Goal: Communication & Community: Answer question/provide support

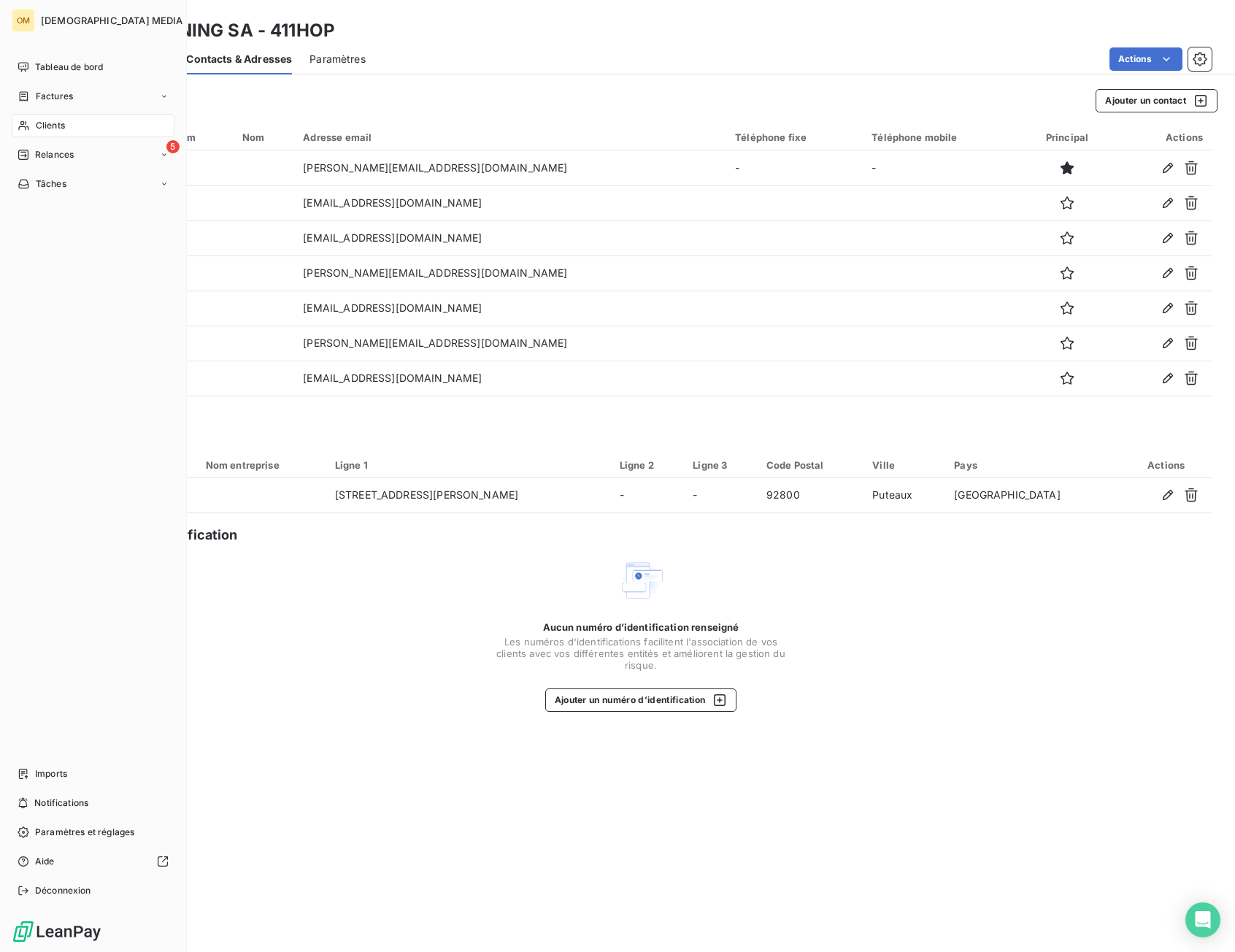
drag, startPoint x: 30, startPoint y: 123, endPoint x: 125, endPoint y: 116, distance: 95.3
click at [32, 123] on div "Clients" at bounding box center [93, 126] width 163 height 24
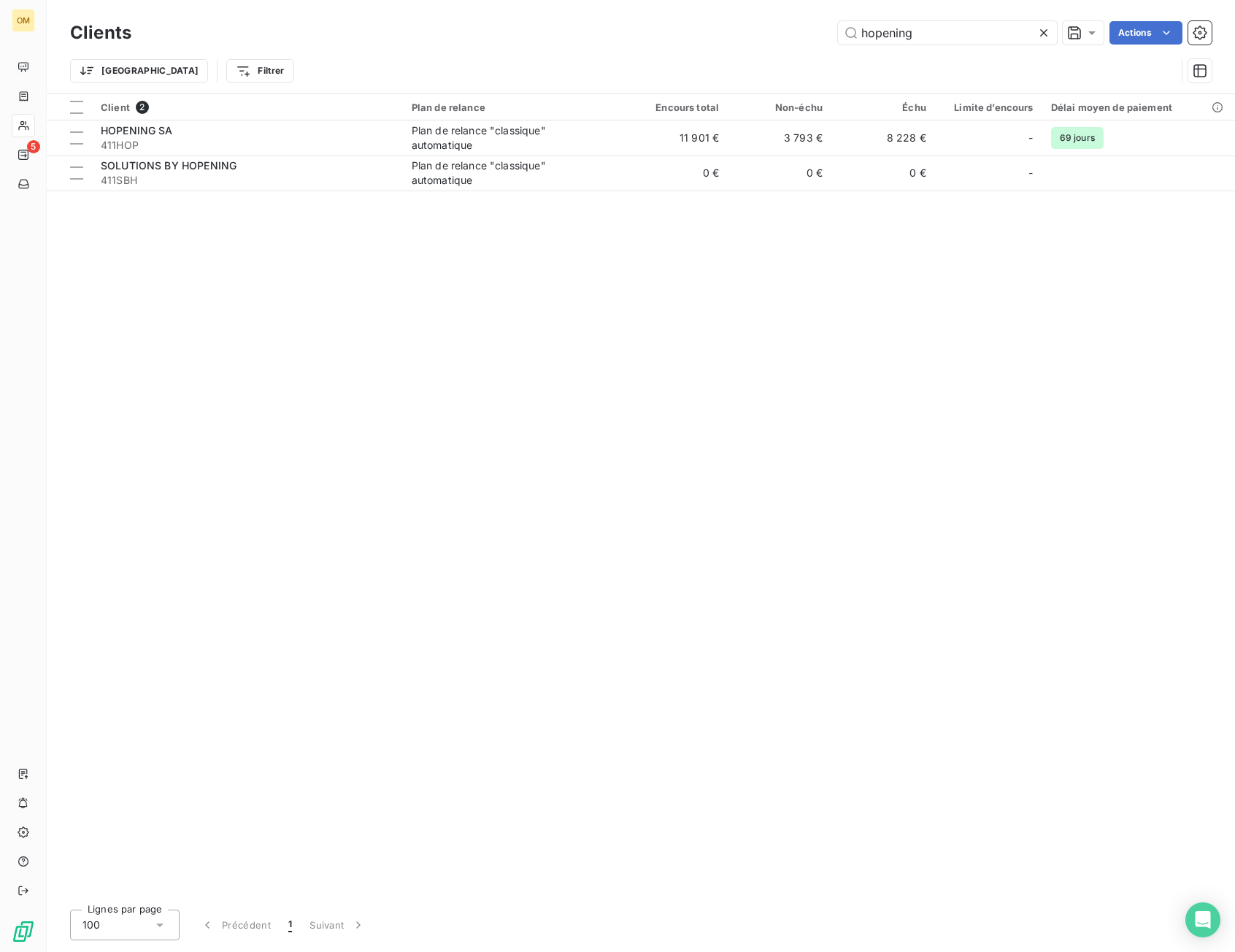
drag, startPoint x: 972, startPoint y: 33, endPoint x: 641, endPoint y: 82, distance: 334.6
click at [646, 81] on div "Clients hopening Actions Trier Filtrer" at bounding box center [641, 55] width 1142 height 76
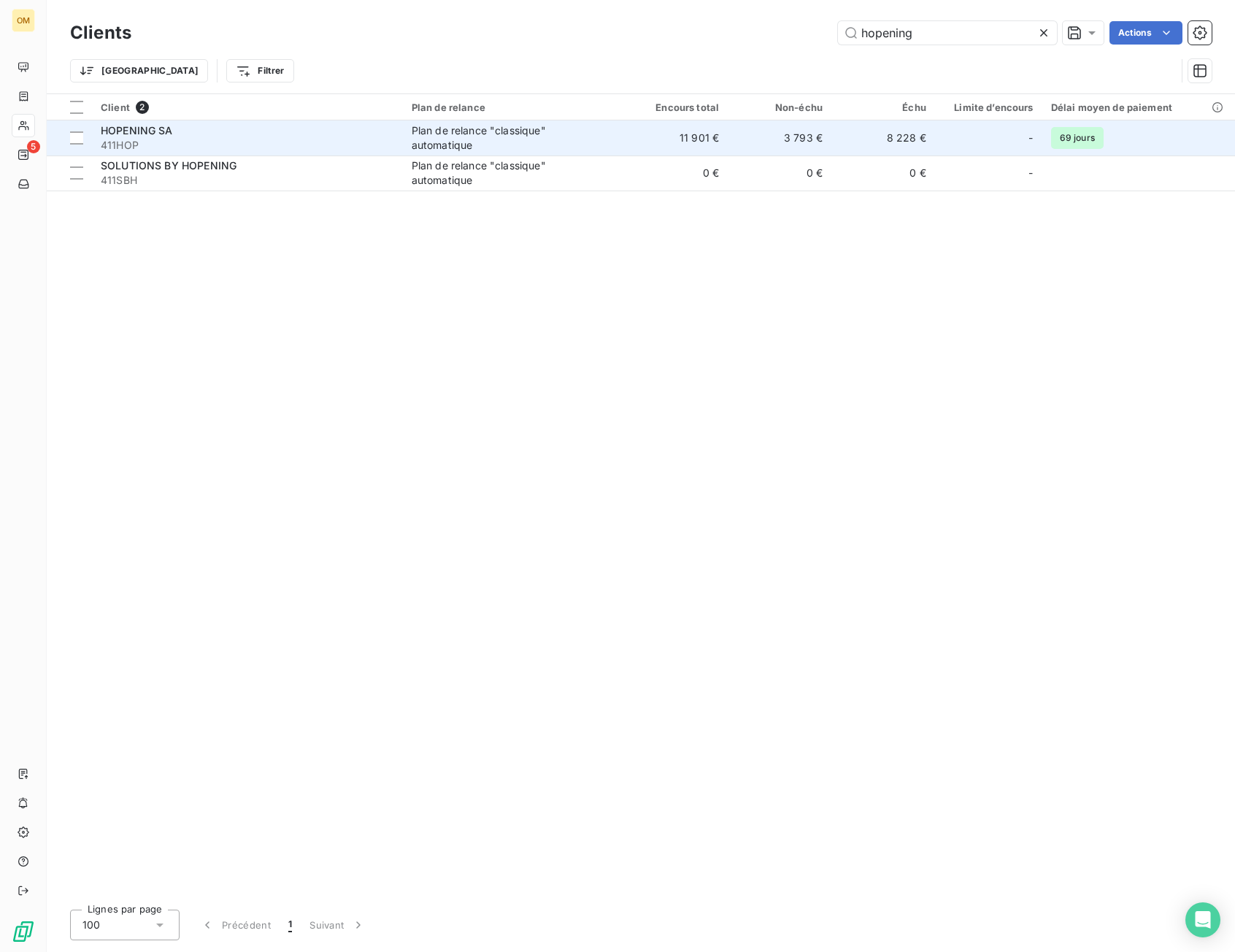
click at [605, 143] on span "Plan de relance "classique" automatique" at bounding box center [513, 138] width 204 height 29
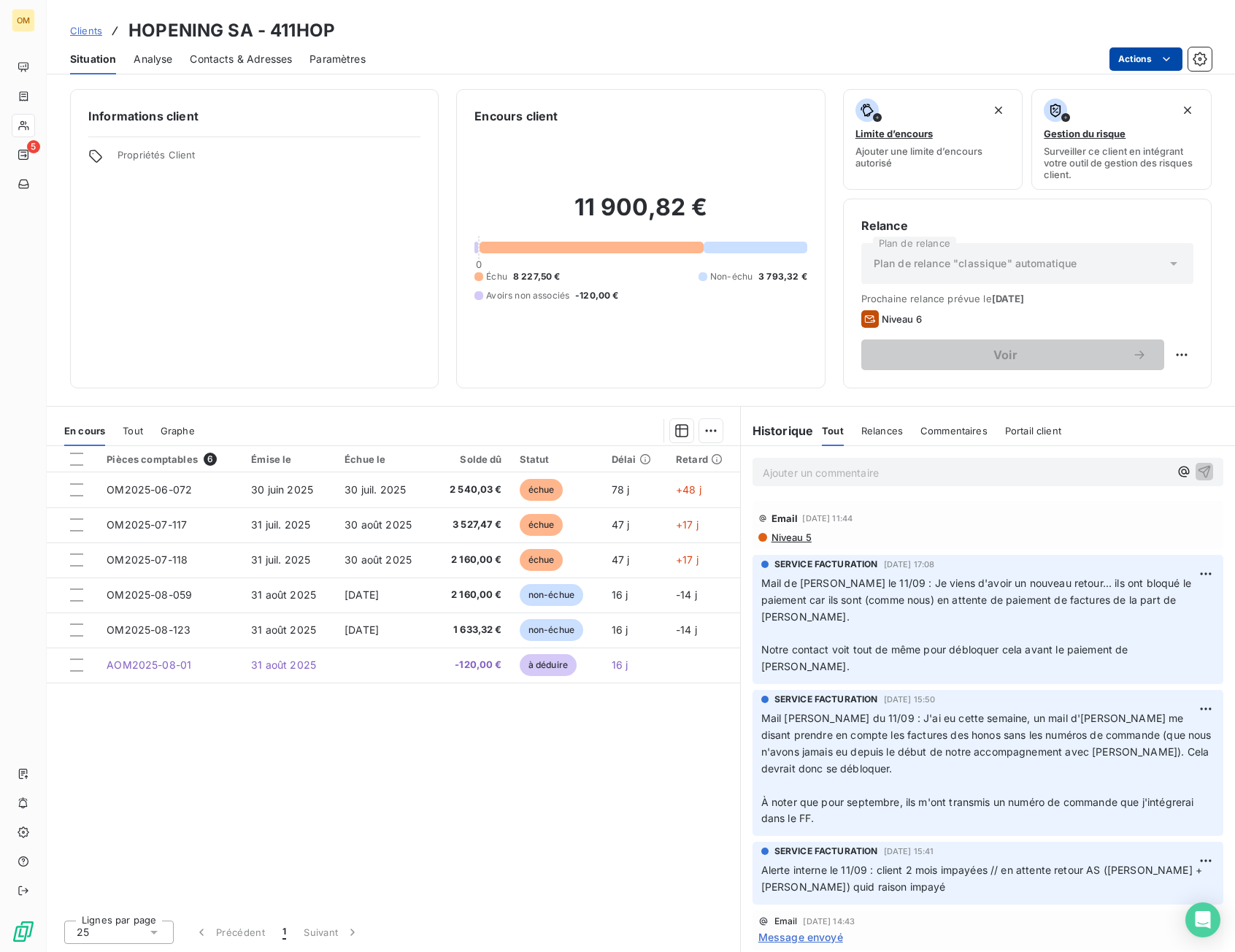
click at [832, 56] on html "OM 5 Clients HOPENING SA - 411HOP Situation Analyse Contacts & Adresses Paramèt…" at bounding box center [617, 476] width 1235 height 952
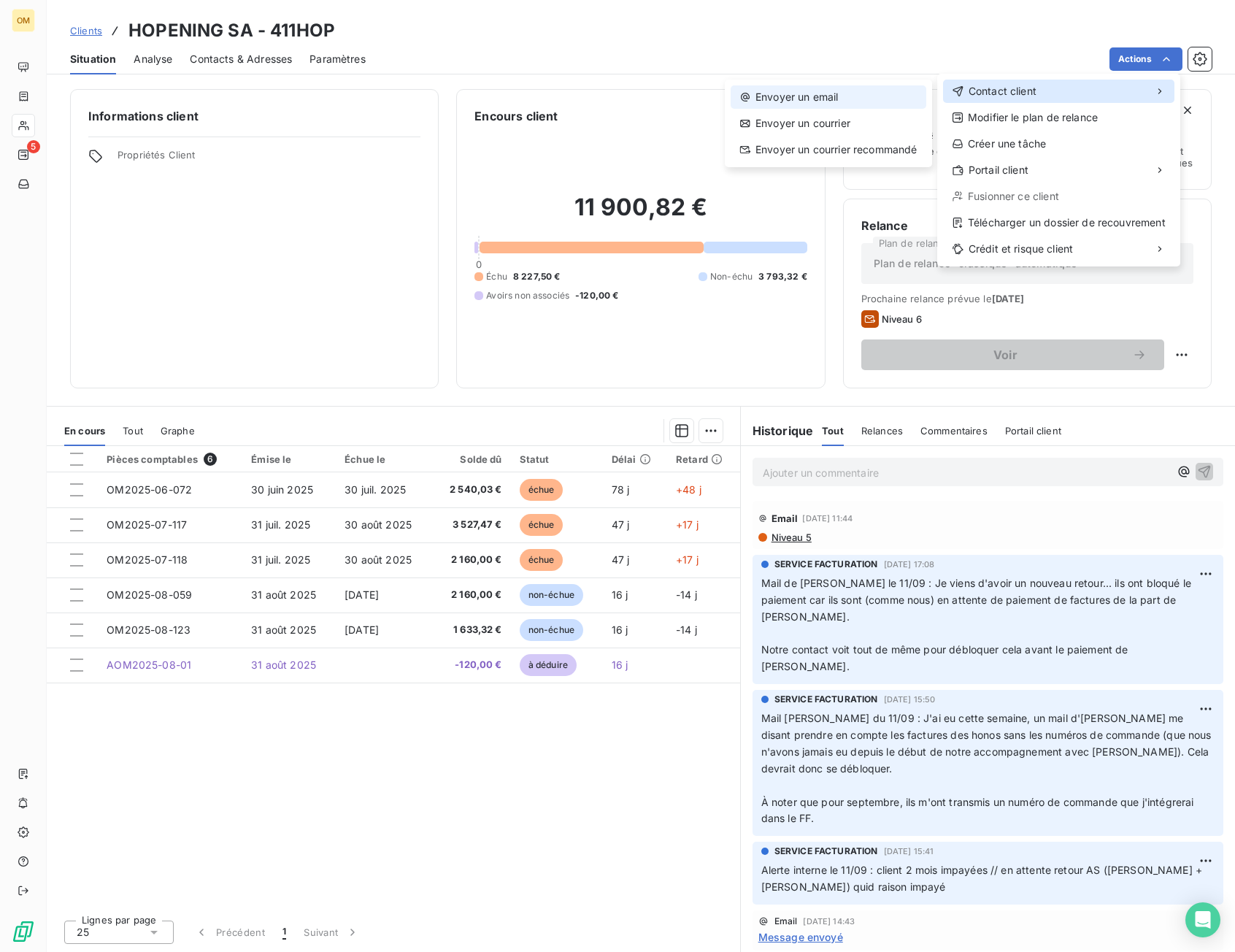
drag, startPoint x: 1065, startPoint y: 88, endPoint x: 902, endPoint y: 99, distance: 163.4
click at [832, 88] on div "Contact client" at bounding box center [1059, 92] width 231 height 24
click at [832, 99] on div "Envoyer un email" at bounding box center [828, 97] width 195 height 24
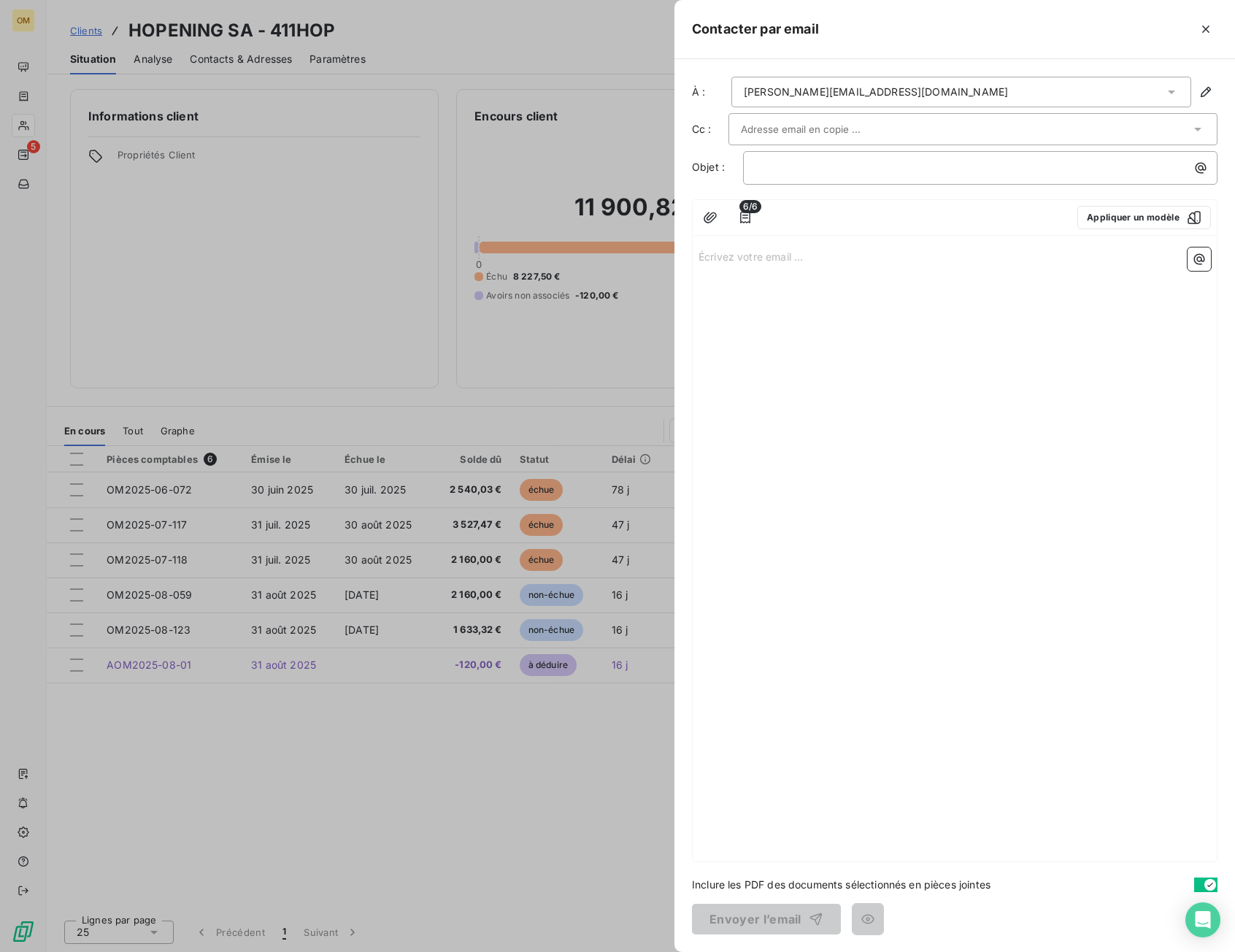
click at [826, 123] on input "text" at bounding box center [819, 129] width 157 height 22
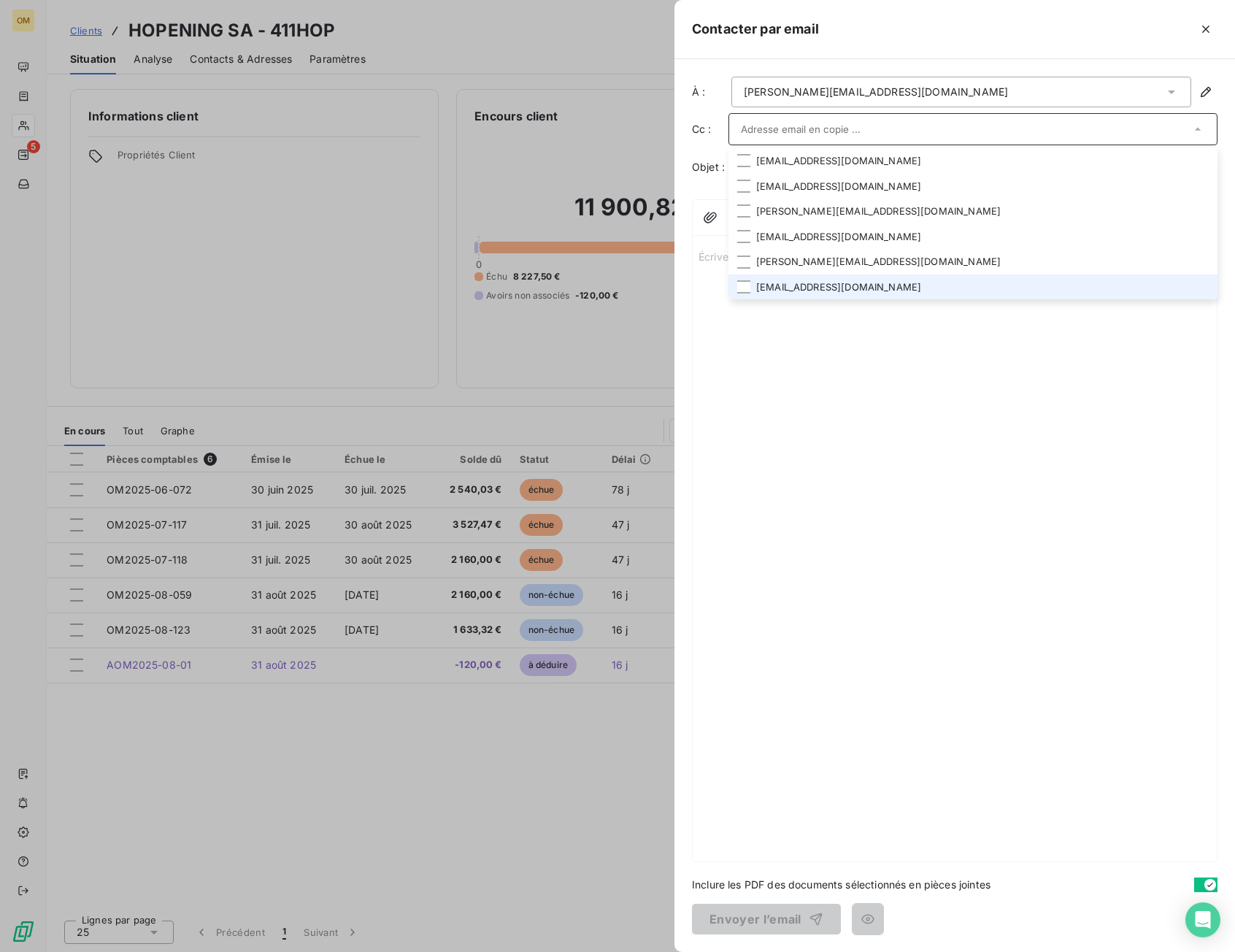
click at [832, 296] on li "betty.montecot@hopening.fr" at bounding box center [973, 287] width 489 height 25
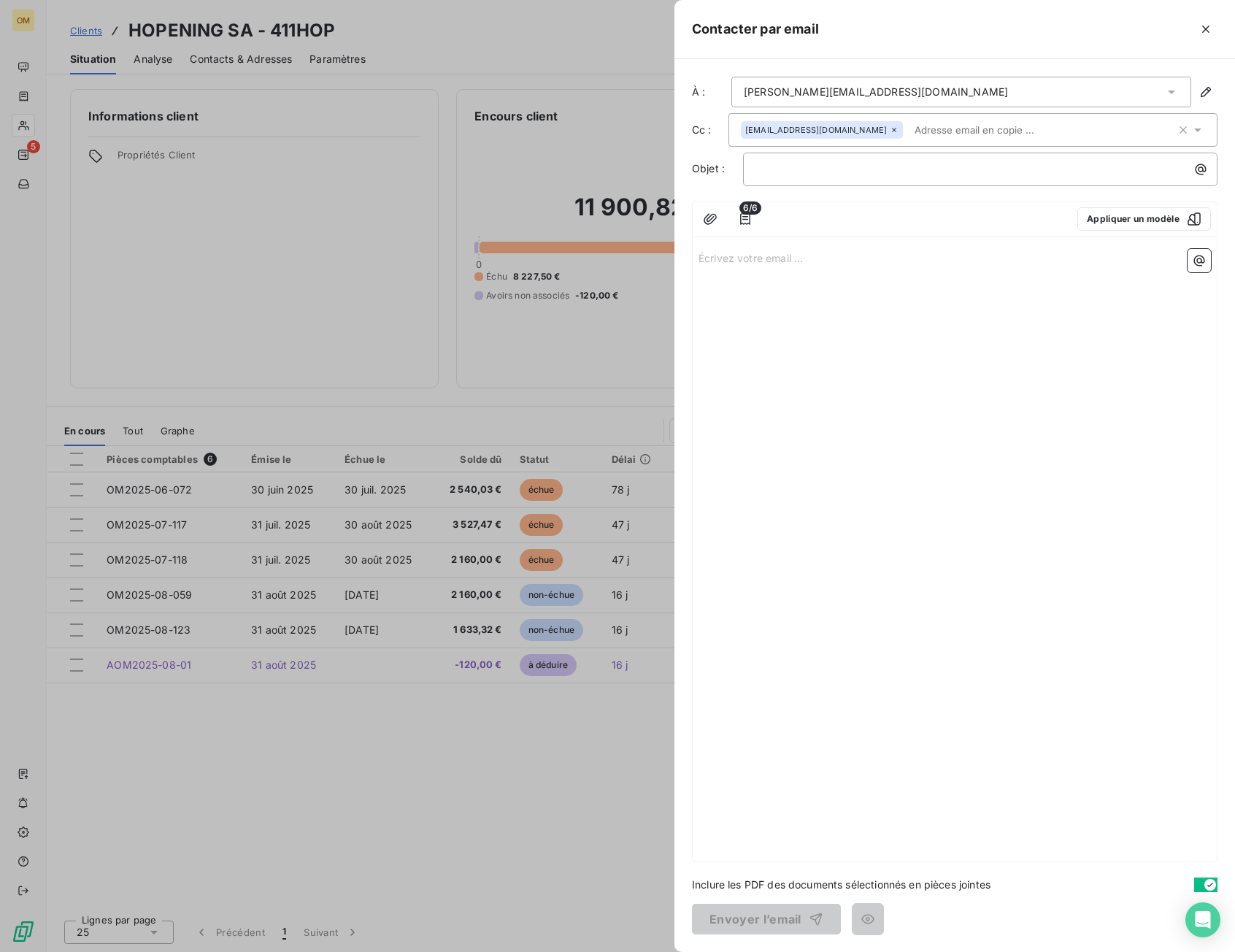
click at [832, 400] on div "Écrivez votre email ... ﻿" at bounding box center [955, 552] width 524 height 618
click at [832, 143] on div "betty.montecot@hopening.fr" at bounding box center [973, 130] width 489 height 33
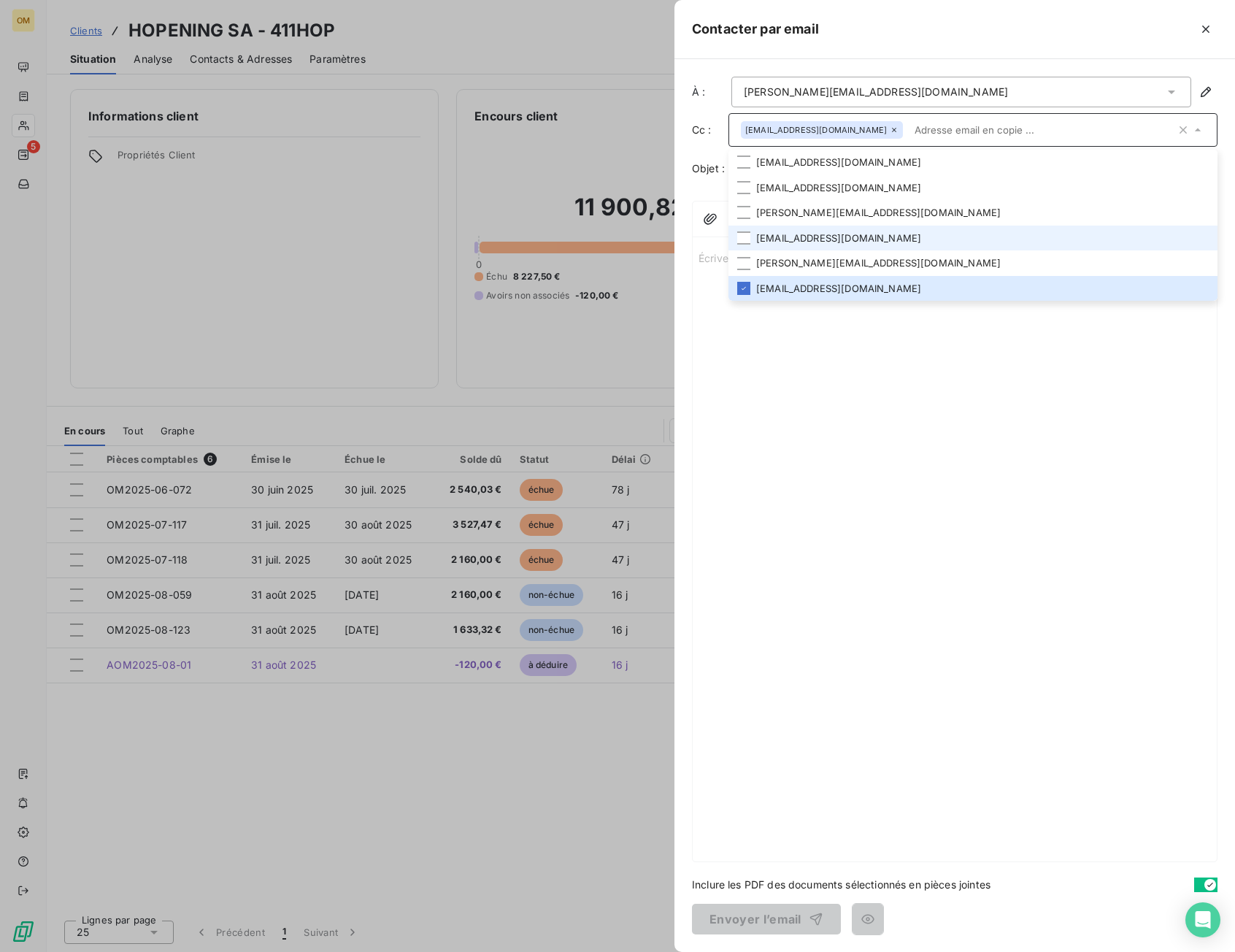
click at [832, 245] on li "eva.levy@orixamedia.com" at bounding box center [973, 238] width 489 height 25
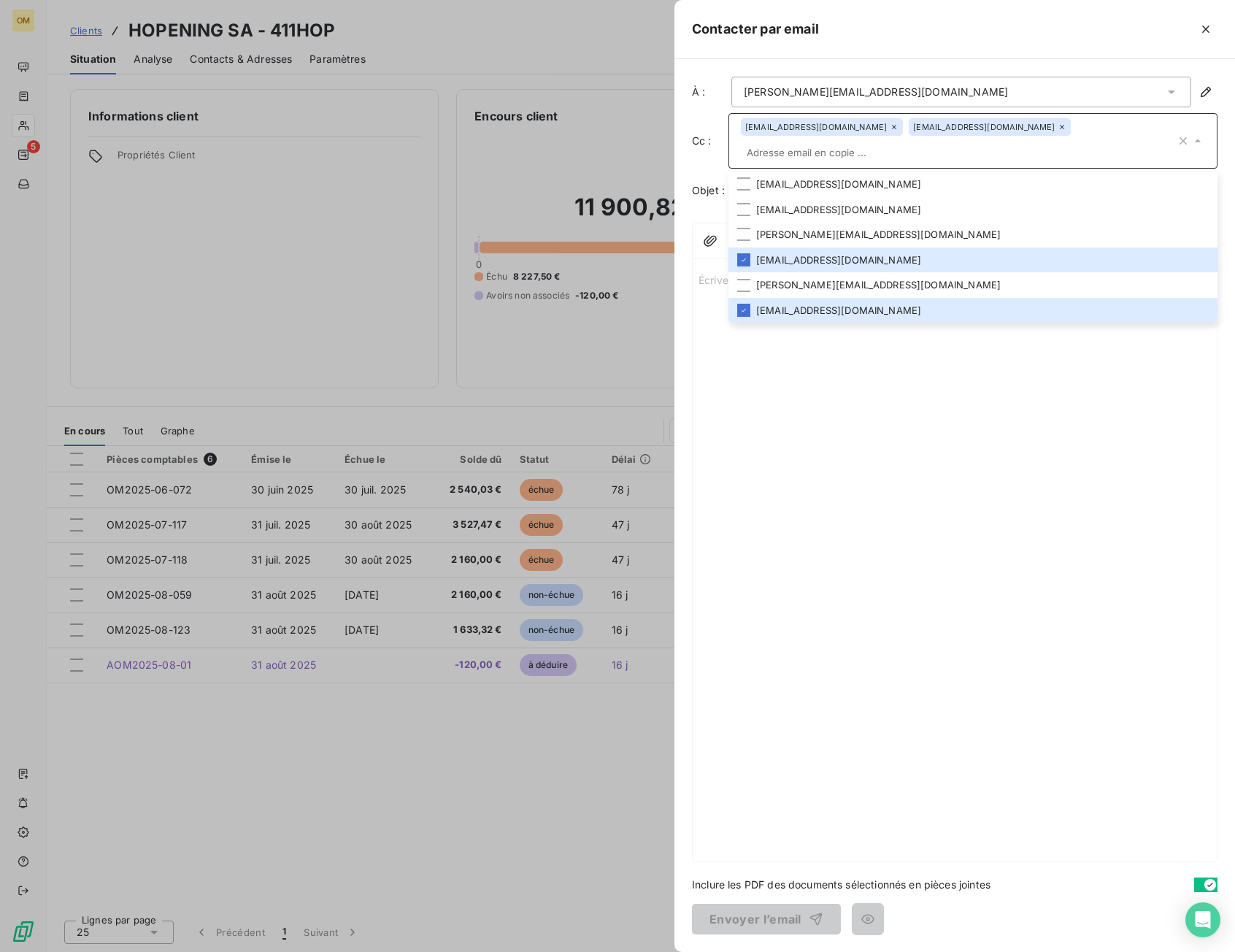
click at [832, 406] on div "Écrivez votre email ... ﻿" at bounding box center [955, 563] width 524 height 597
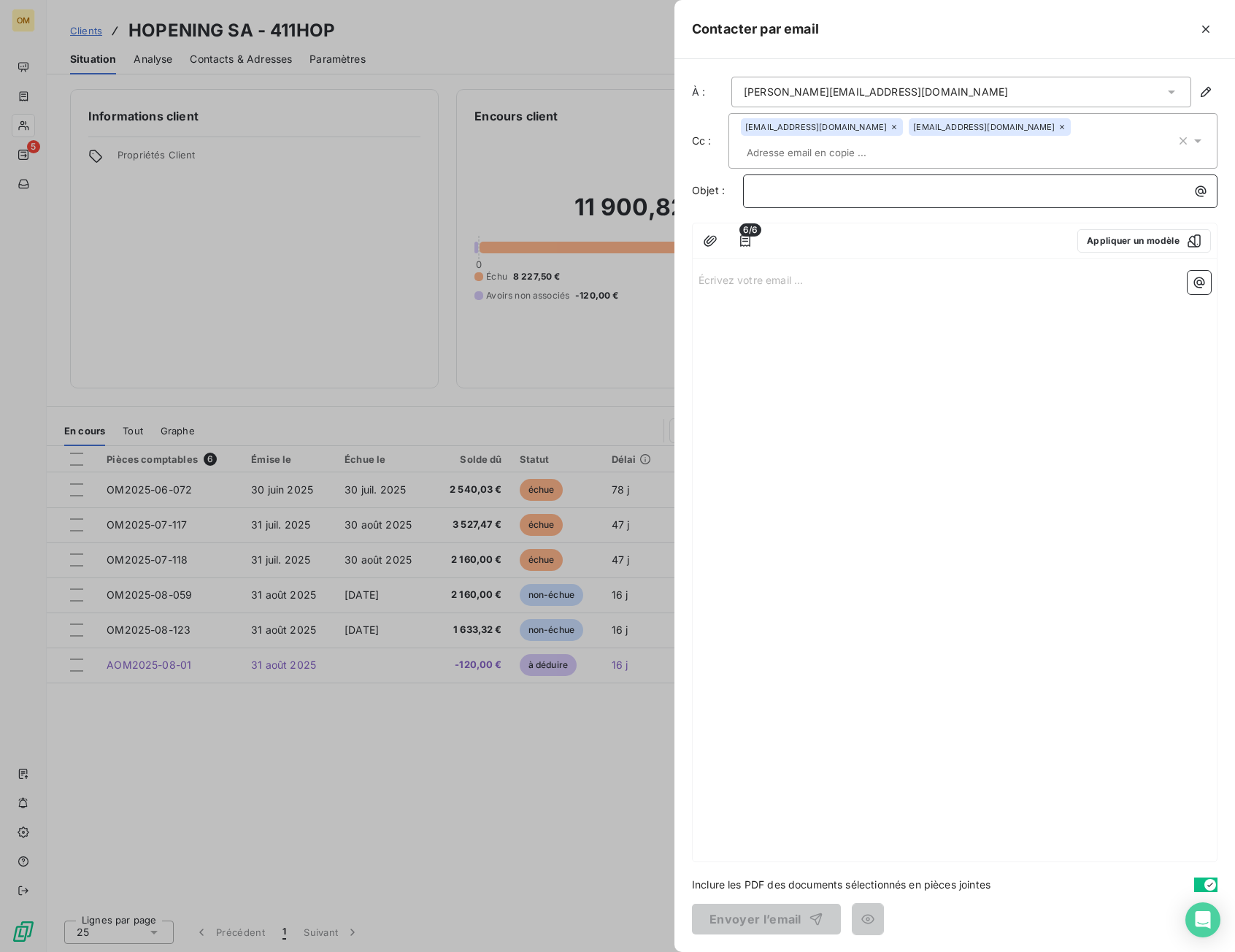
click at [832, 183] on p "﻿" at bounding box center [984, 191] width 457 height 17
click at [791, 184] on span "FactureHOPENING" at bounding box center [801, 190] width 92 height 13
click at [832, 184] on span "Facture HOPENING" at bounding box center [803, 190] width 95 height 13
click at [832, 183] on p "Facture HOPENING" at bounding box center [984, 191] width 457 height 17
click at [794, 184] on span "Facture HOPENING - ORIXA MEDIA" at bounding box center [843, 190] width 175 height 13
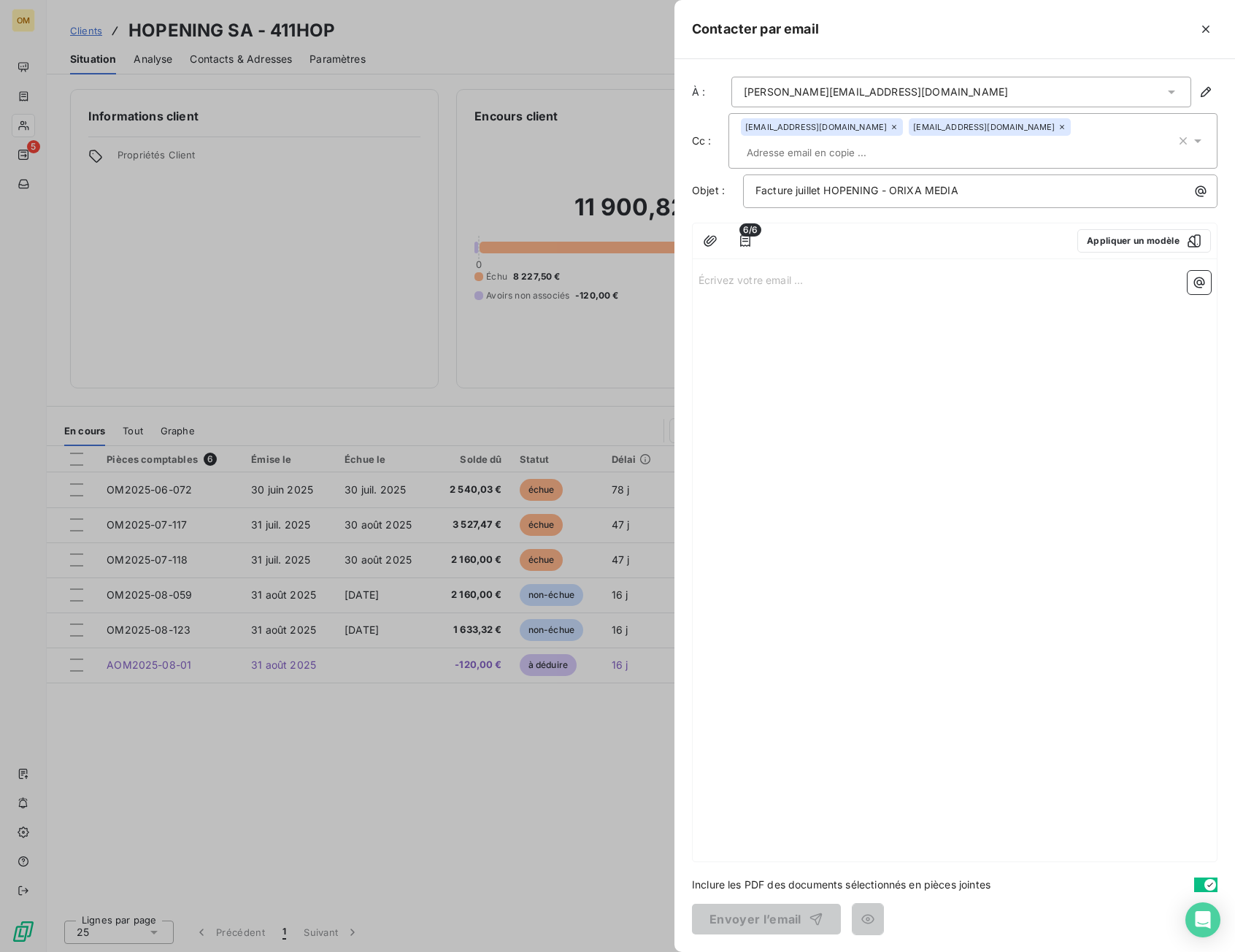
click at [803, 271] on p "Écrivez votre email ... ﻿" at bounding box center [955, 279] width 513 height 17
click at [793, 305] on p "Veuillez trouver" at bounding box center [955, 313] width 513 height 17
click at [797, 305] on p "Veuillez trouver" at bounding box center [955, 313] width 513 height 17
click at [814, 306] on span "Veuillez trouver en piè-ce jointe" at bounding box center [775, 313] width 154 height 13
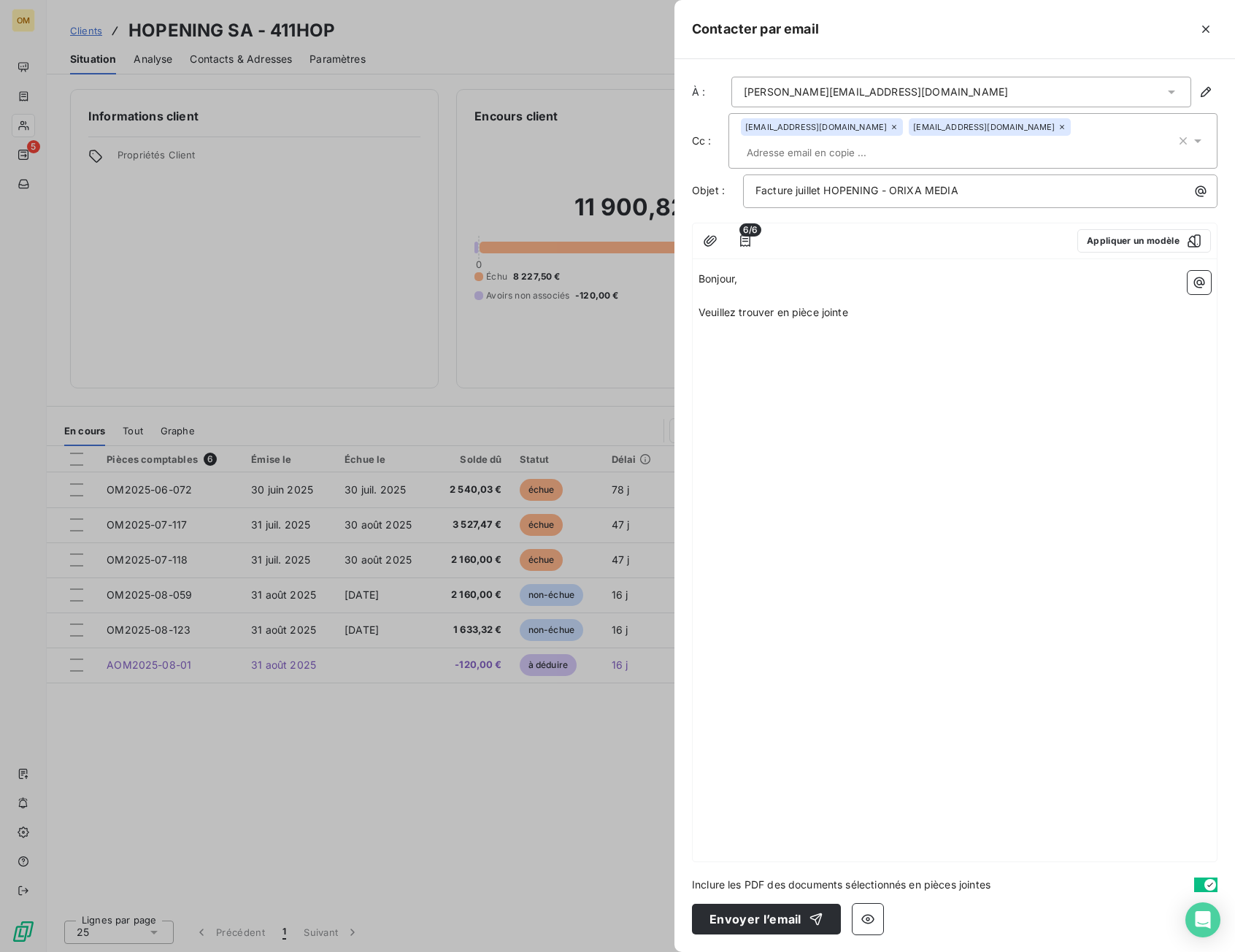
click at [832, 287] on p "﻿" at bounding box center [955, 295] width 513 height 17
click at [832, 305] on p "Veuillez trouver en pièce jointe" at bounding box center [955, 313] width 513 height 17
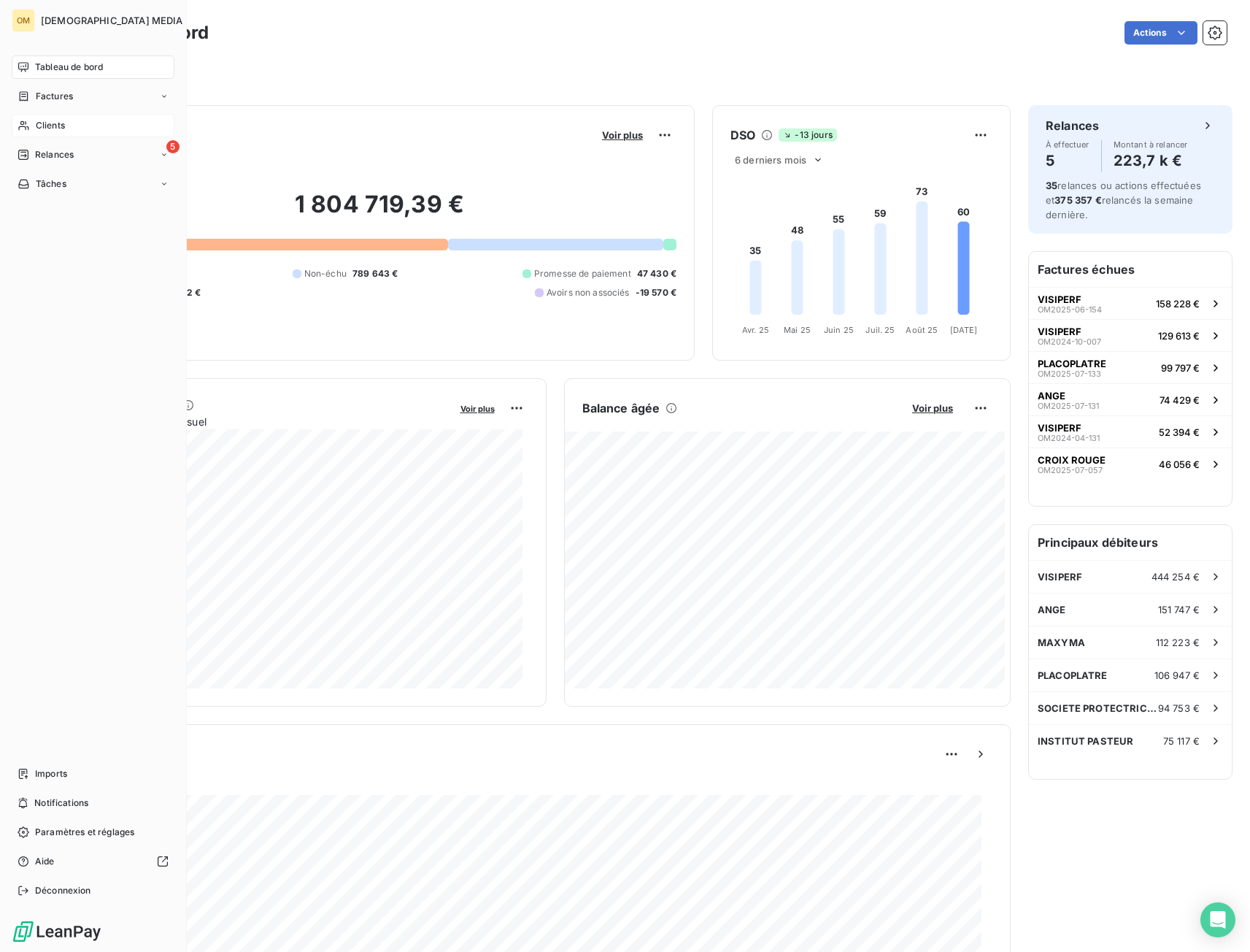
click at [31, 123] on div "Clients" at bounding box center [93, 126] width 163 height 24
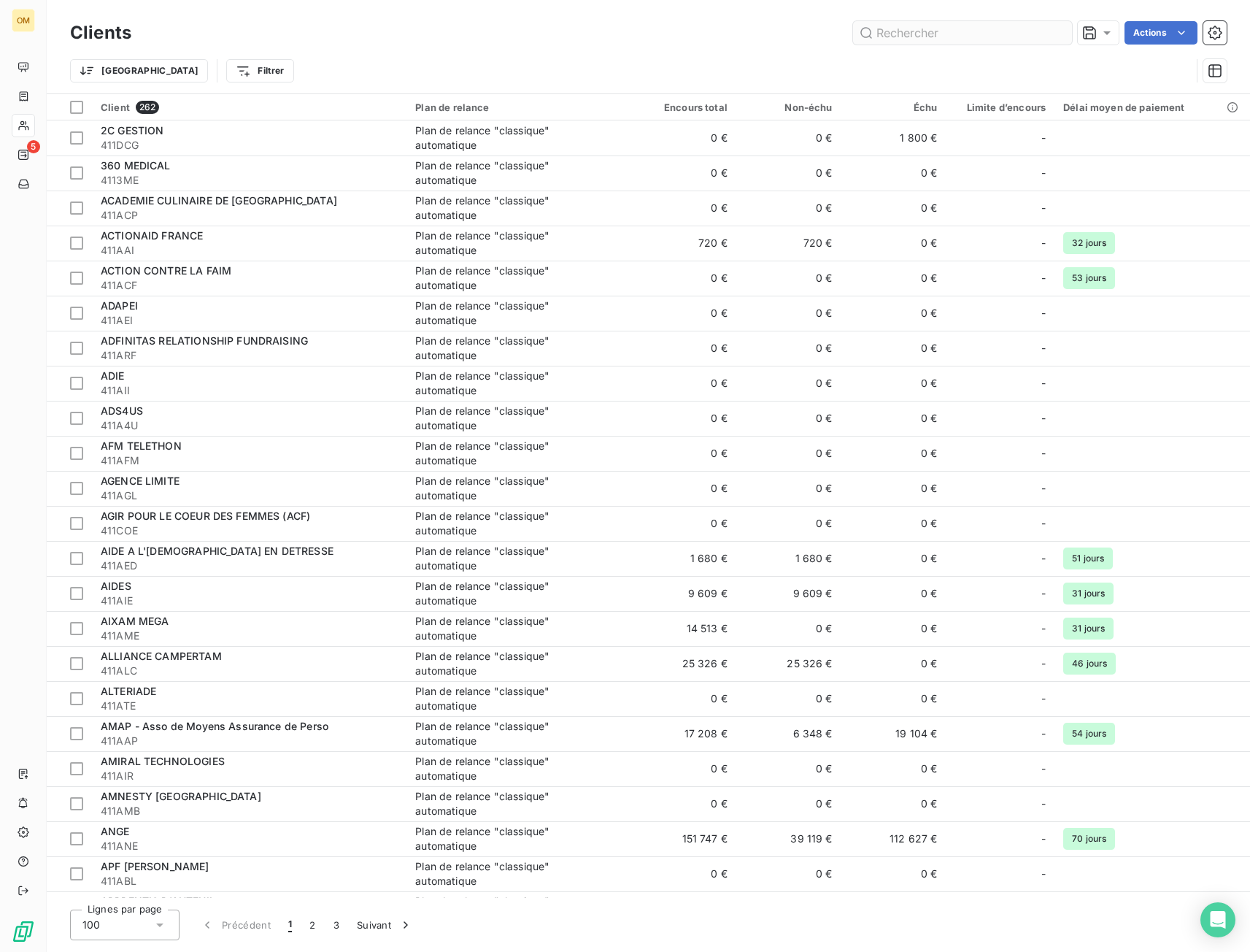
click at [910, 26] on input "text" at bounding box center [962, 33] width 219 height 24
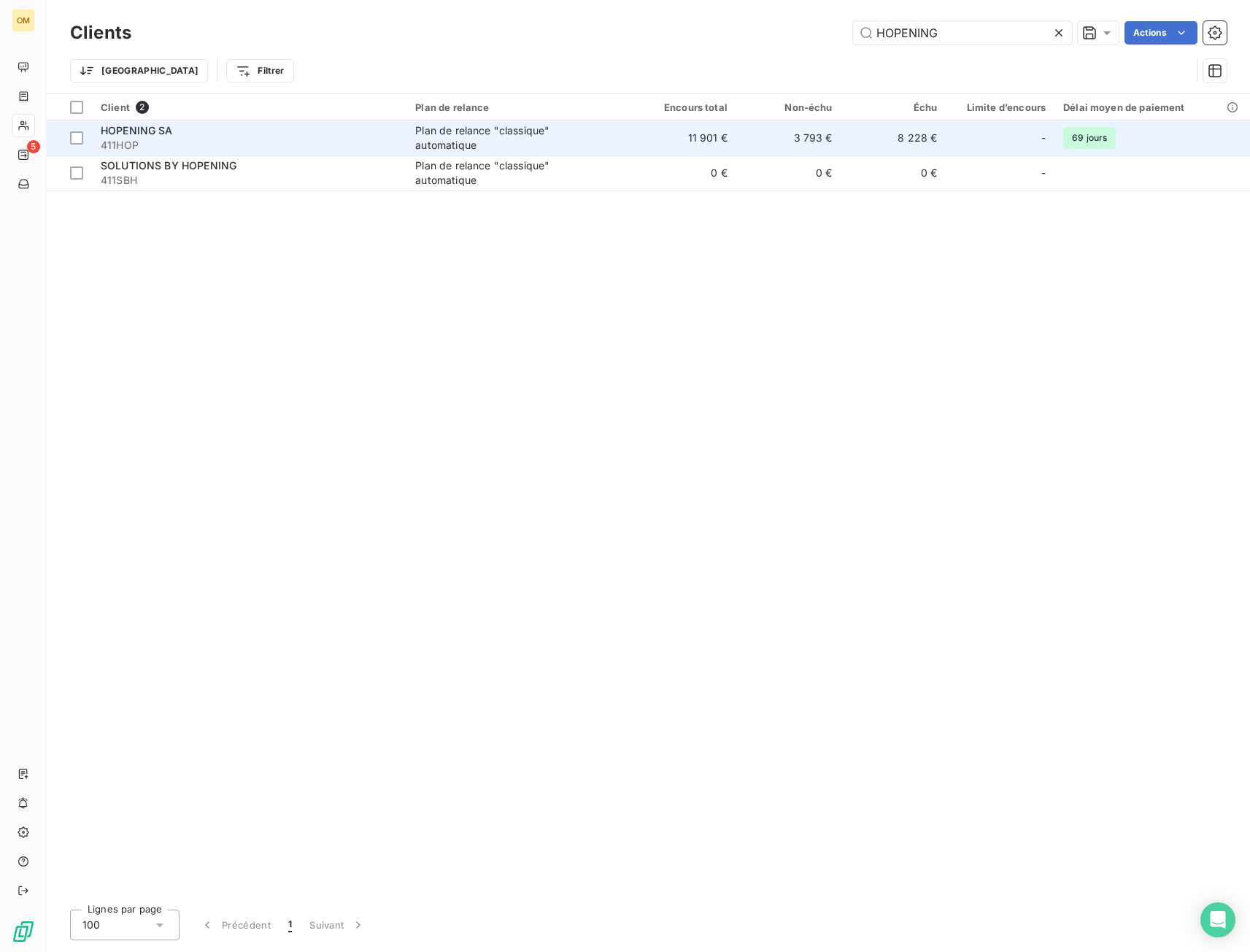
type input "HOPENING"
click at [494, 139] on div "Plan de relance "classique" automatique" at bounding box center [506, 138] width 183 height 29
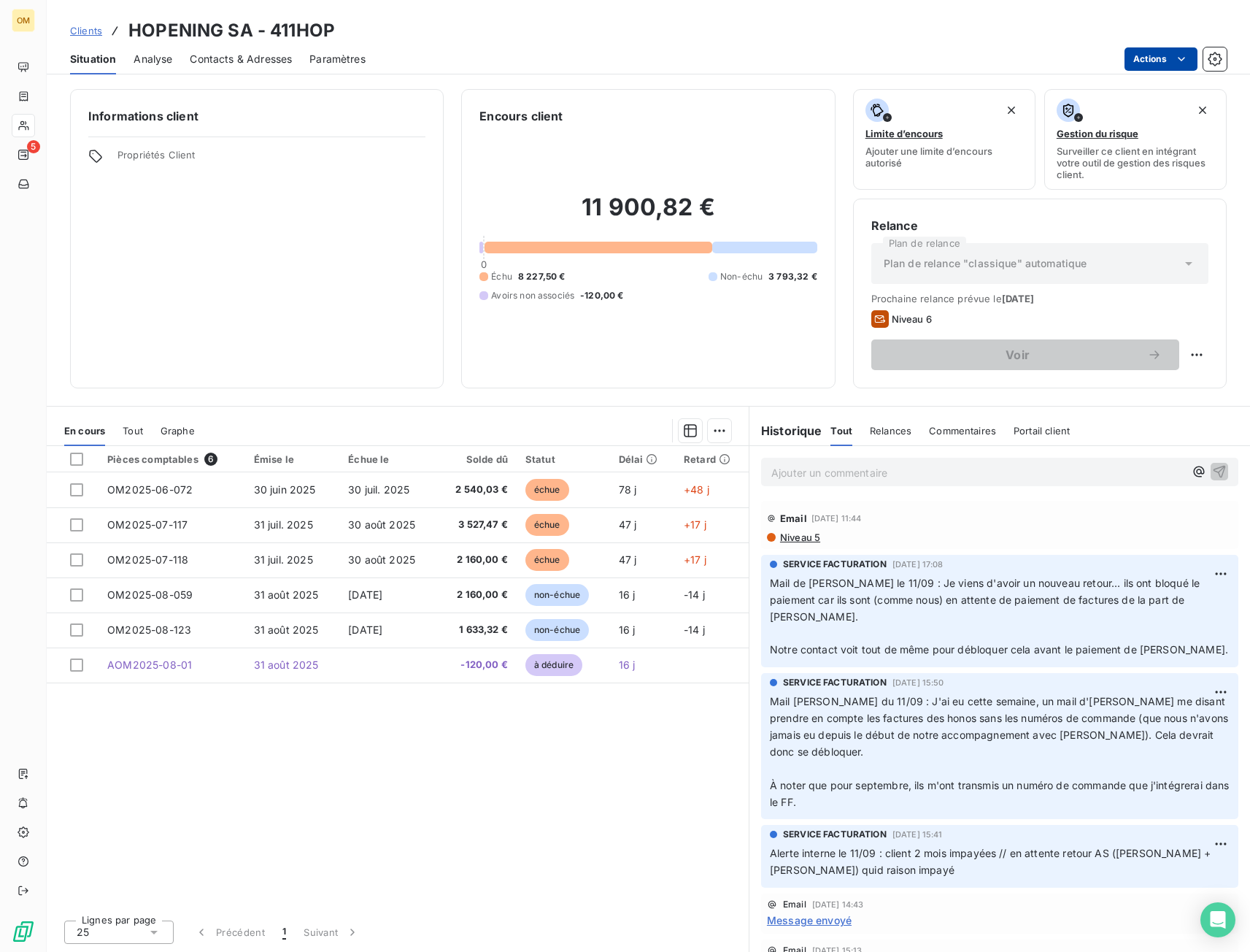
click at [1167, 58] on html "OM 5 Clients HOPENING SA - 411HOP Situation Analyse Contacts & Adresses Paramèt…" at bounding box center [625, 476] width 1250 height 952
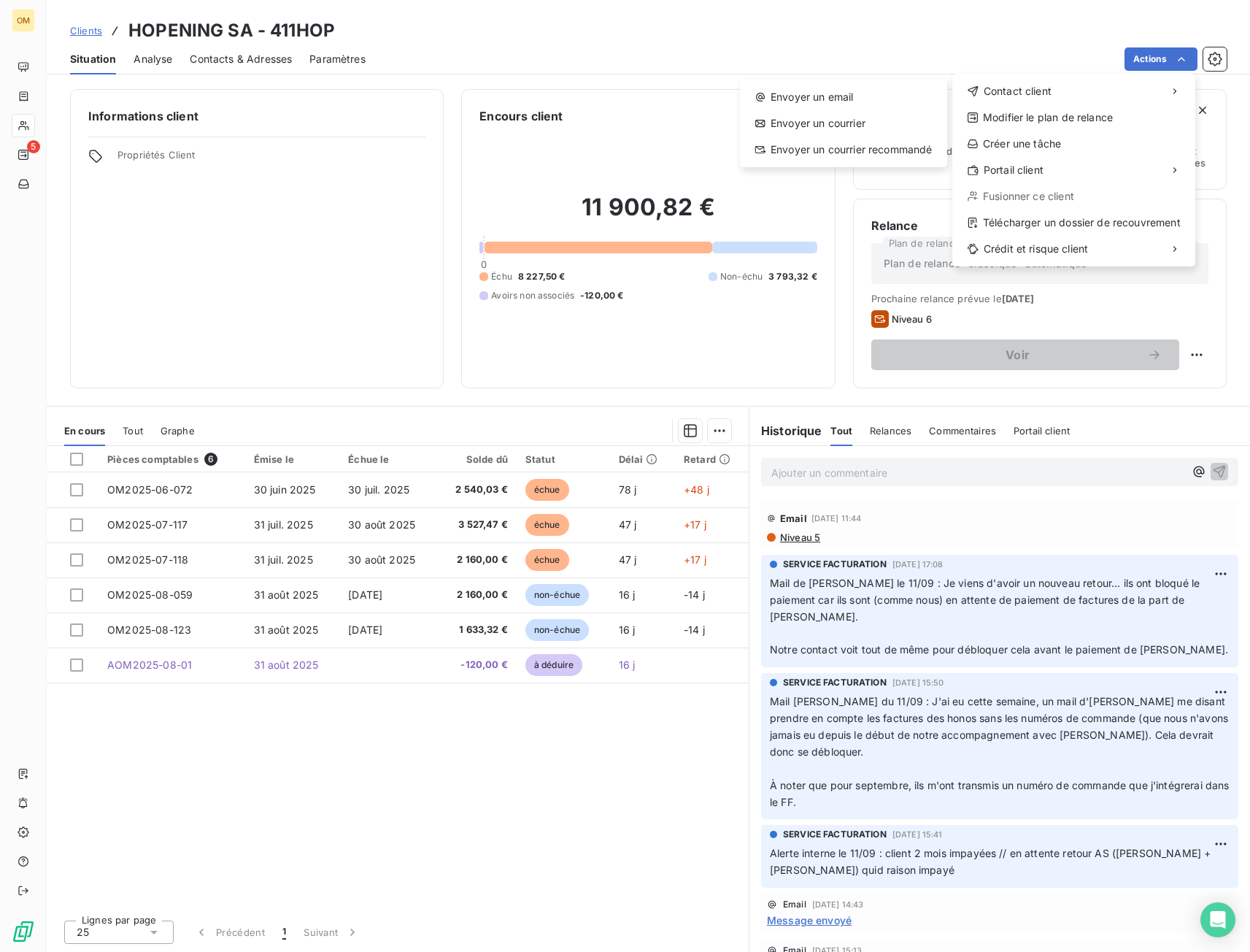
click at [880, 429] on html "OM 5 Clients HOPENING SA - 411HOP Situation Analyse Contacts & Adresses Paramèt…" at bounding box center [625, 476] width 1250 height 952
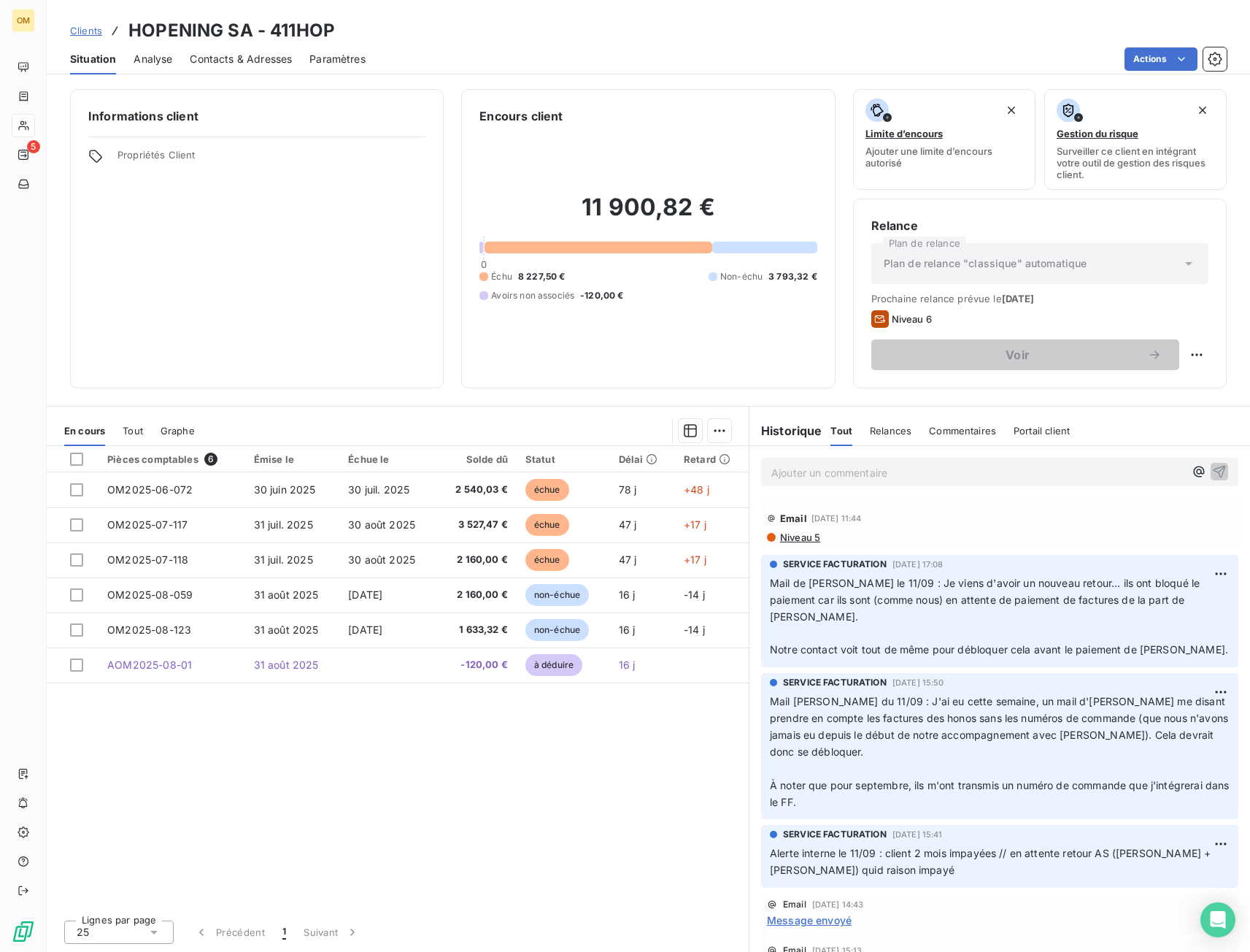
click at [887, 429] on span "Relances" at bounding box center [891, 430] width 42 height 12
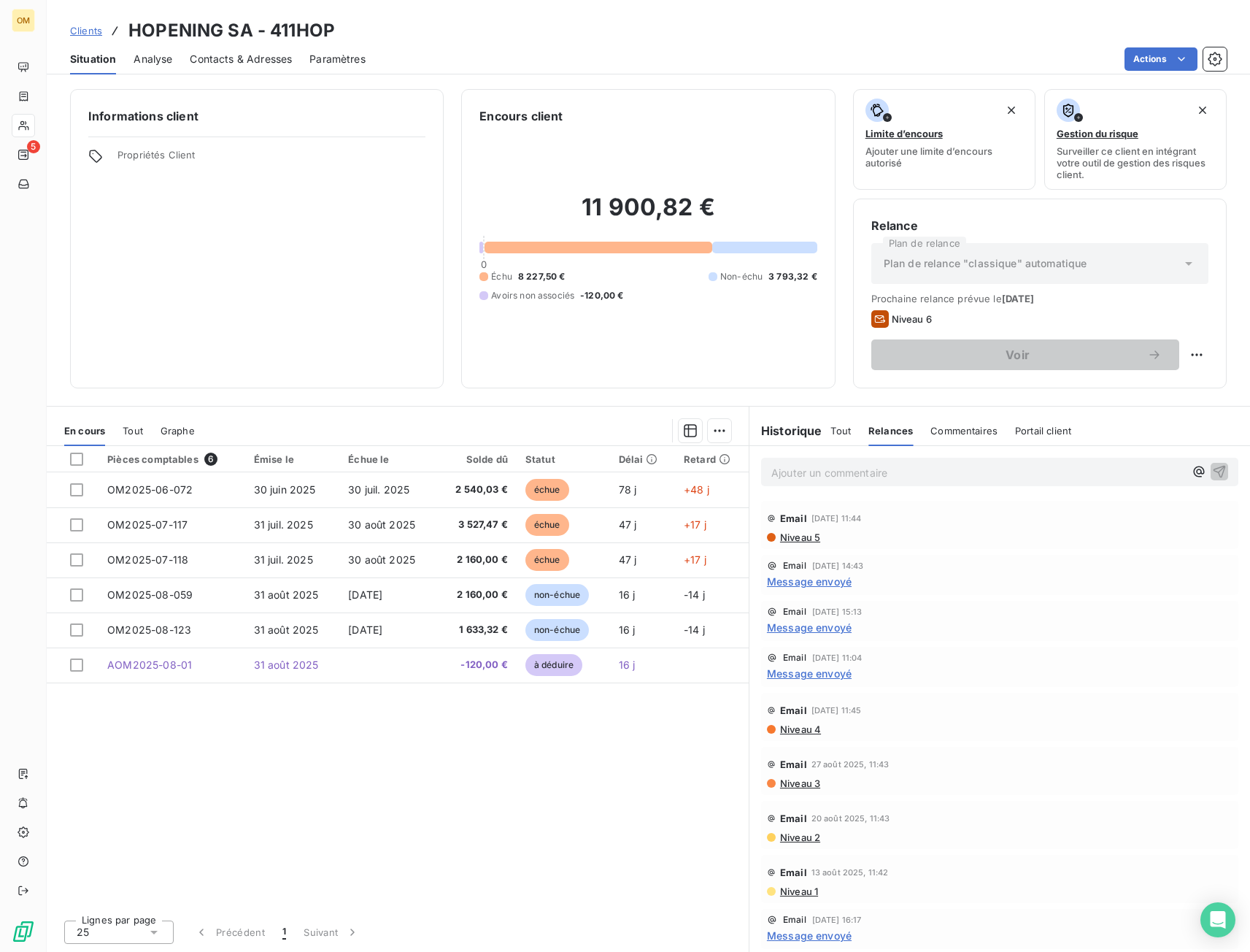
click at [852, 434] on div "Tout Relances Commentaires Portail client" at bounding box center [951, 430] width 241 height 31
click at [845, 434] on span "Tout" at bounding box center [841, 430] width 21 height 12
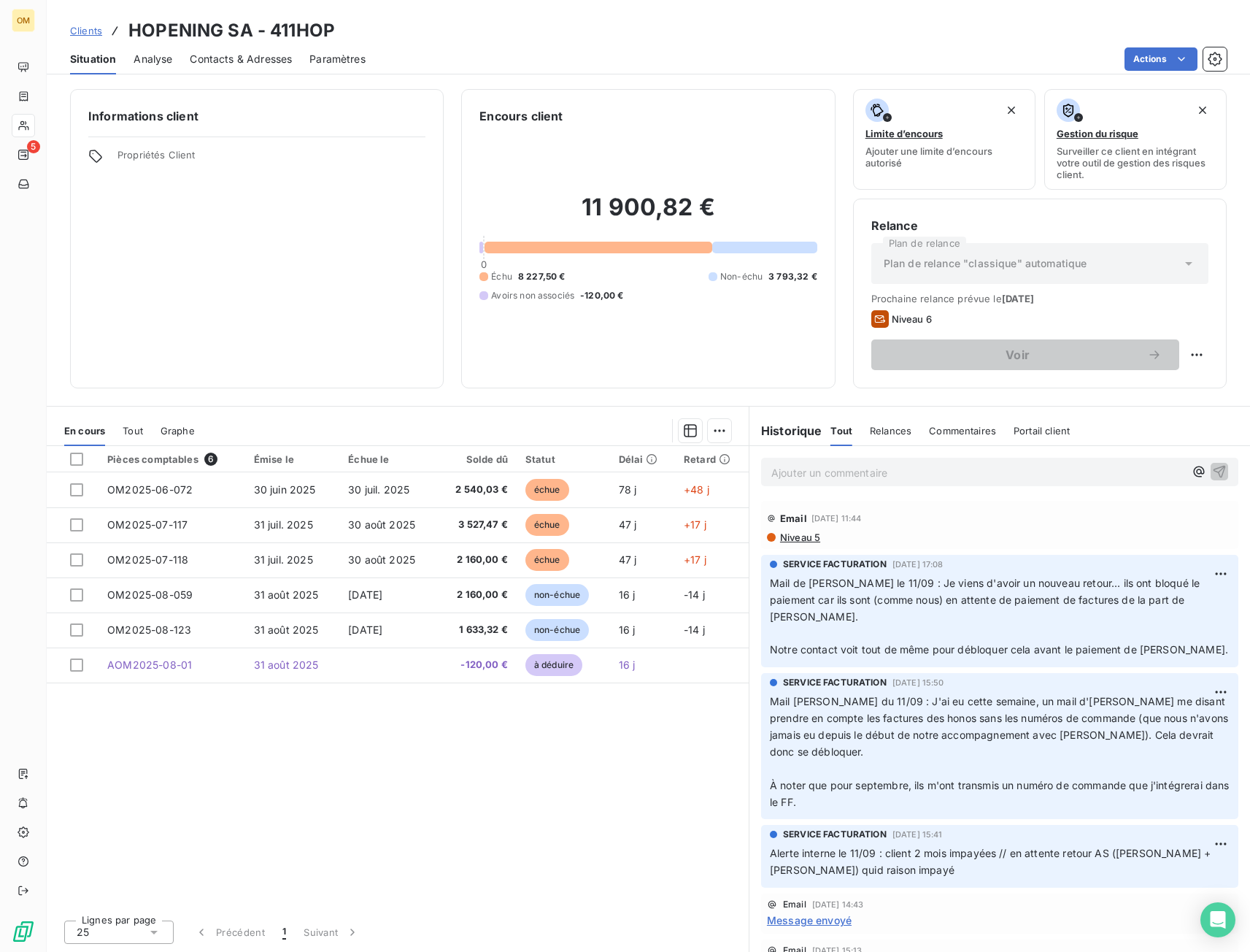
click at [881, 431] on span "Relances" at bounding box center [891, 430] width 42 height 12
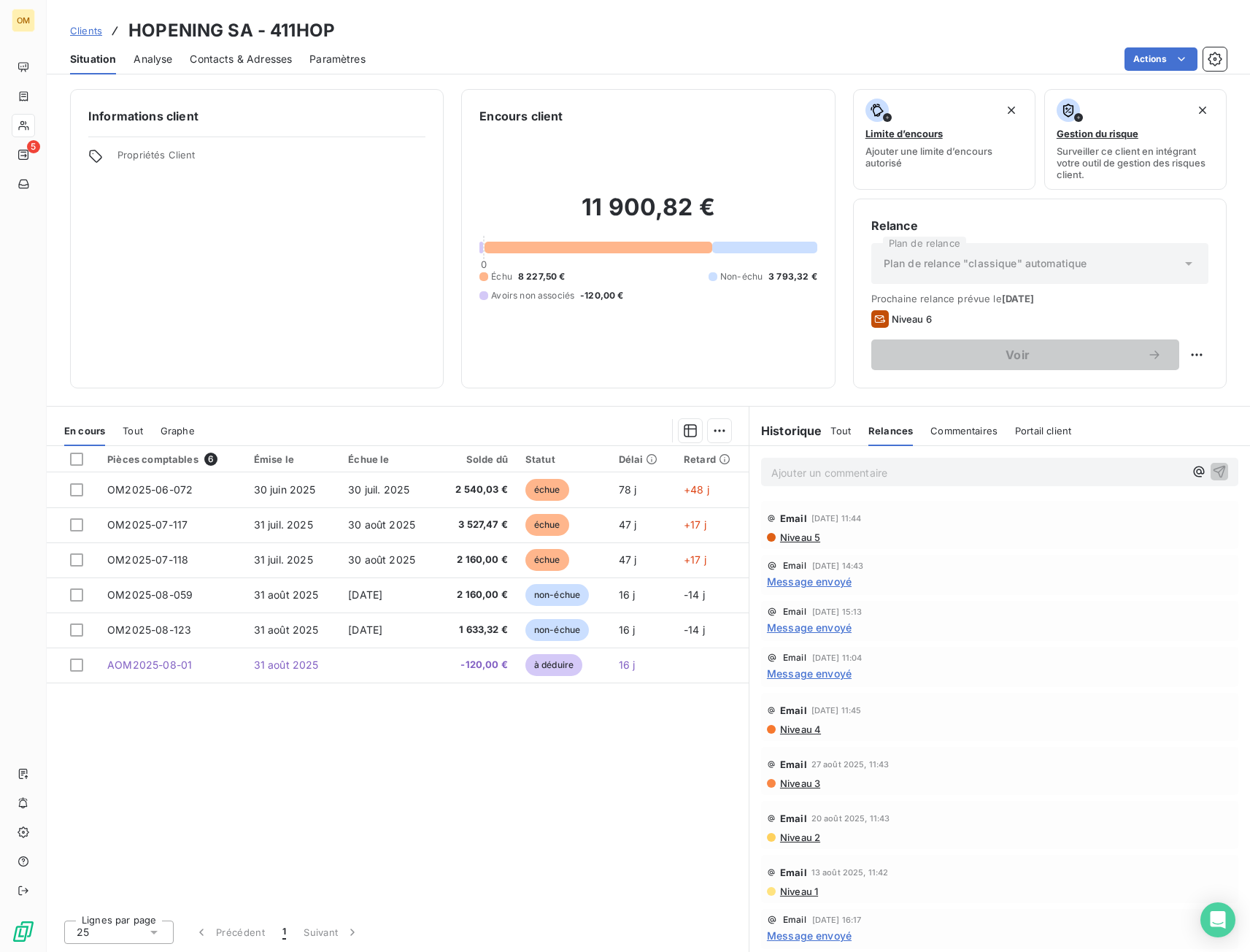
click at [846, 432] on span "Tout" at bounding box center [841, 430] width 21 height 12
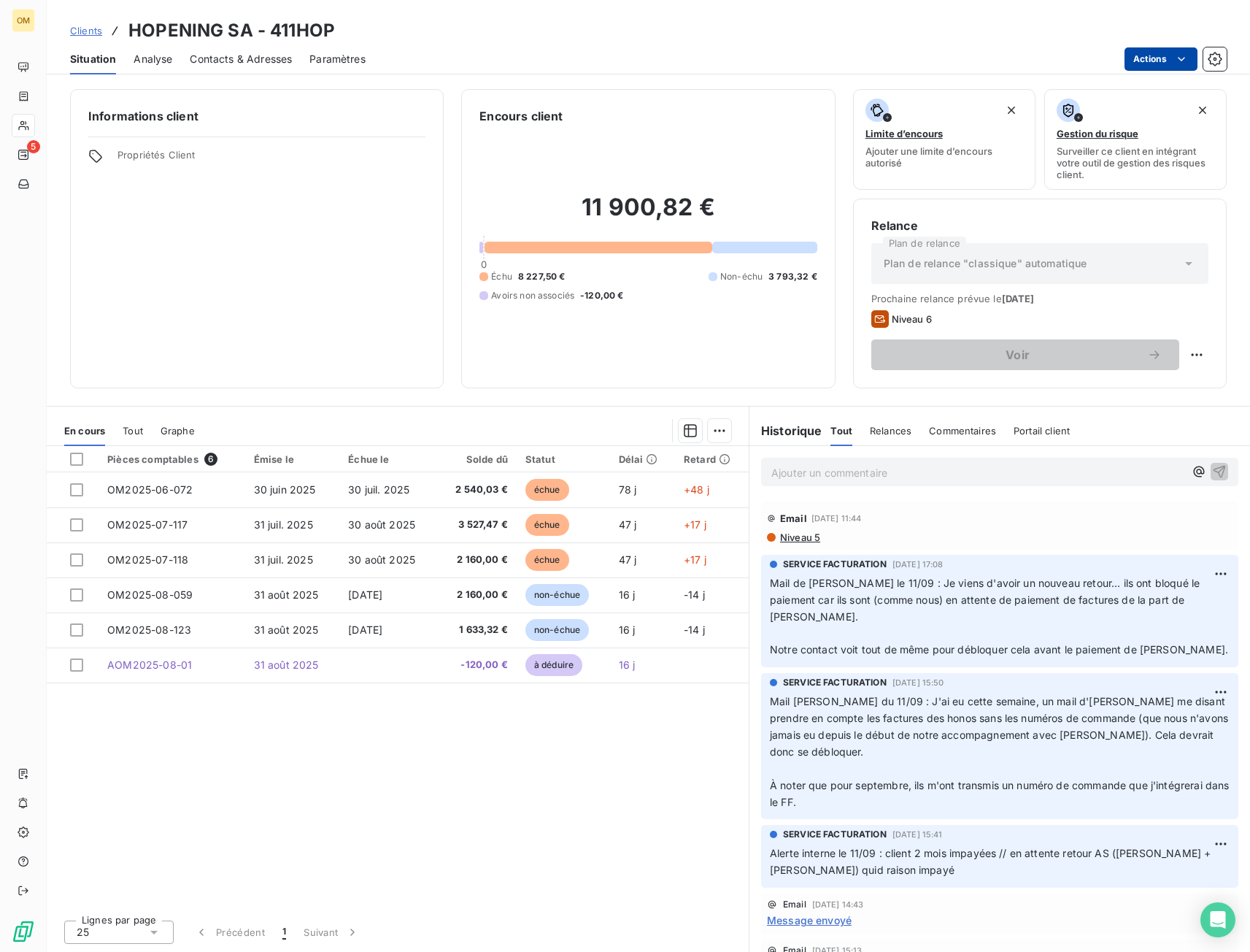
click at [1149, 55] on html "OM 5 Clients HOPENING SA - 411HOP Situation Analyse Contacts & Adresses Paramèt…" at bounding box center [625, 476] width 1250 height 952
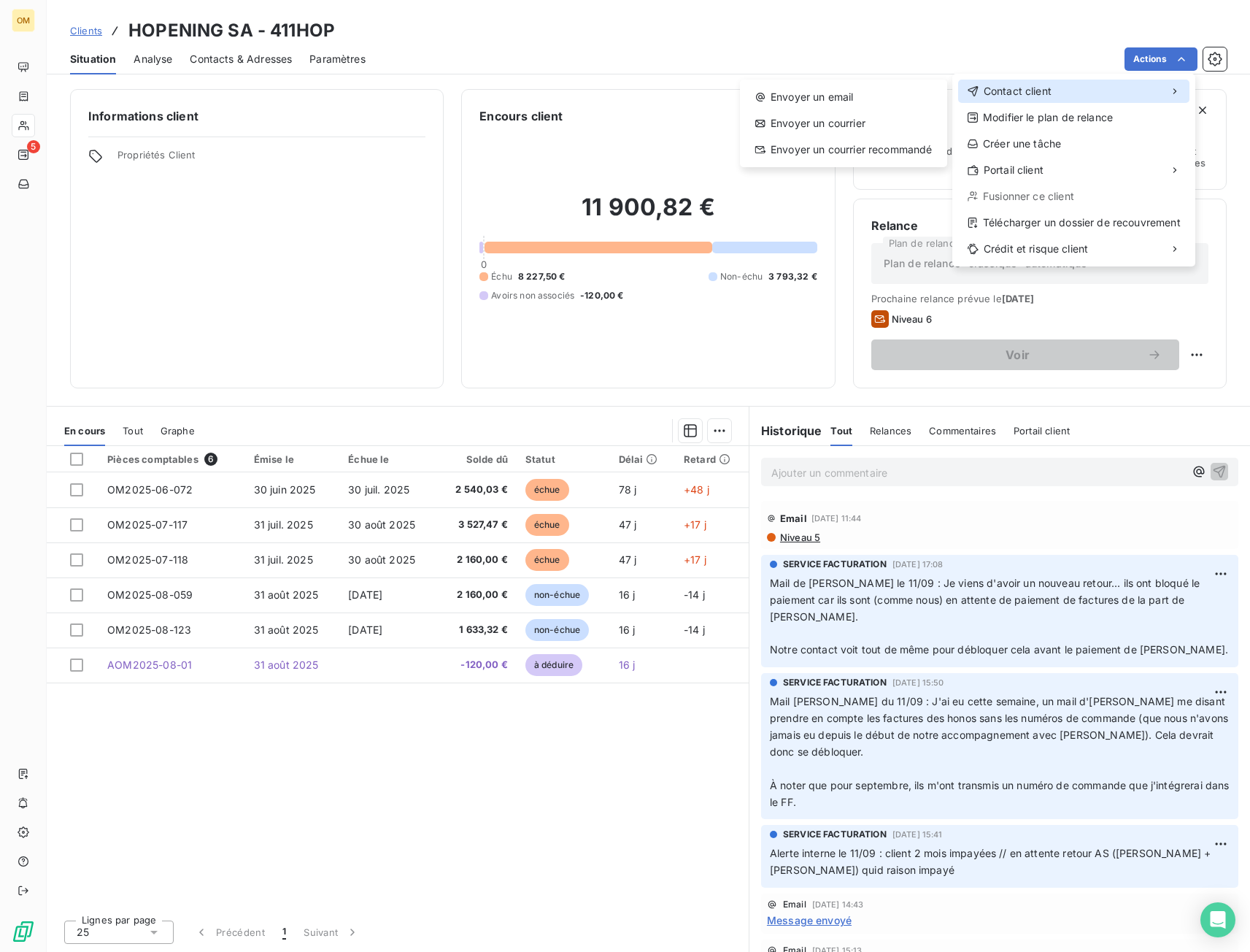
drag, startPoint x: 1103, startPoint y: 89, endPoint x: 1093, endPoint y: 89, distance: 10.0
click at [1102, 89] on div "Contact client" at bounding box center [1074, 92] width 231 height 24
click at [909, 101] on div "Envoyer un email" at bounding box center [843, 97] width 195 height 24
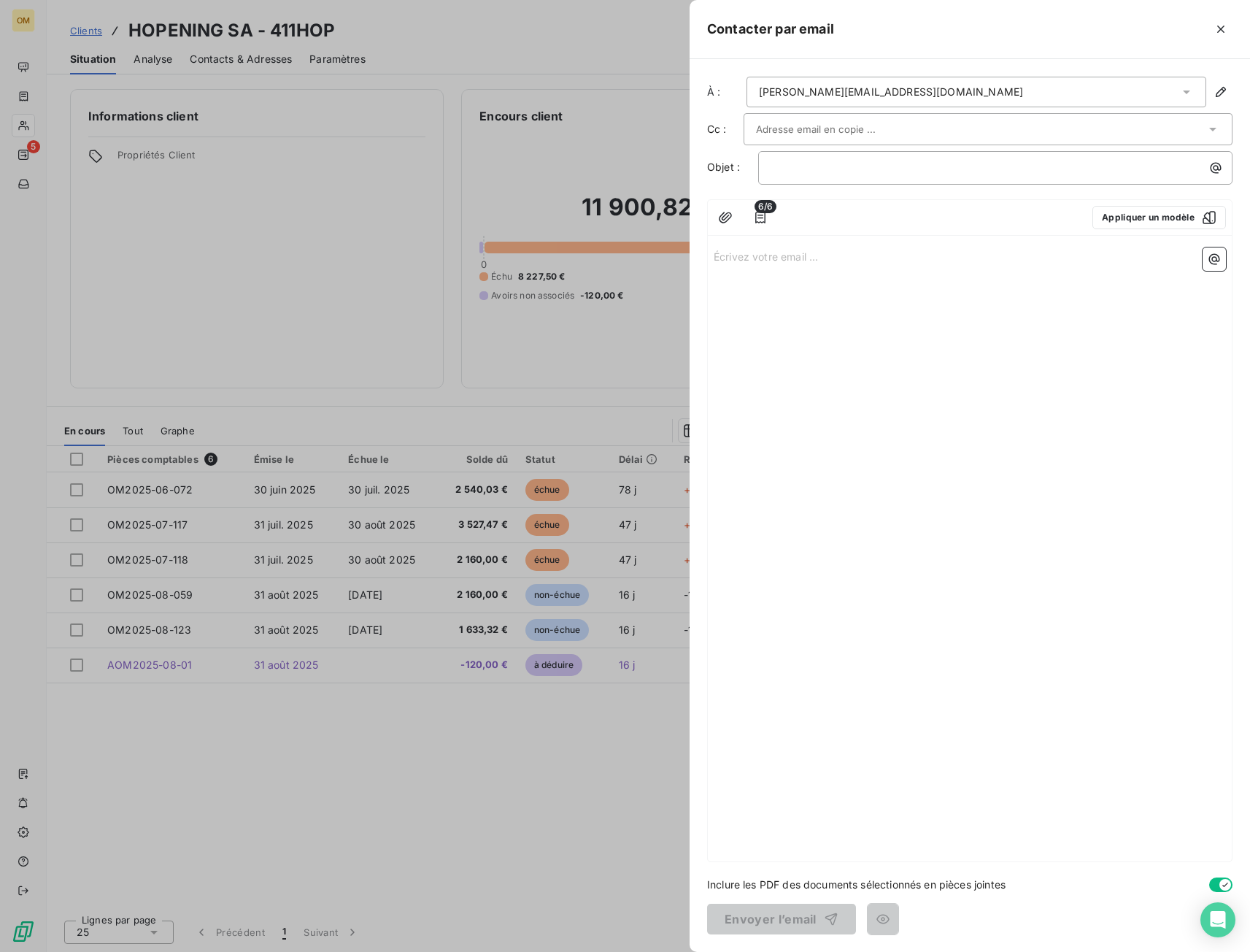
click at [838, 127] on input "text" at bounding box center [835, 129] width 157 height 22
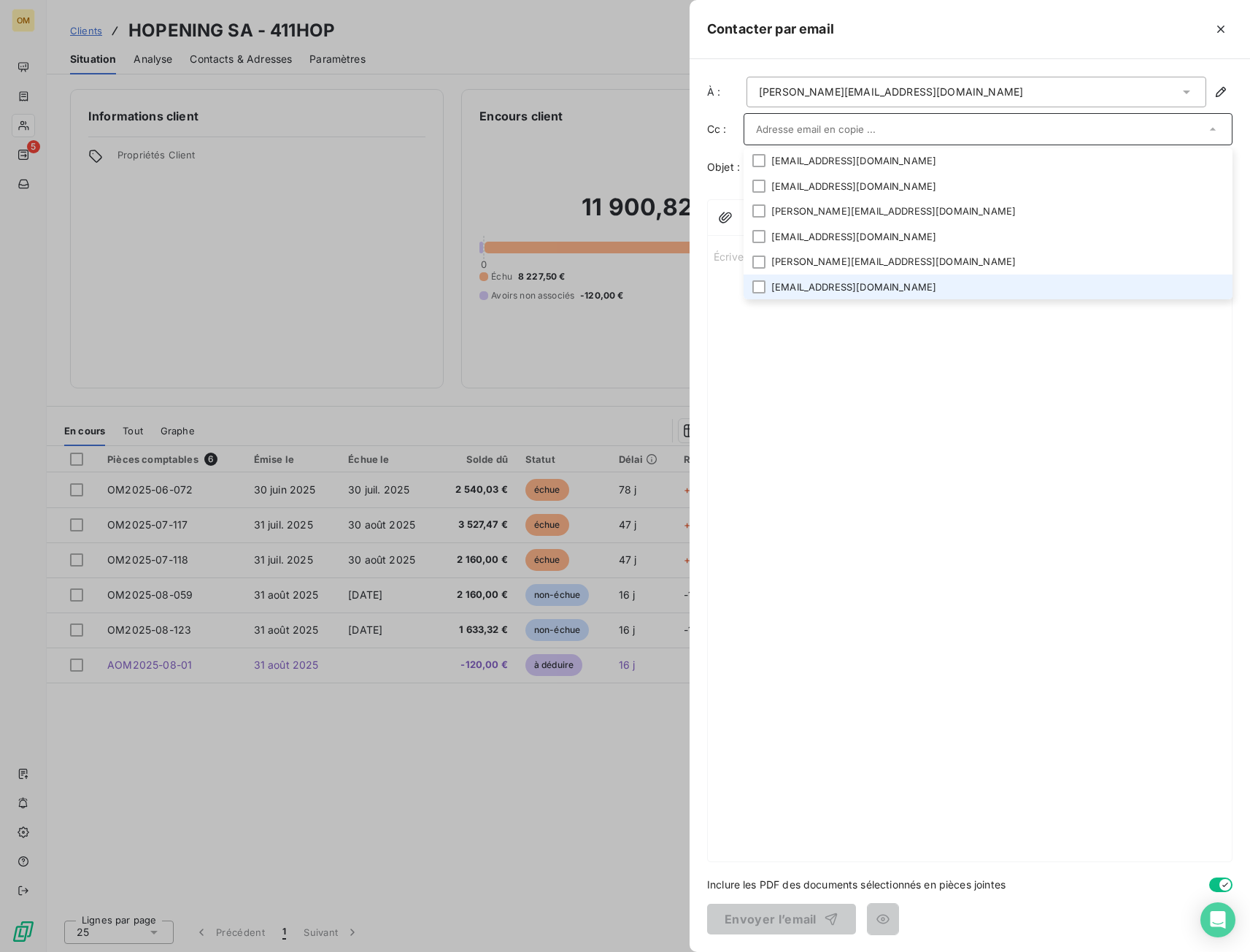
click at [818, 291] on li "betty.montecot@hopening.fr" at bounding box center [988, 287] width 489 height 25
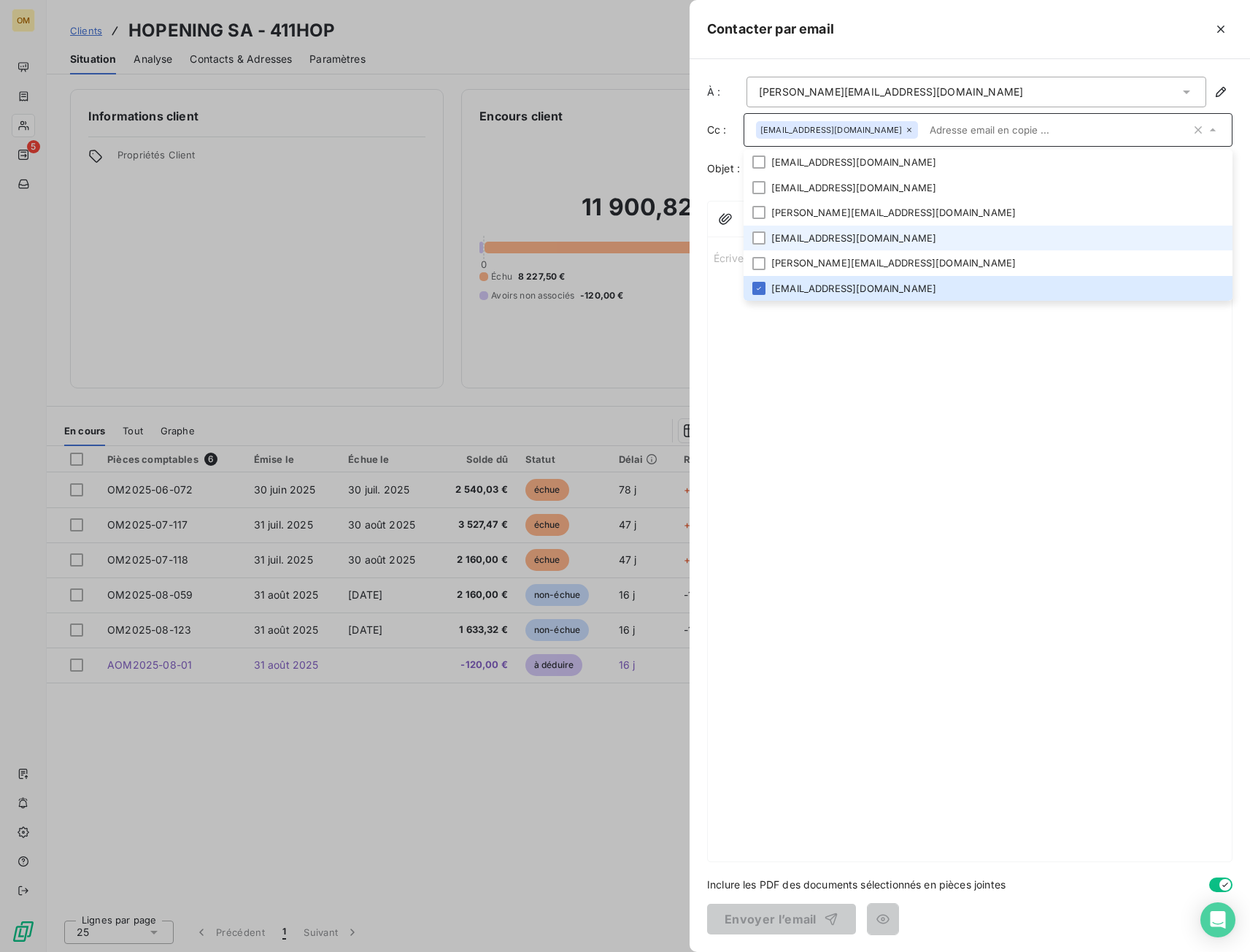
click at [875, 234] on li "eva.levy@orixamedia.com" at bounding box center [988, 238] width 489 height 25
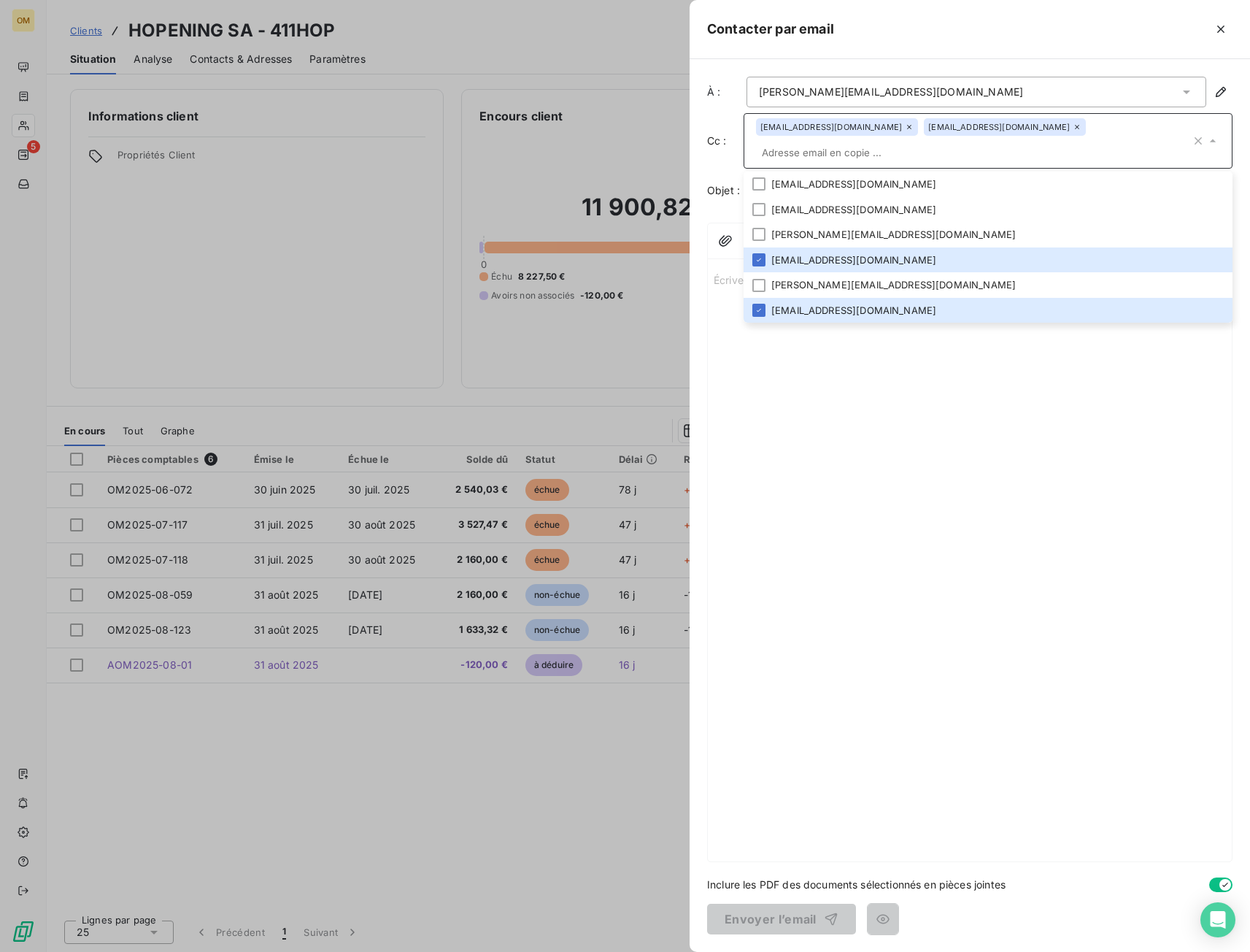
click at [805, 346] on div "Écrivez votre email ... ﻿" at bounding box center [970, 563] width 524 height 597
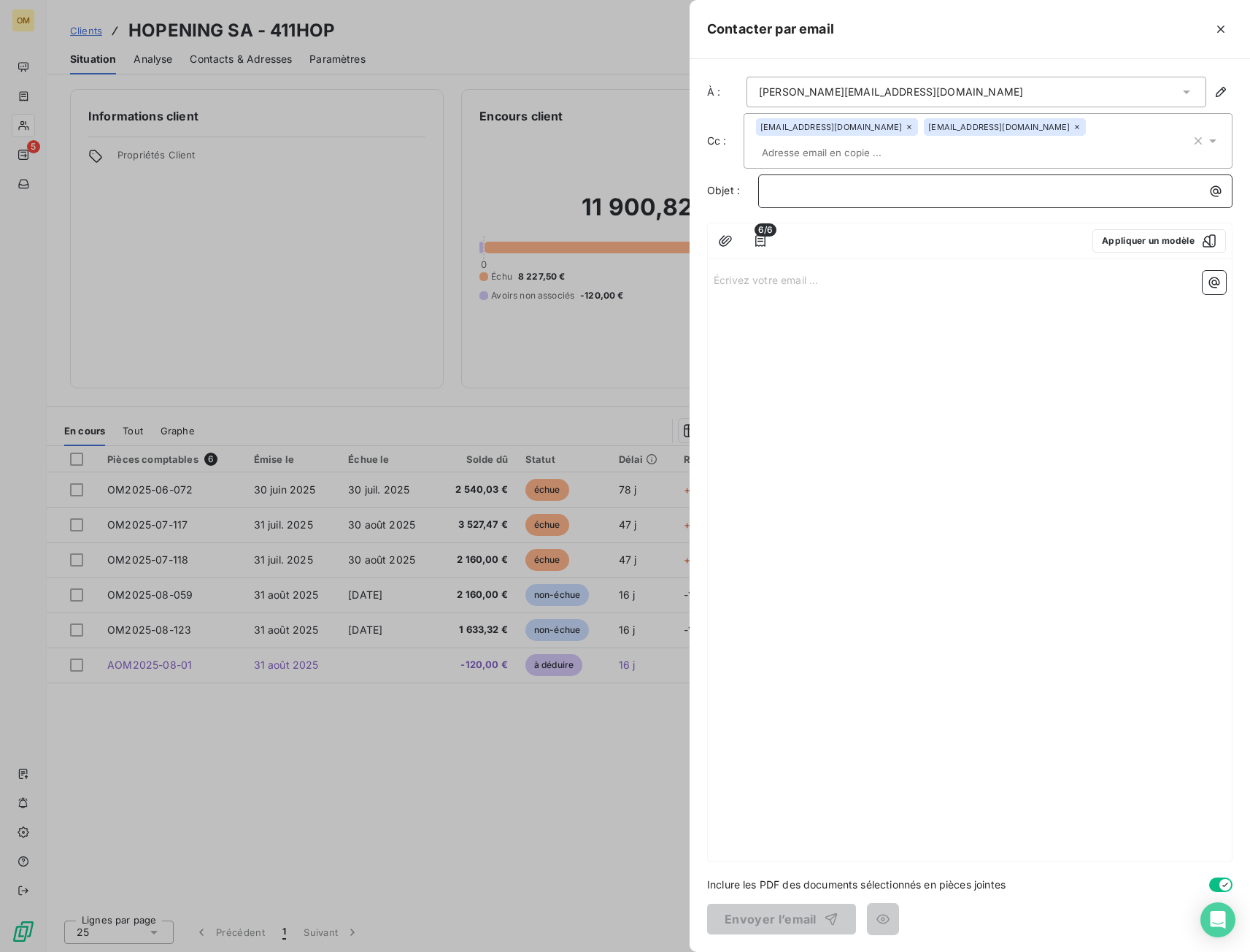
click at [801, 183] on p "﻿" at bounding box center [999, 191] width 457 height 17
drag, startPoint x: 873, startPoint y: 166, endPoint x: 843, endPoint y: 174, distance: 31.0
click at [872, 184] on span "FACTURE HOPENING - ORIXA MEDIA" at bounding box center [862, 190] width 184 height 13
click at [817, 184] on span "FACTURE HOPENING - ORIXA MEDIA" at bounding box center [862, 190] width 184 height 13
click at [756, 233] on icon "button" at bounding box center [760, 241] width 14 height 14
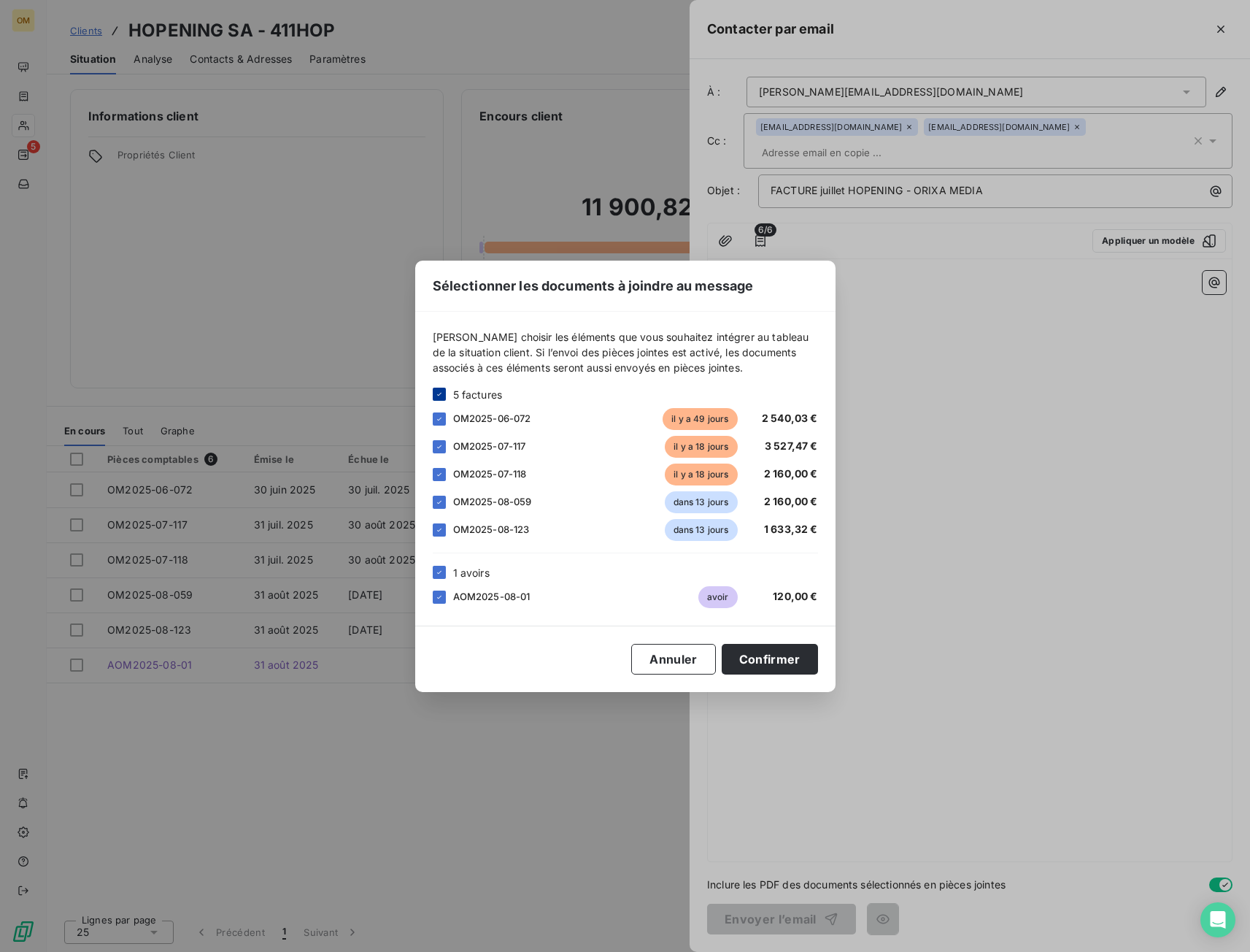
click at [443, 396] on icon at bounding box center [439, 394] width 9 height 9
drag, startPoint x: 441, startPoint y: 575, endPoint x: 646, endPoint y: 638, distance: 214.5
click at [441, 575] on icon at bounding box center [439, 572] width 9 height 9
click at [873, 586] on div "Sélectionner les documents à joindre au message Veuillez choisir les éléments q…" at bounding box center [625, 476] width 1250 height 952
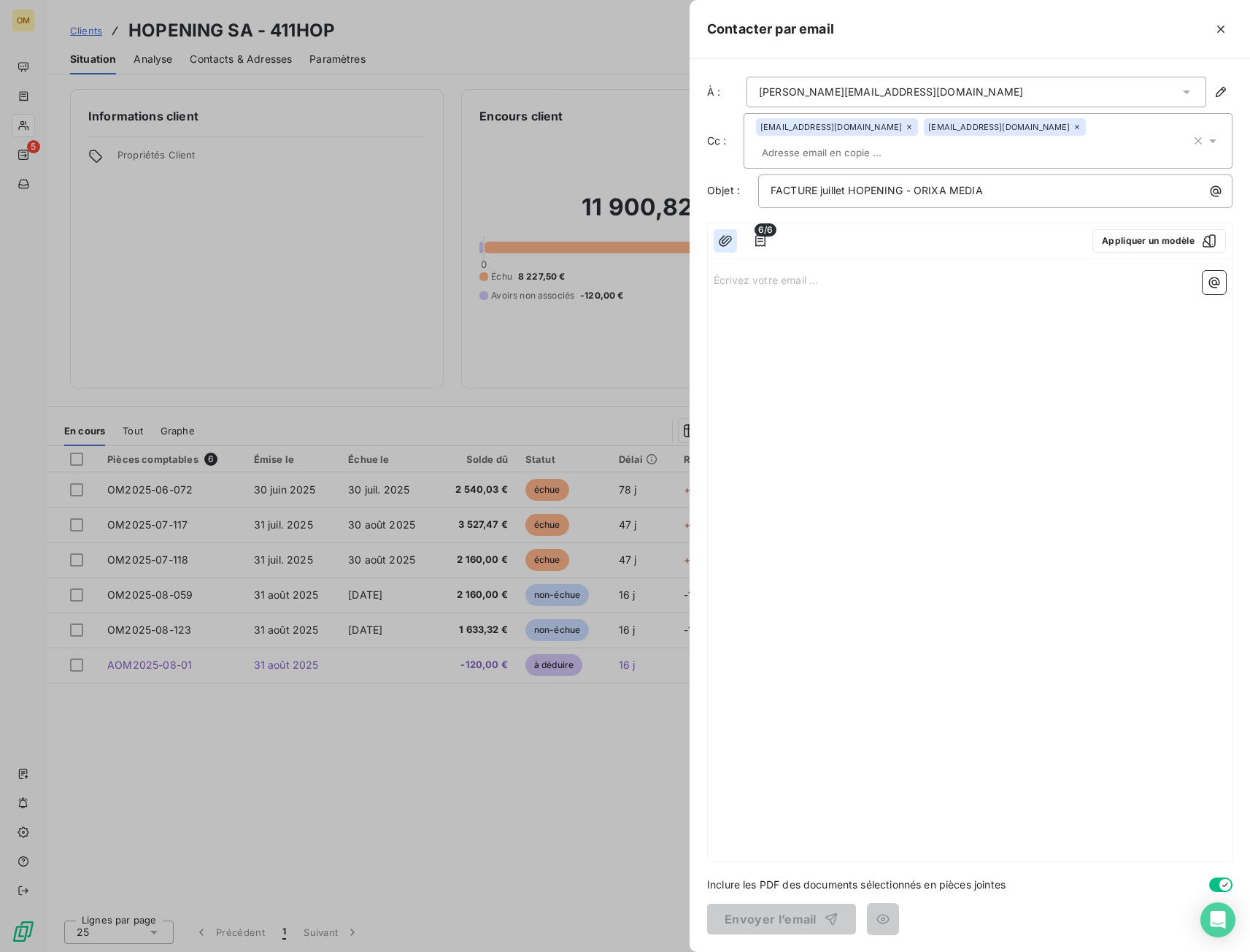
click at [726, 235] on icon "button" at bounding box center [725, 241] width 13 height 11
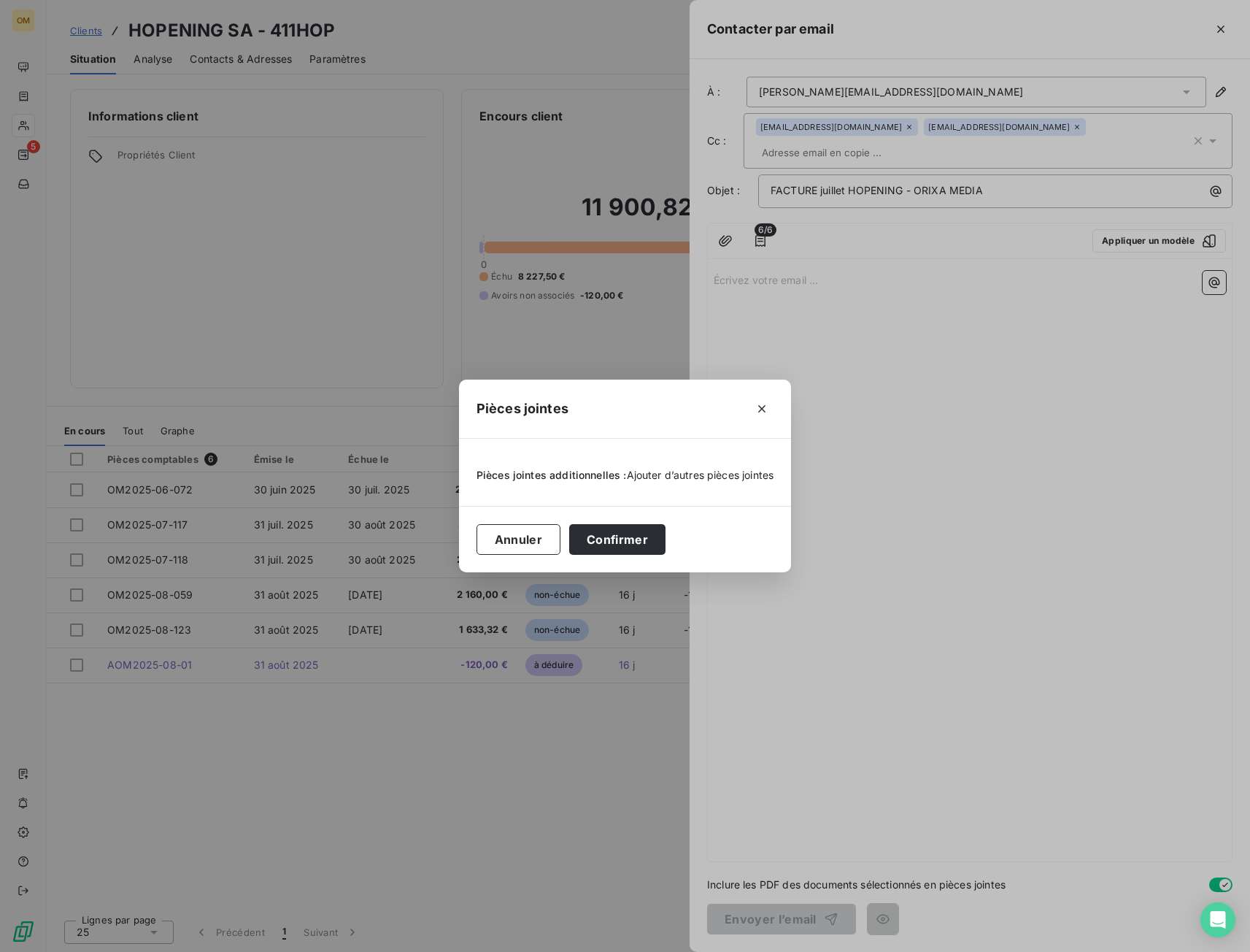
click at [678, 473] on span "Ajouter d’autres pièces jointes" at bounding box center [700, 475] width 147 height 13
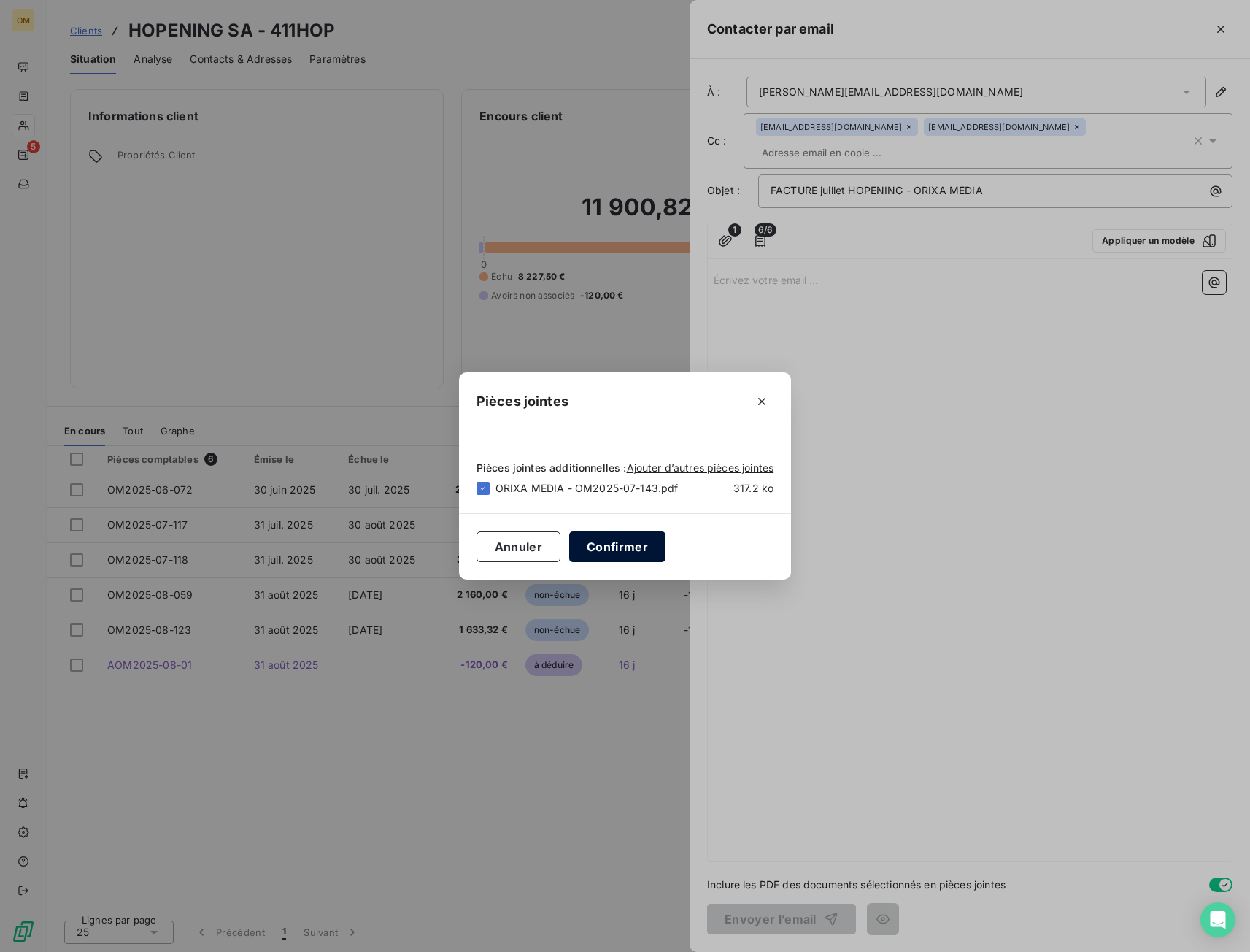
click at [652, 550] on button "Confirmer" at bounding box center [618, 547] width 97 height 31
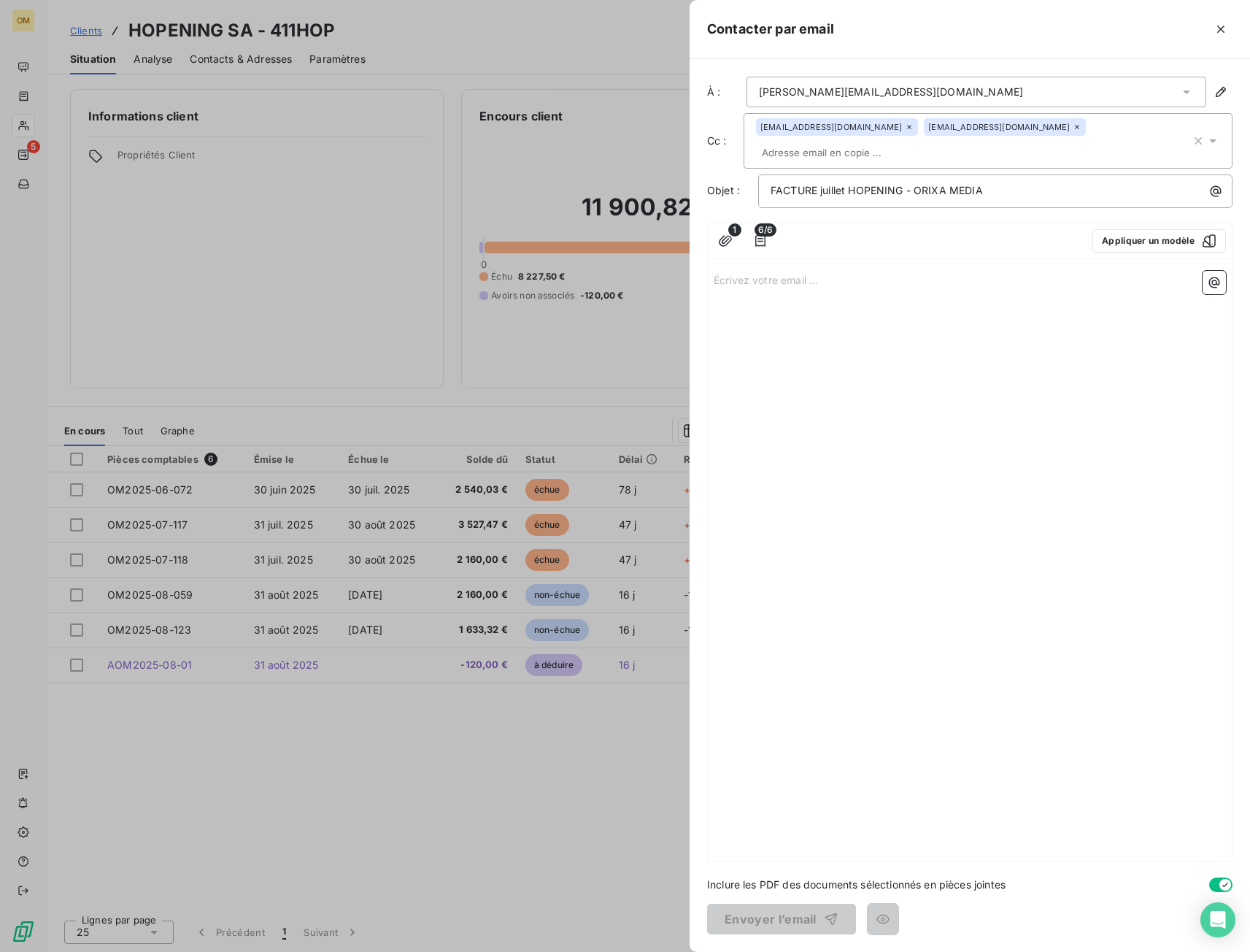
click at [848, 274] on div "Écrivez votre email ... ﻿" at bounding box center [970, 563] width 524 height 597
click at [779, 271] on p "Écrivez votre email ... ﻿" at bounding box center [970, 279] width 513 height 17
click at [835, 271] on p "Écrivez votre email ... ﻿" at bounding box center [970, 279] width 513 height 17
click at [857, 287] on p "﻿" at bounding box center [970, 295] width 513 height 17
click at [763, 233] on icon "button" at bounding box center [760, 241] width 14 height 14
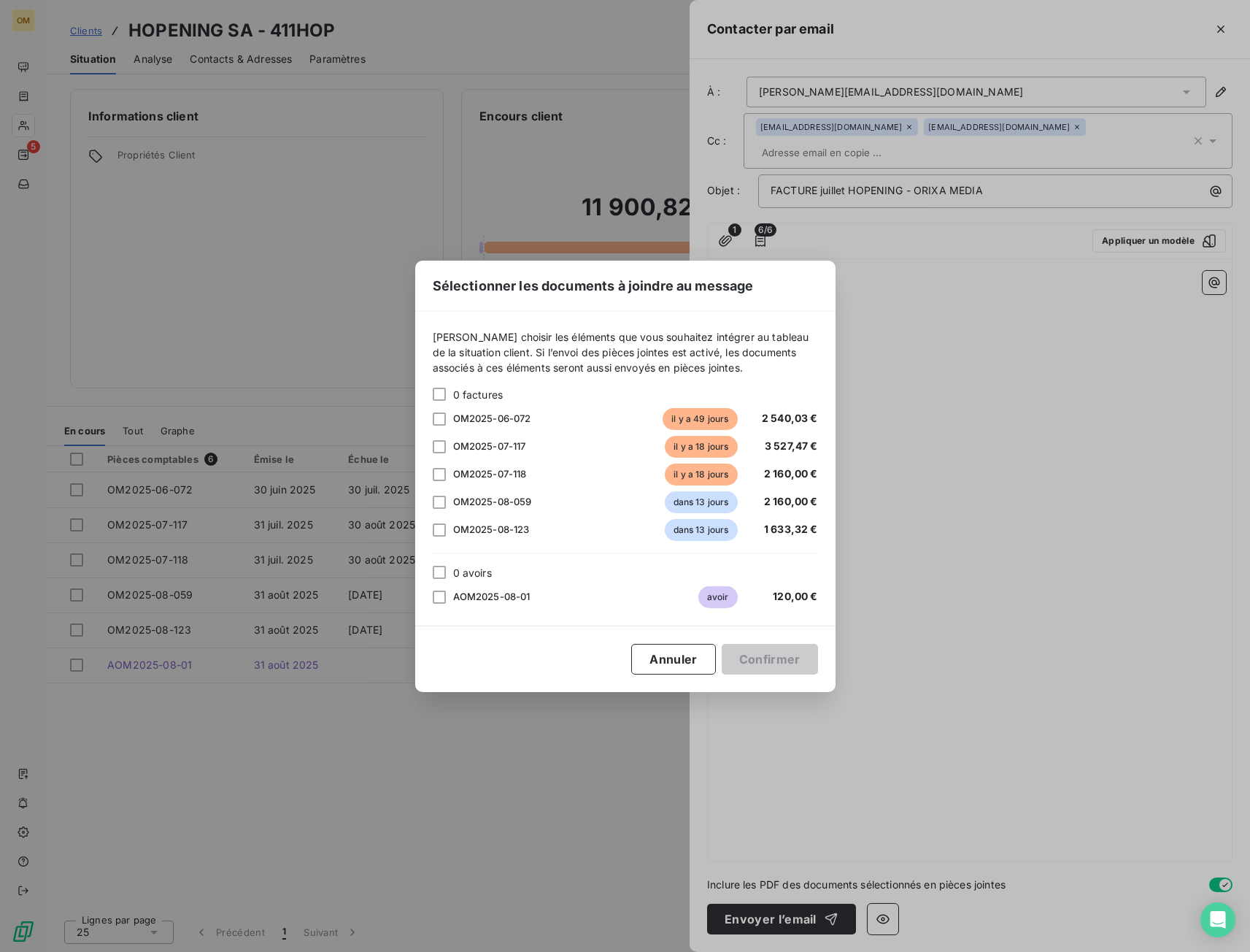
click at [927, 441] on div "Sélectionner les documents à joindre au message Veuillez choisir les éléments q…" at bounding box center [625, 476] width 1250 height 952
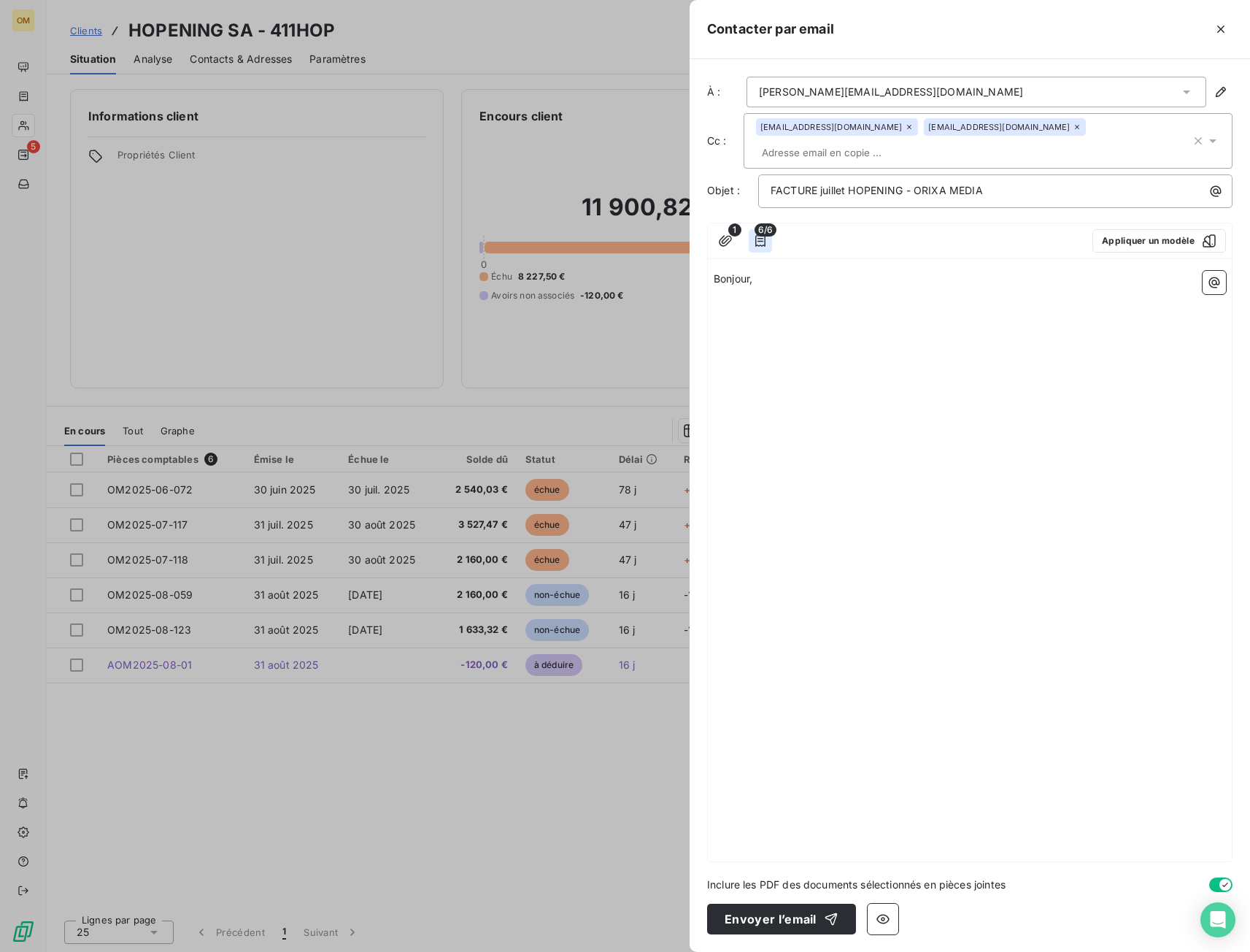
click at [763, 233] on icon "button" at bounding box center [760, 241] width 14 height 14
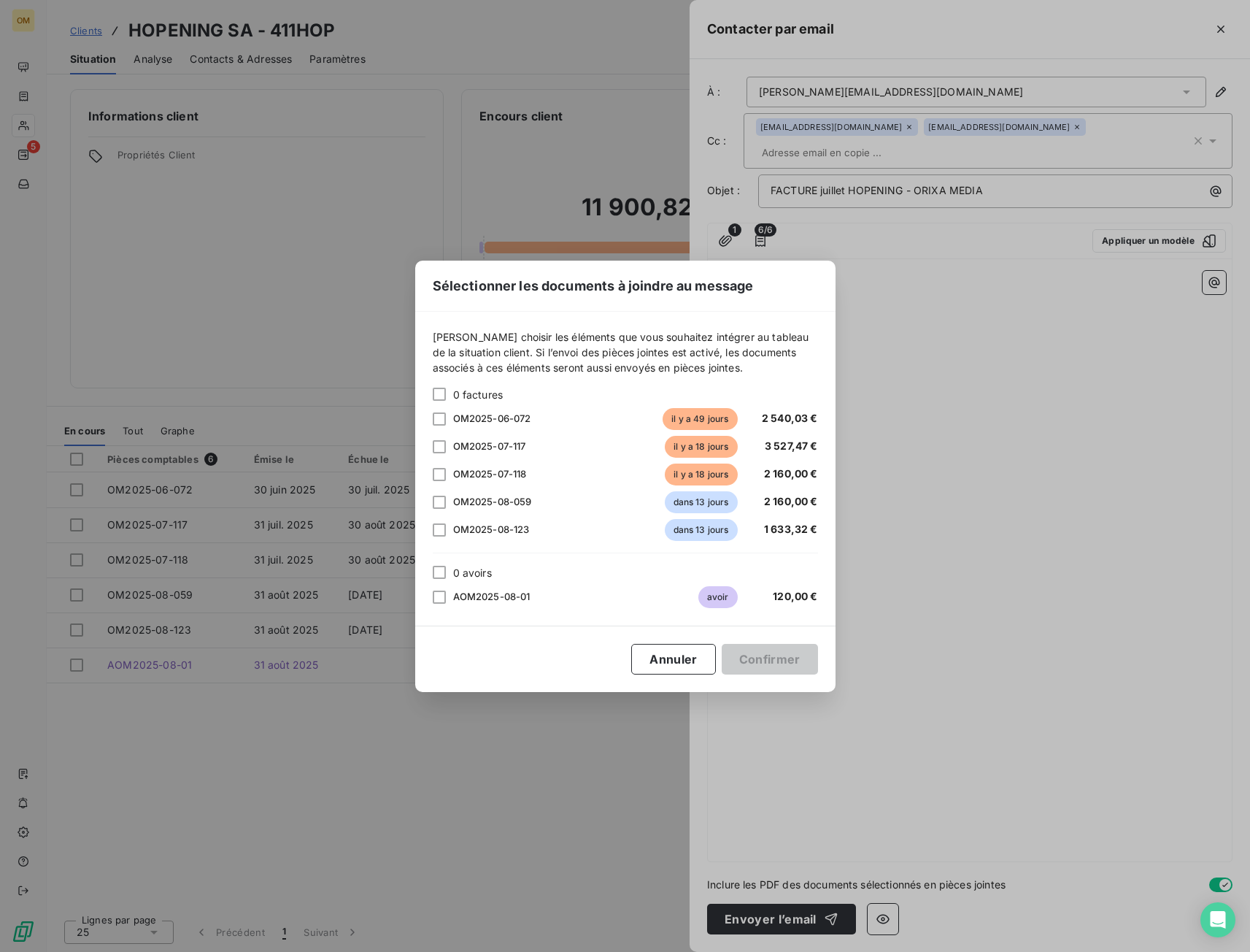
drag, startPoint x: 969, startPoint y: 348, endPoint x: 928, endPoint y: 330, distance: 44.8
click at [968, 348] on div "Sélectionner les documents à joindre au message Veuillez choisir les éléments q…" at bounding box center [625, 476] width 1250 height 952
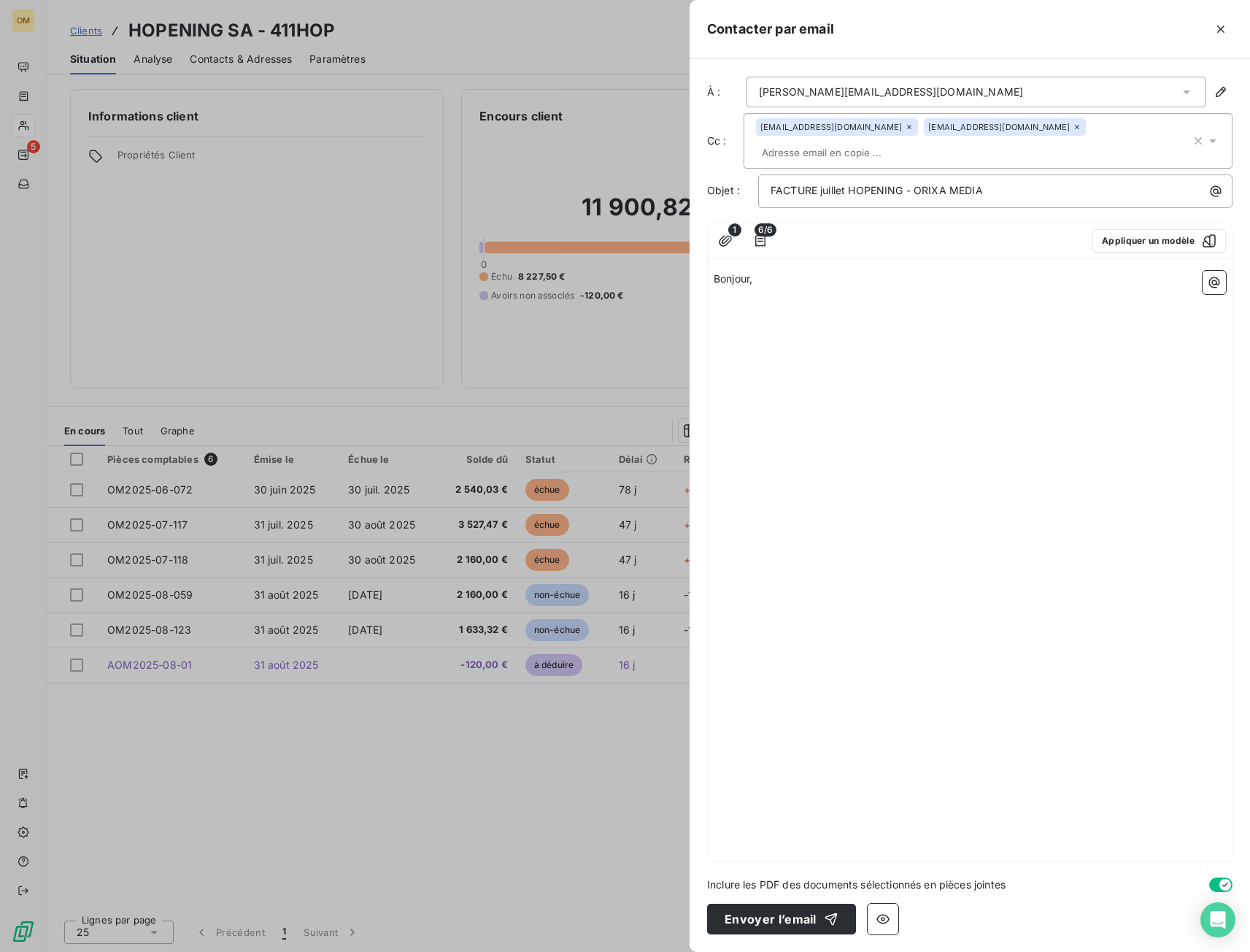
click at [732, 223] on span "1" at bounding box center [735, 229] width 13 height 13
click at [726, 233] on icon "button" at bounding box center [725, 241] width 14 height 14
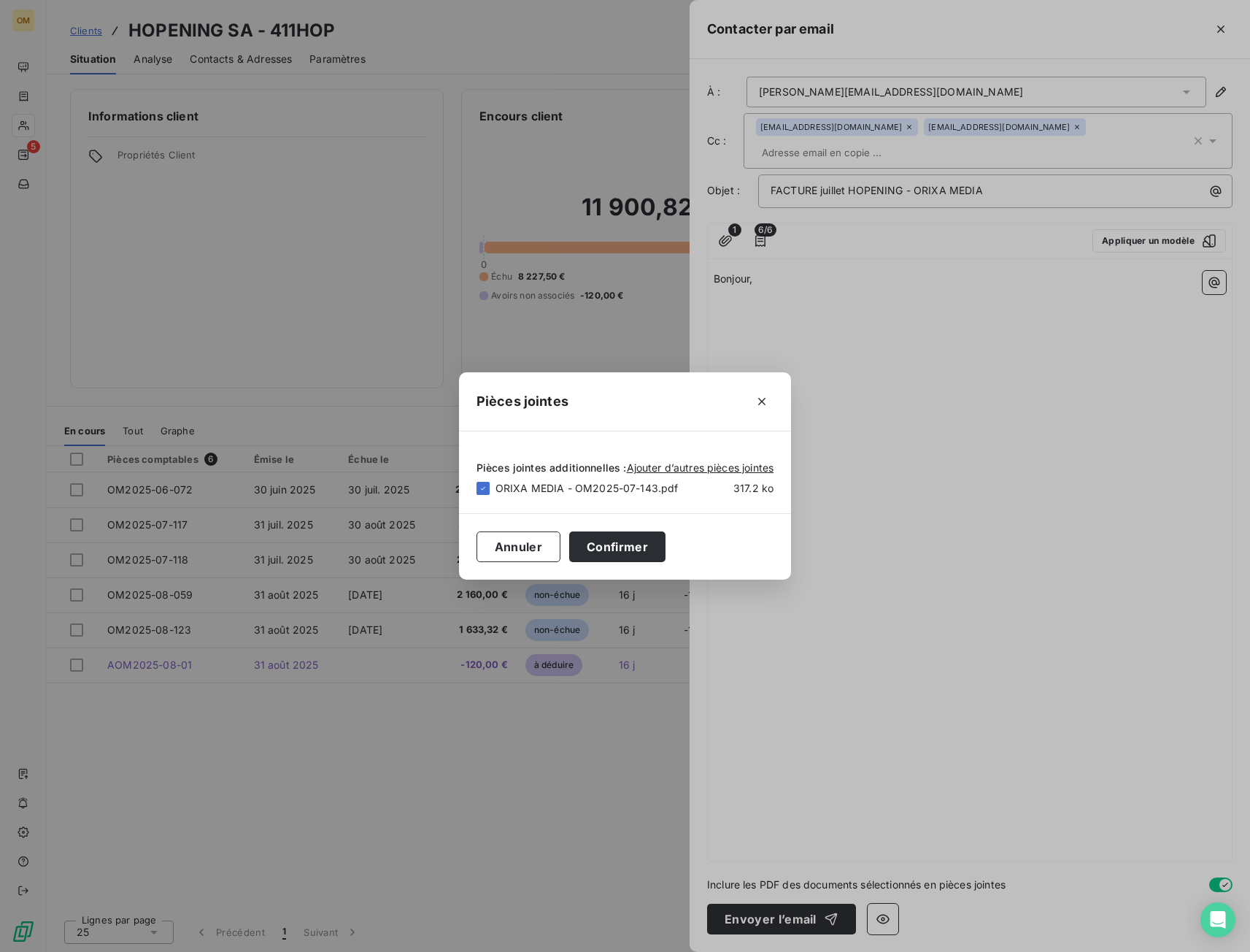
click at [862, 343] on div "Pièces jointes Pièces jointes additionnelles : Ajouter d’autres pièces jointes …" at bounding box center [625, 476] width 1250 height 952
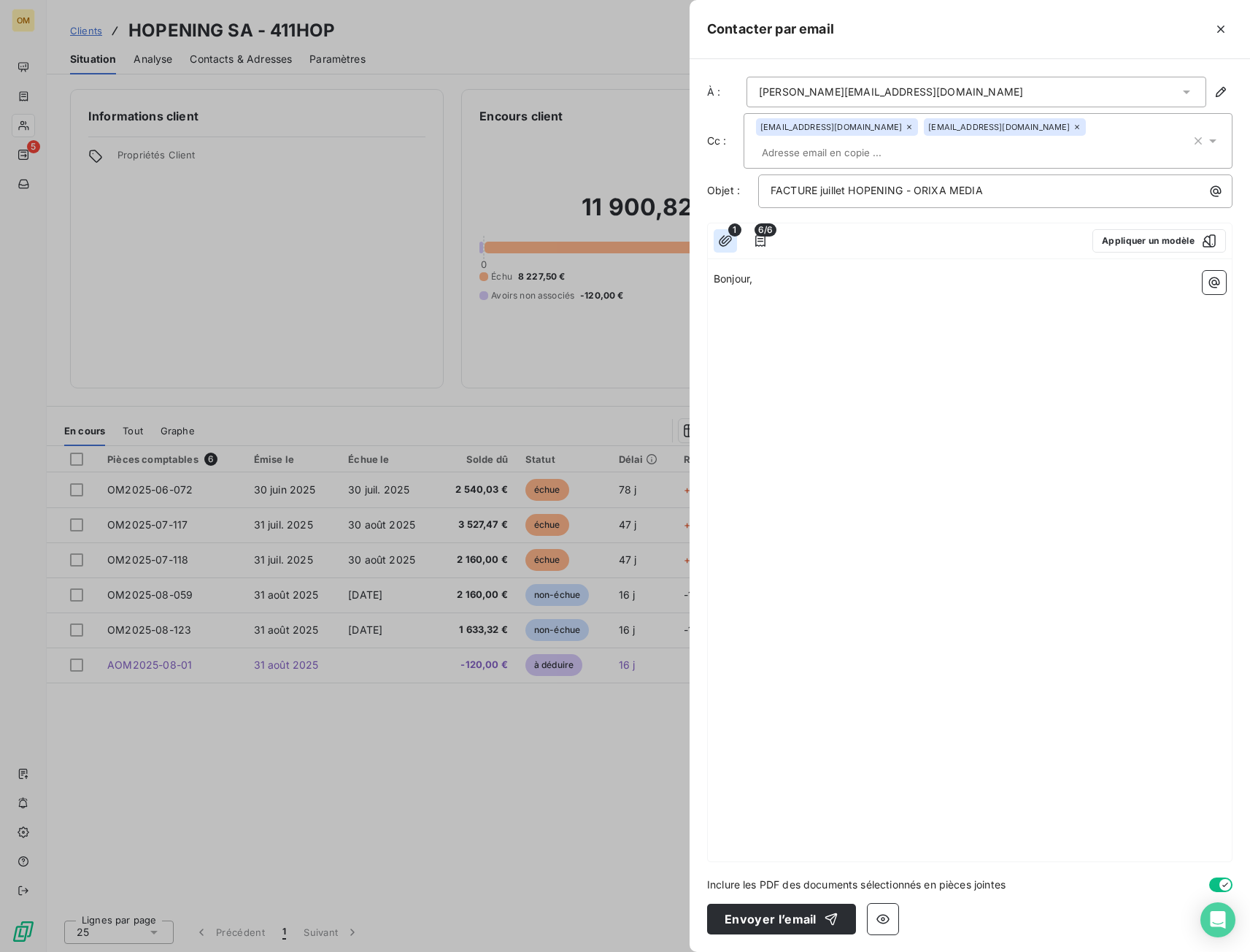
click at [722, 233] on icon "button" at bounding box center [725, 241] width 14 height 14
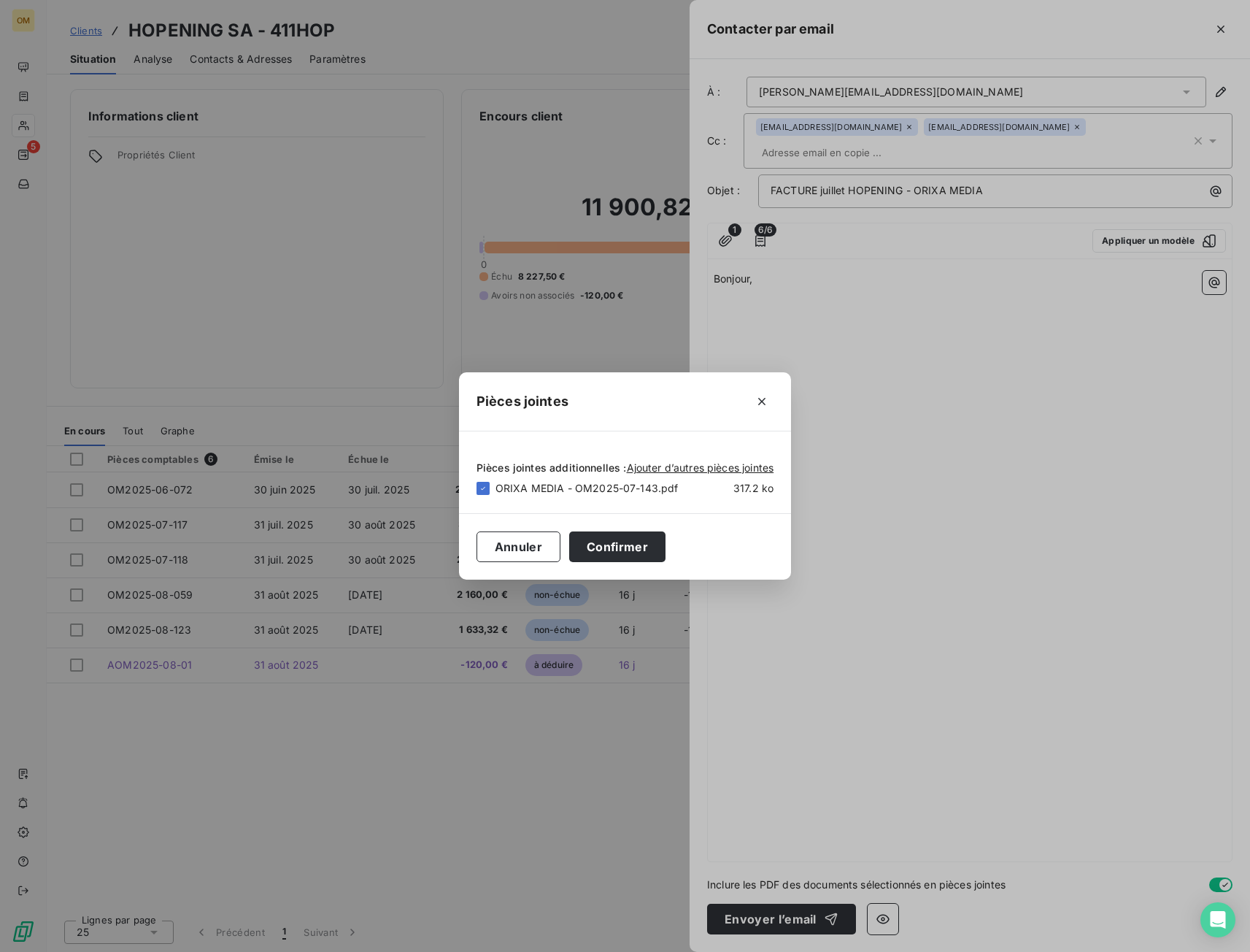
click at [926, 414] on div "Pièces jointes Pièces jointes additionnelles : Ajouter d’autres pièces jointes …" at bounding box center [625, 476] width 1250 height 952
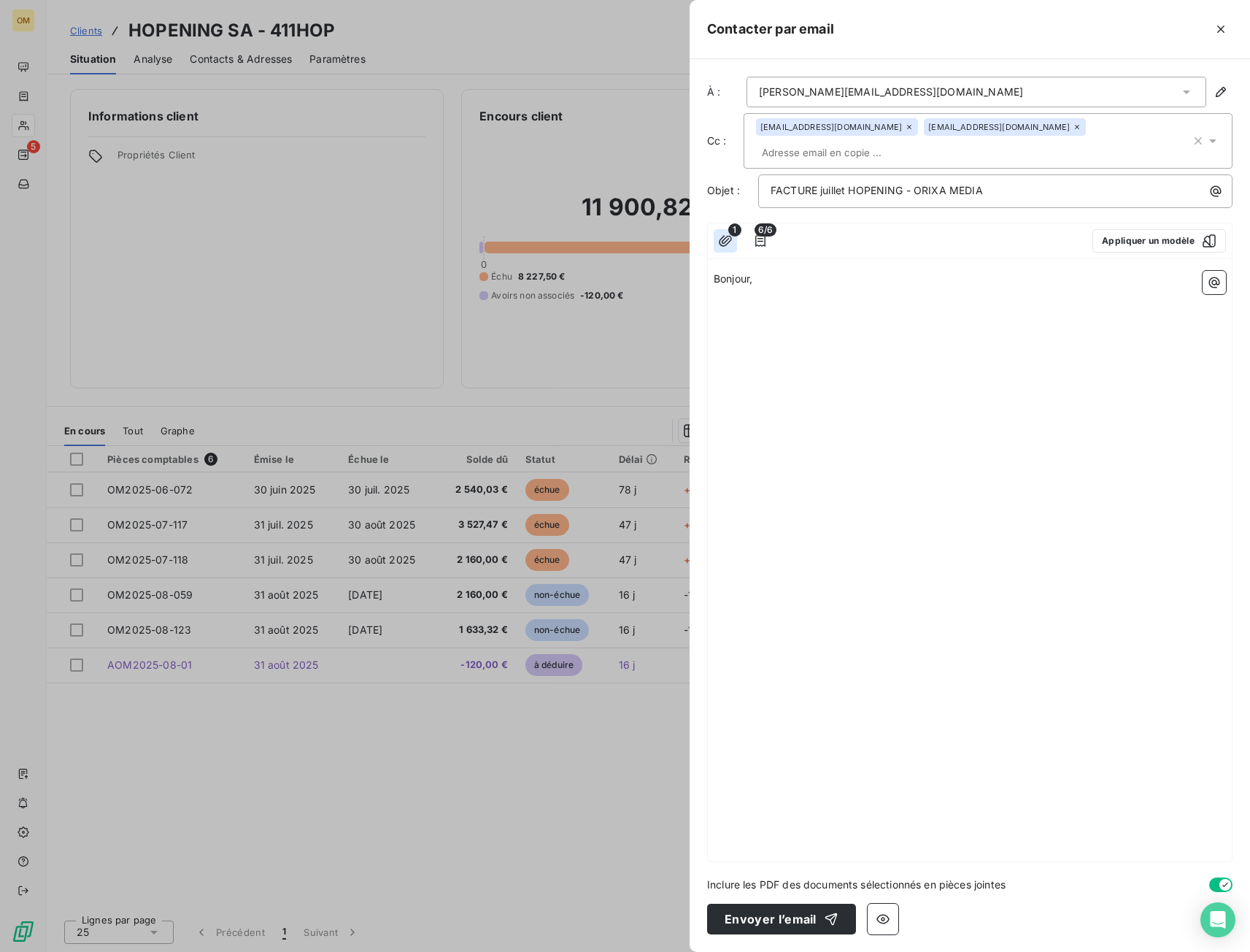
click at [723, 233] on icon "button" at bounding box center [725, 241] width 14 height 14
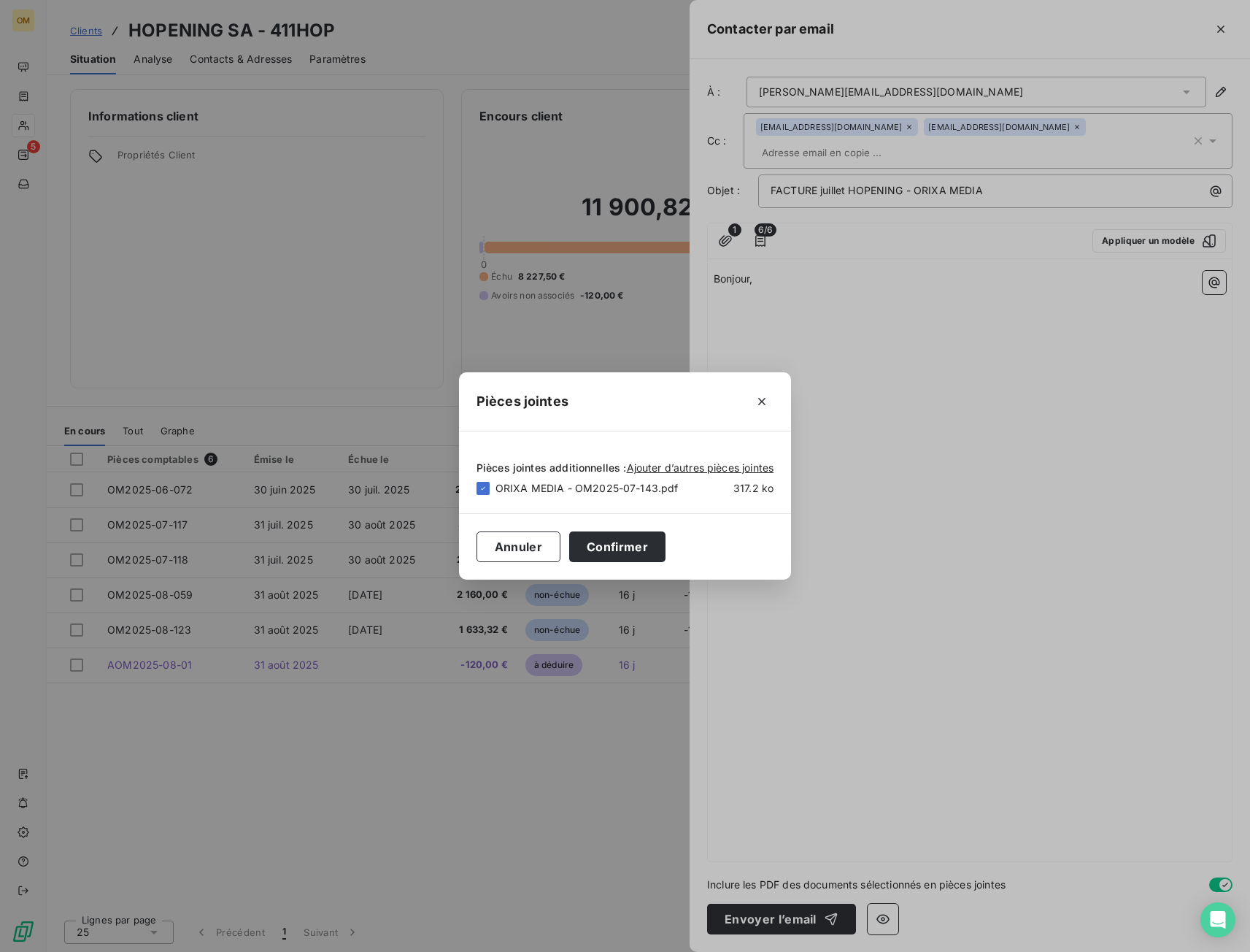
click at [870, 308] on div "Pièces jointes Pièces jointes additionnelles : Ajouter d’autres pièces jointes …" at bounding box center [625, 476] width 1250 height 952
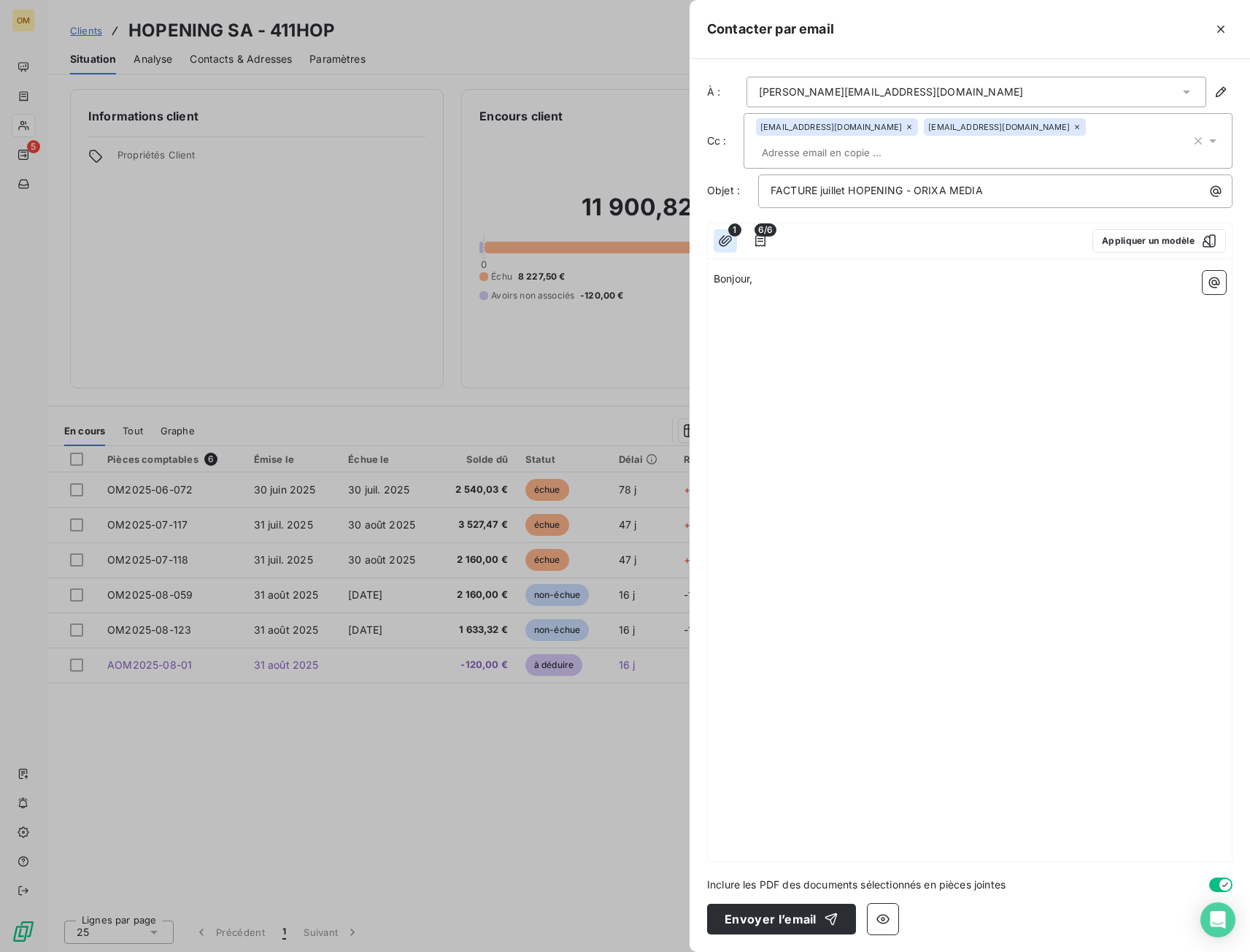
click at [725, 233] on icon "button" at bounding box center [725, 241] width 14 height 14
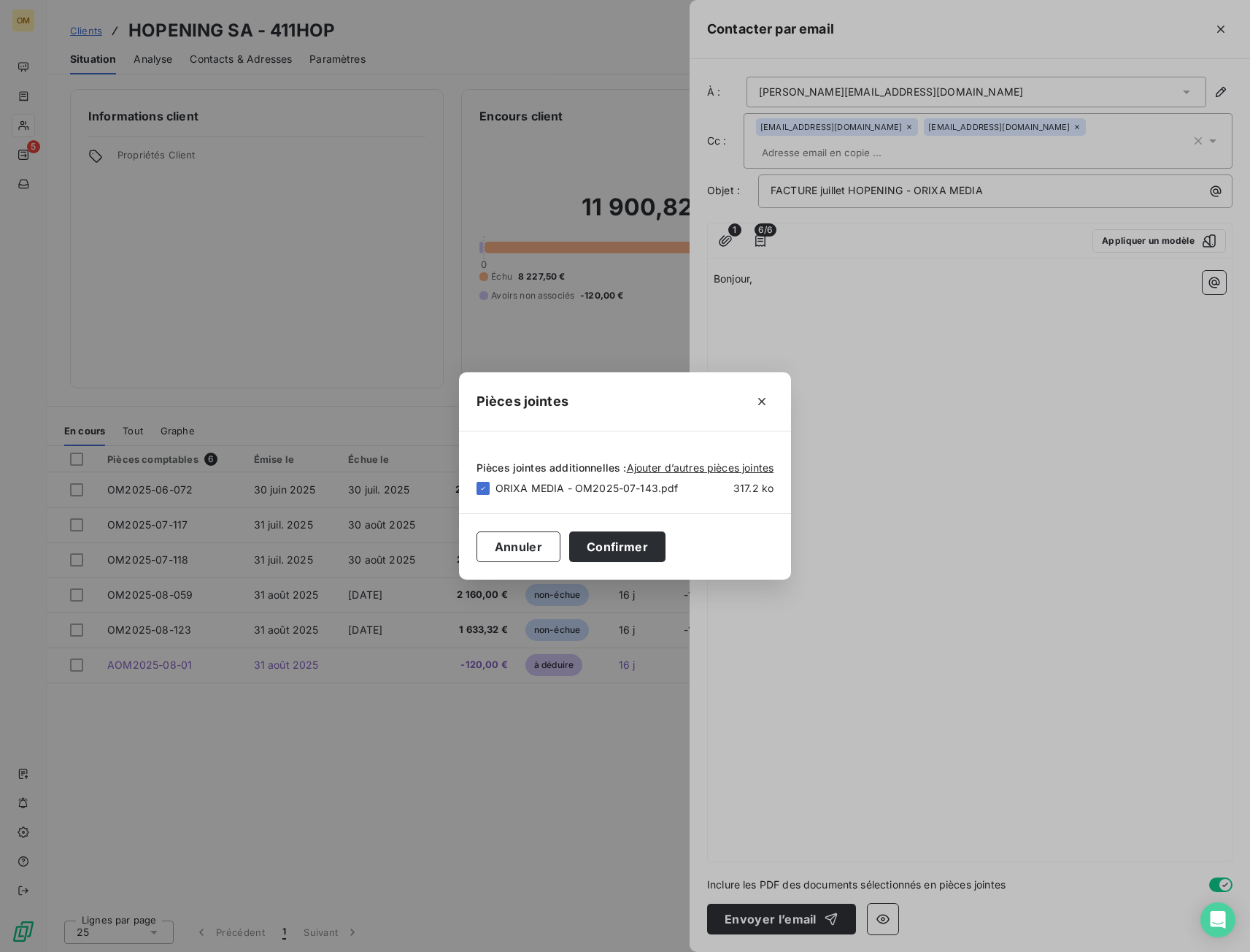
click at [831, 306] on div "Pièces jointes Pièces jointes additionnelles : Ajouter d’autres pièces jointes …" at bounding box center [625, 476] width 1250 height 952
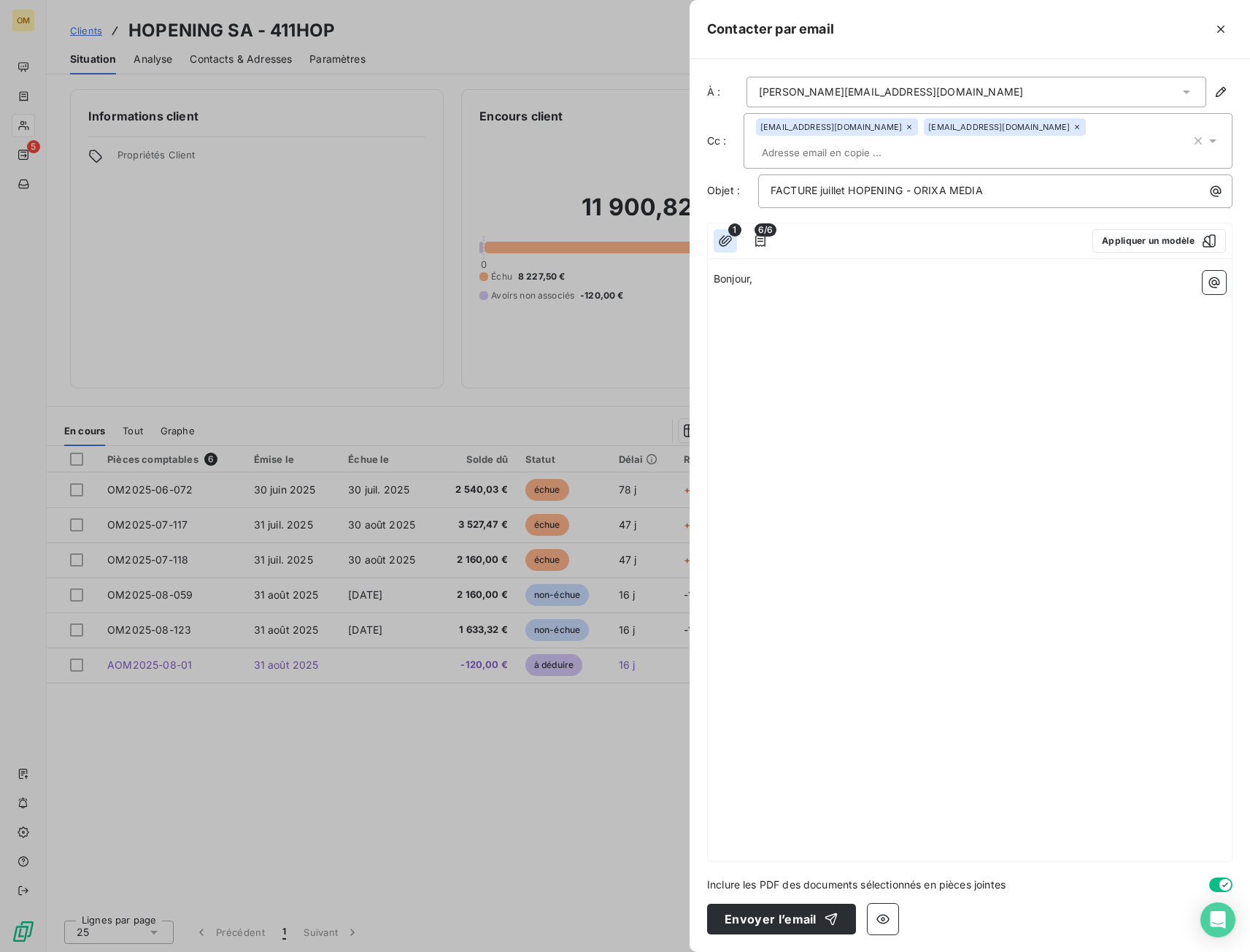
click at [722, 233] on icon "button" at bounding box center [725, 241] width 14 height 14
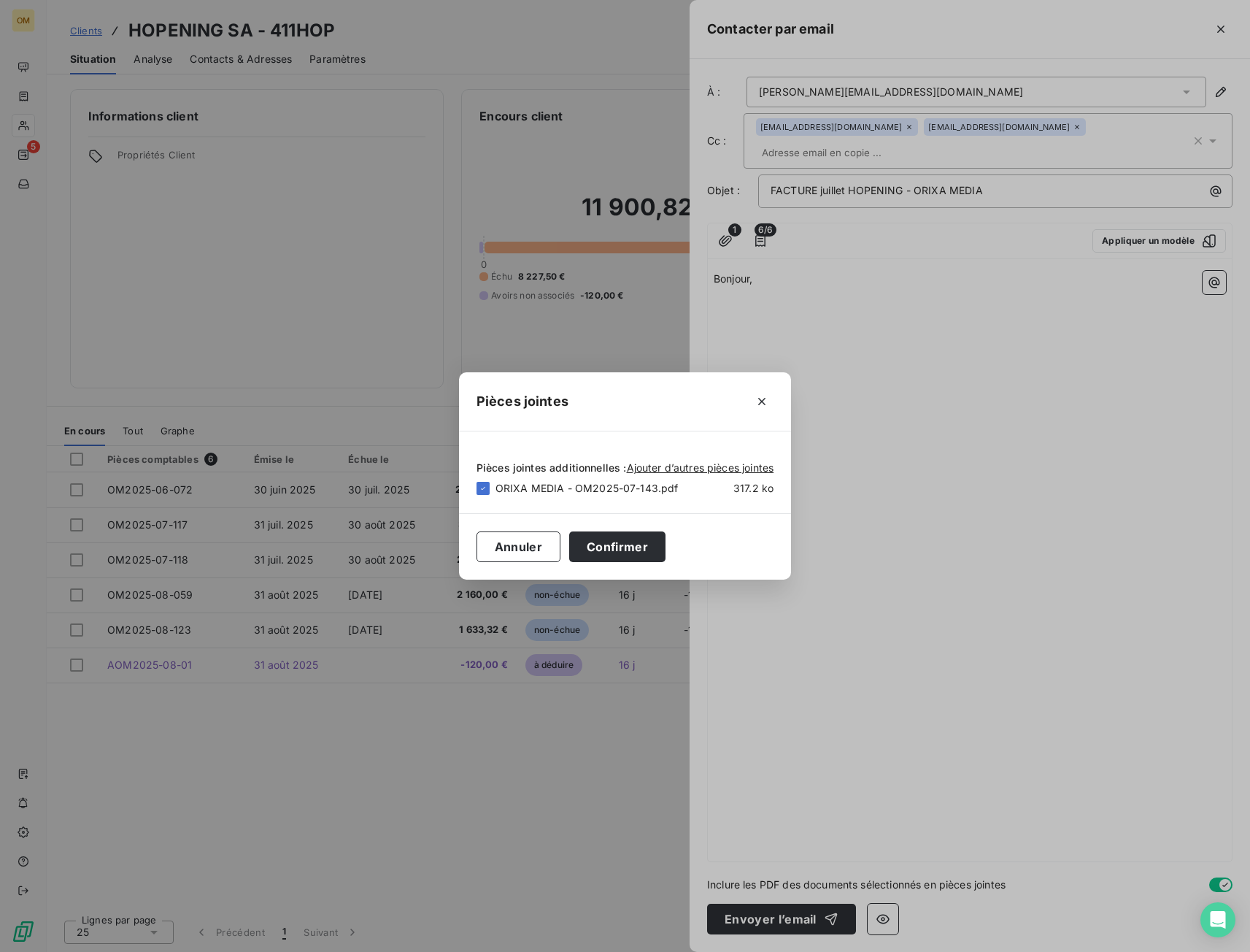
click at [825, 367] on div "Pièces jointes Pièces jointes additionnelles : Ajouter d’autres pièces jointes …" at bounding box center [625, 476] width 1250 height 952
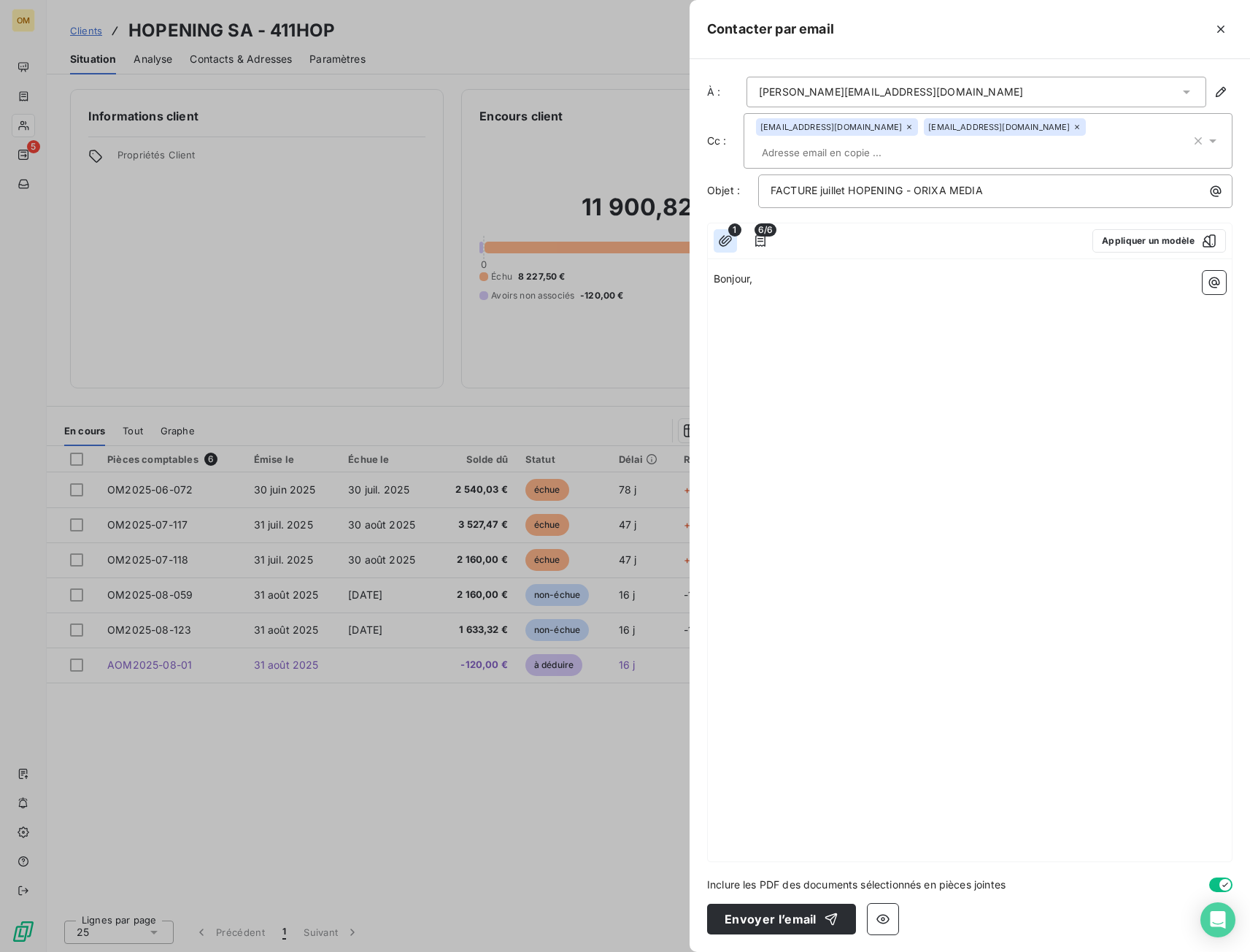
click at [726, 233] on icon "button" at bounding box center [725, 241] width 14 height 14
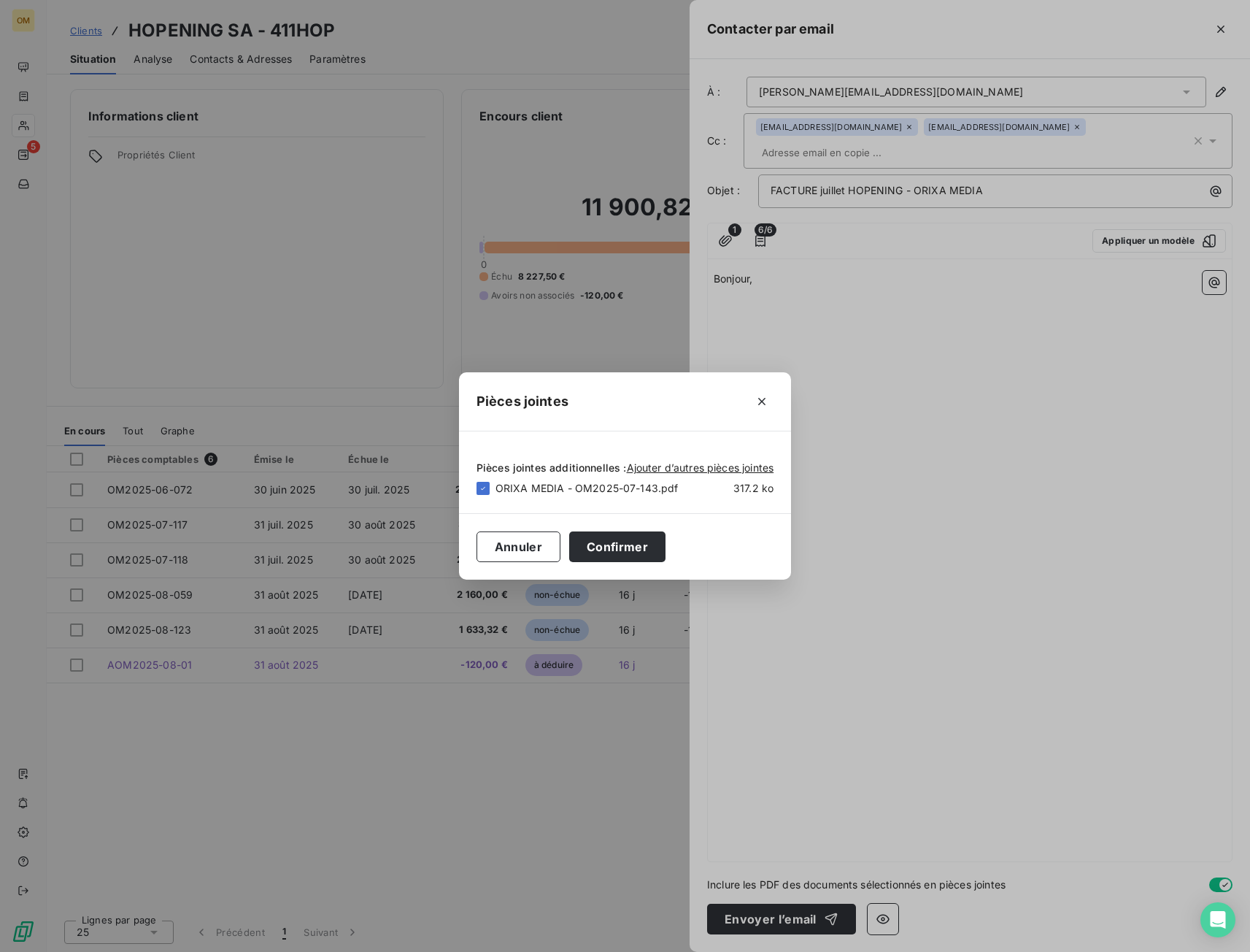
click at [797, 318] on div "Pièces jointes Pièces jointes additionnelles : Ajouter d’autres pièces jointes …" at bounding box center [625, 476] width 1250 height 952
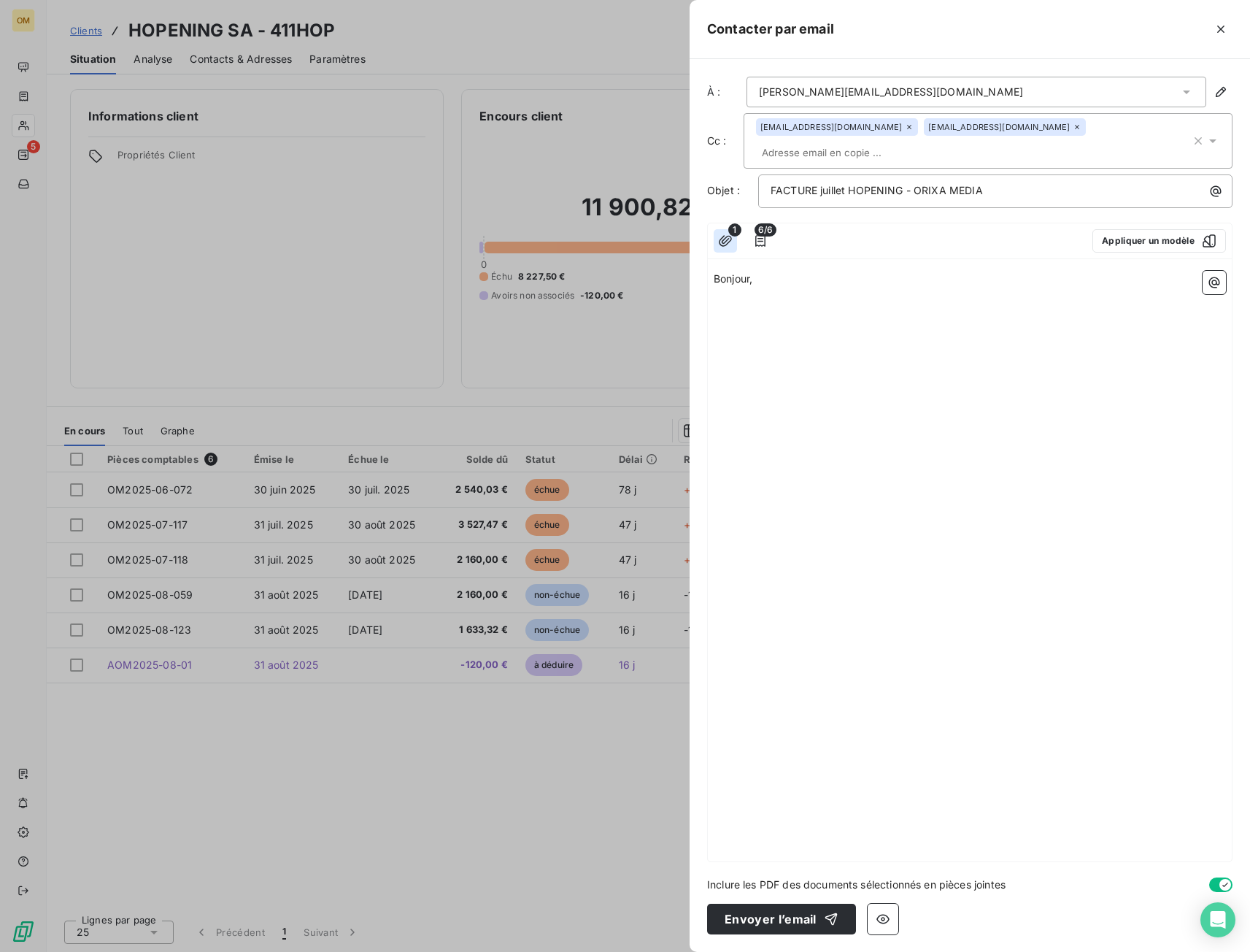
click at [723, 235] on icon "button" at bounding box center [725, 241] width 13 height 11
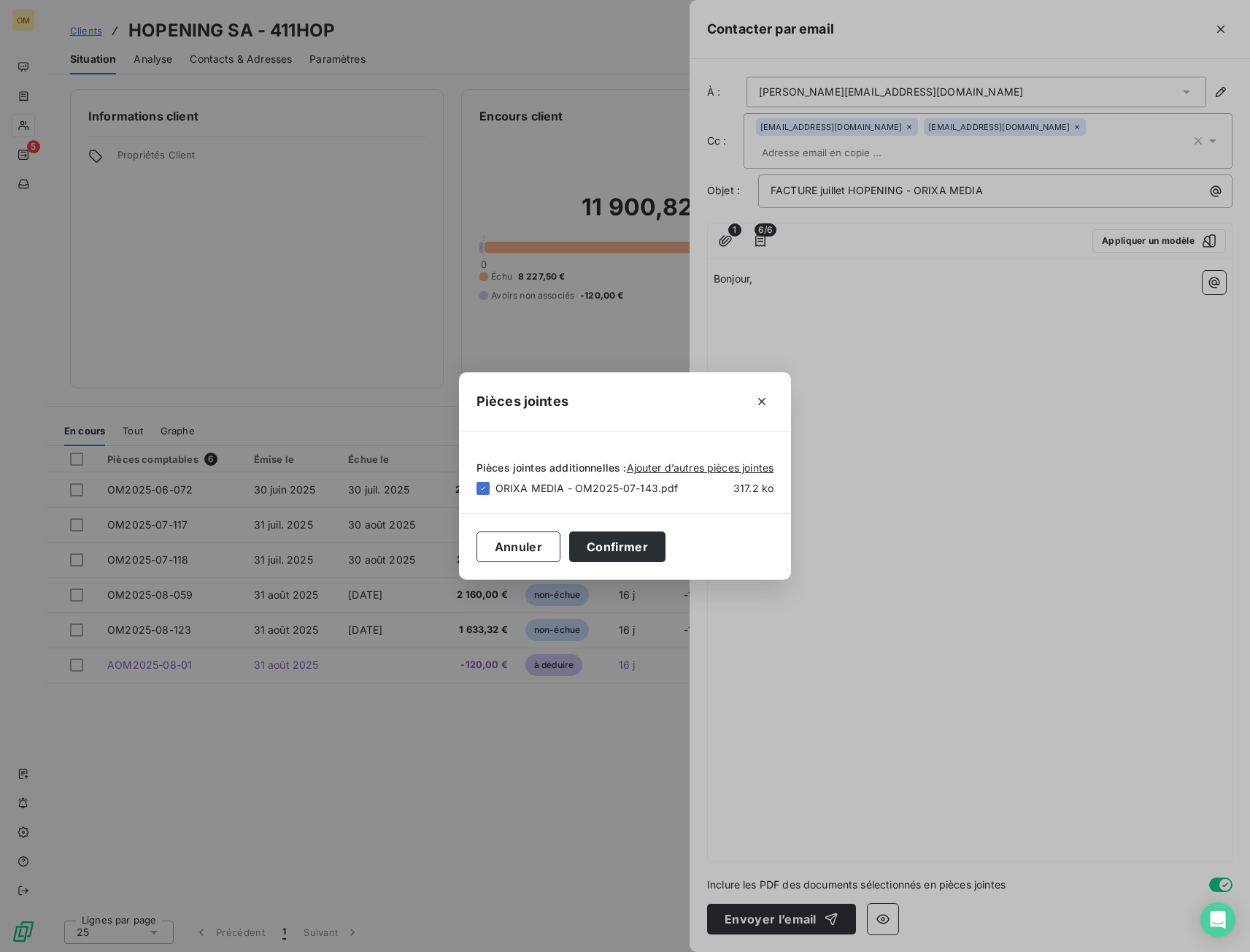
click at [841, 335] on div "Pièces jointes Pièces jointes additionnelles : Ajouter d’autres pièces jointes …" at bounding box center [625, 476] width 1250 height 952
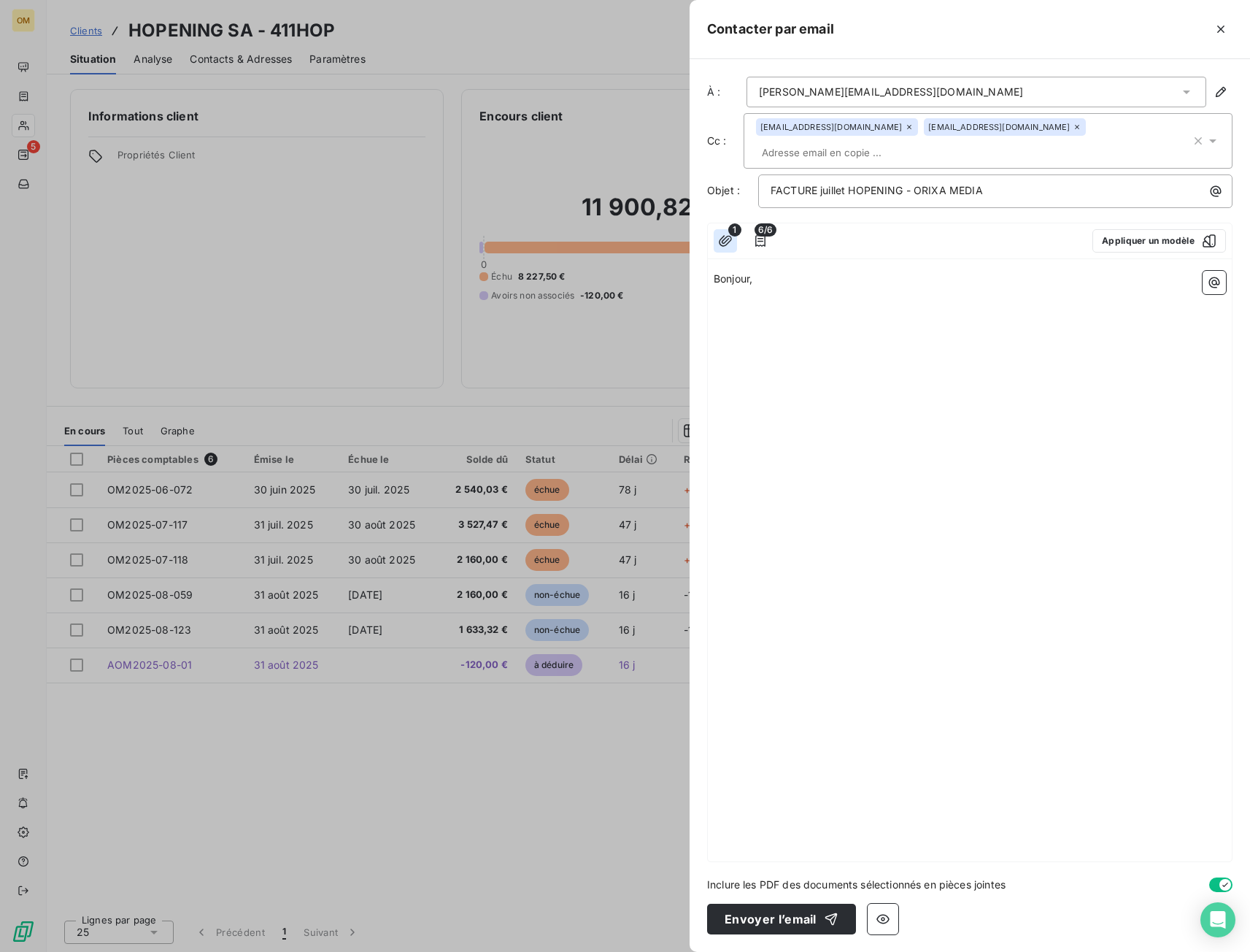
click at [720, 235] on icon "button" at bounding box center [725, 241] width 13 height 11
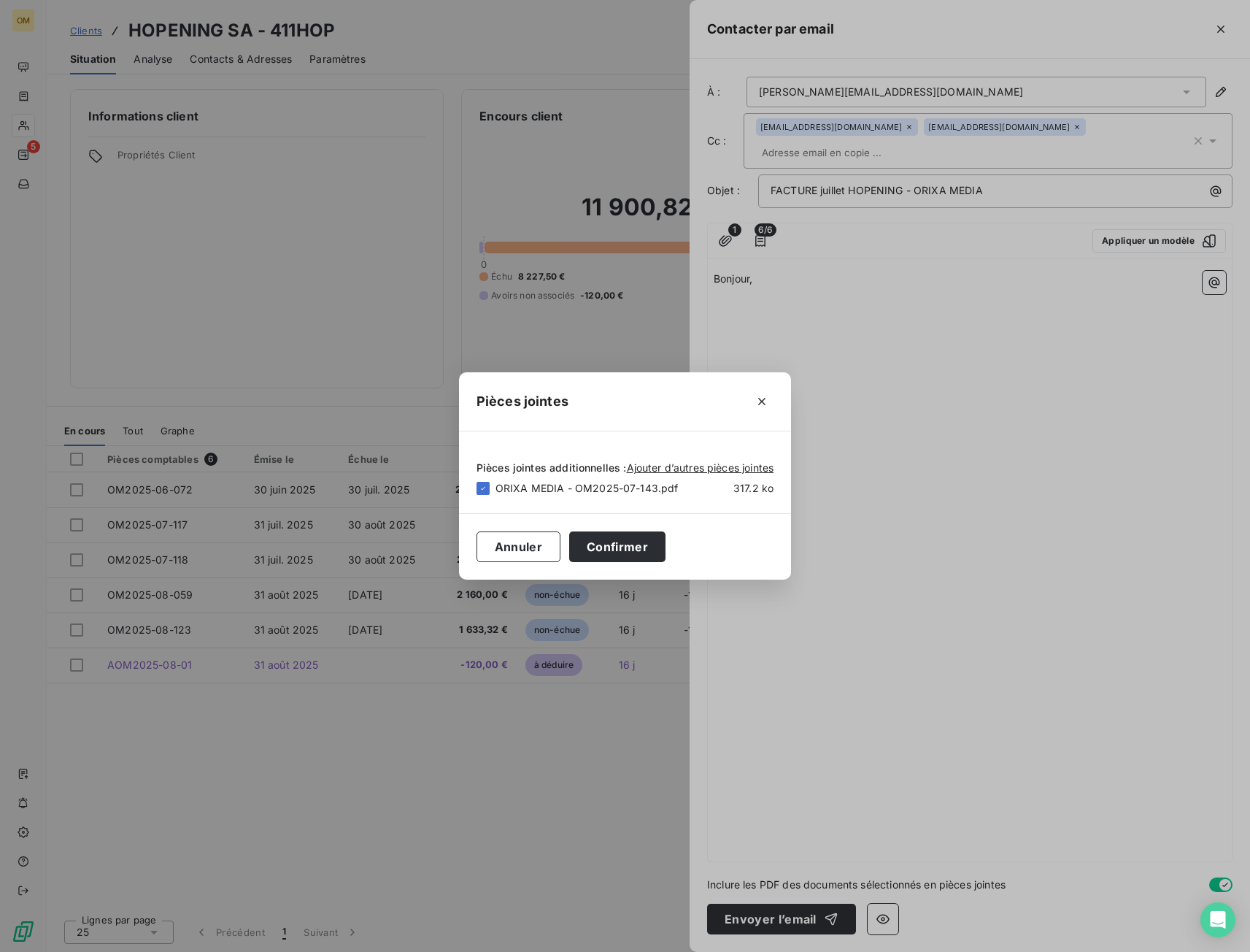
click at [828, 354] on div "Pièces jointes Pièces jointes additionnelles : Ajouter d’autres pièces jointes …" at bounding box center [625, 476] width 1250 height 952
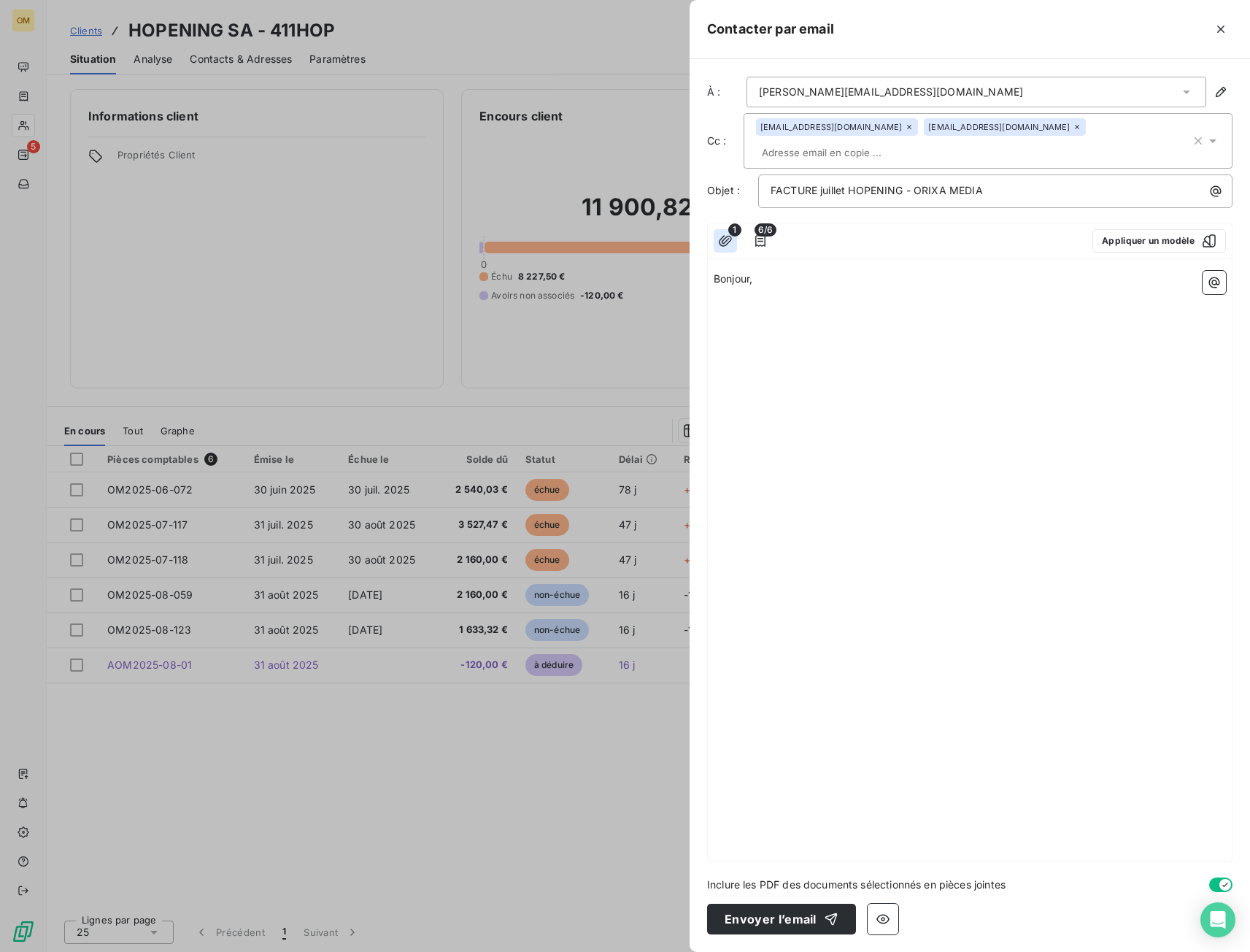
click at [729, 233] on icon "button" at bounding box center [725, 241] width 14 height 14
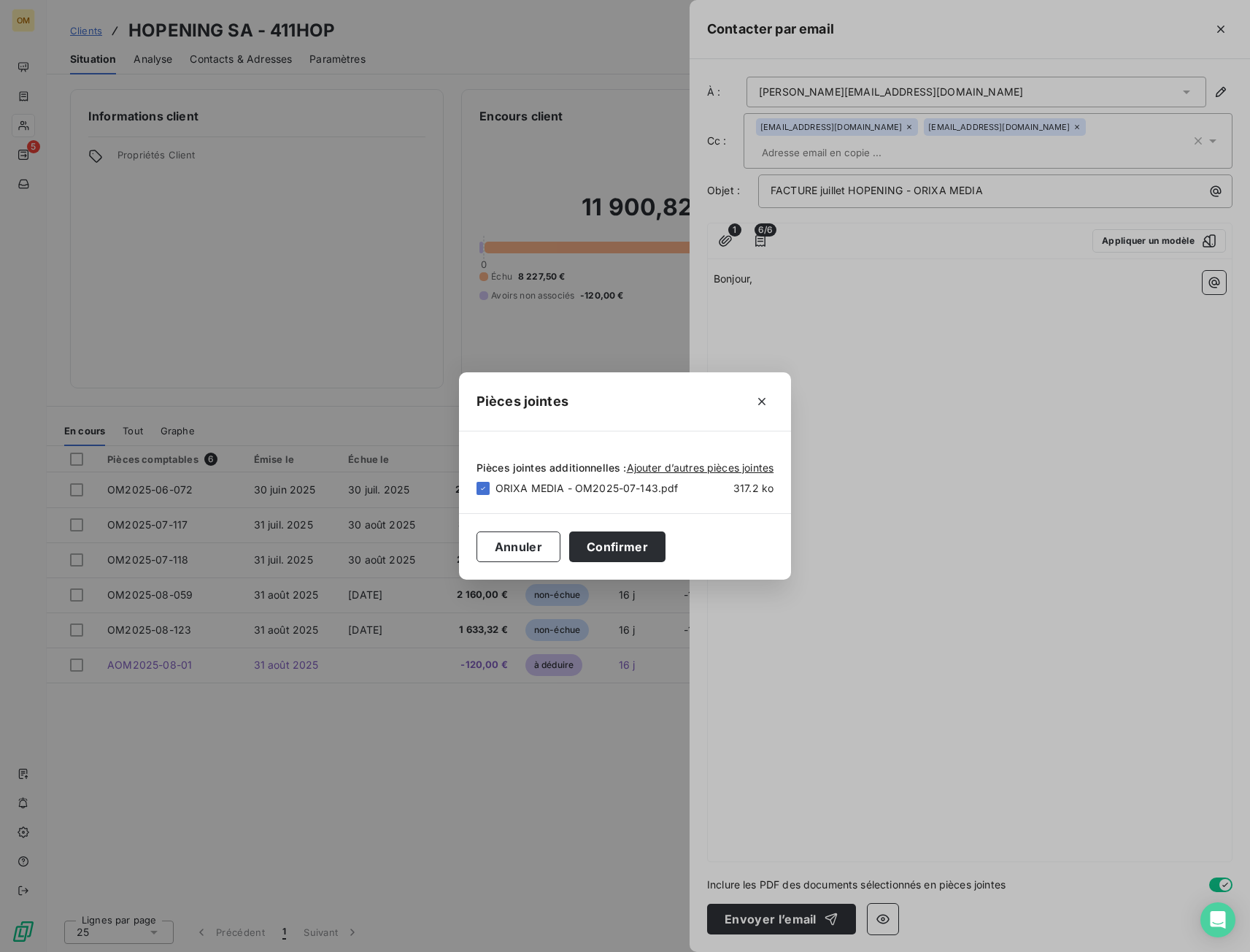
drag, startPoint x: 850, startPoint y: 337, endPoint x: 773, endPoint y: 257, distance: 111.0
click at [850, 336] on div "Pièces jointes Pièces jointes additionnelles : Ajouter d’autres pièces jointes …" at bounding box center [625, 476] width 1250 height 952
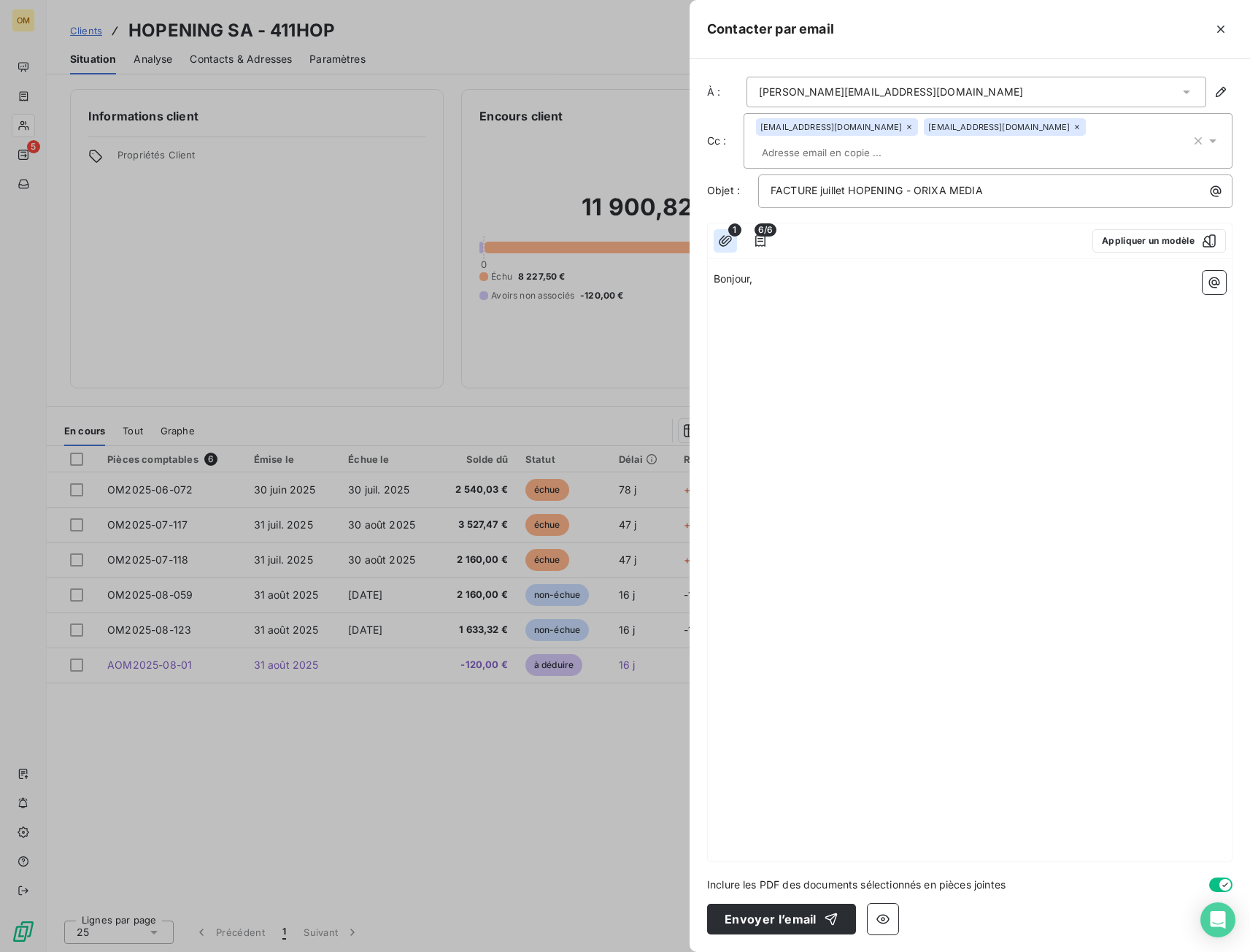
click at [726, 233] on icon "button" at bounding box center [725, 241] width 14 height 14
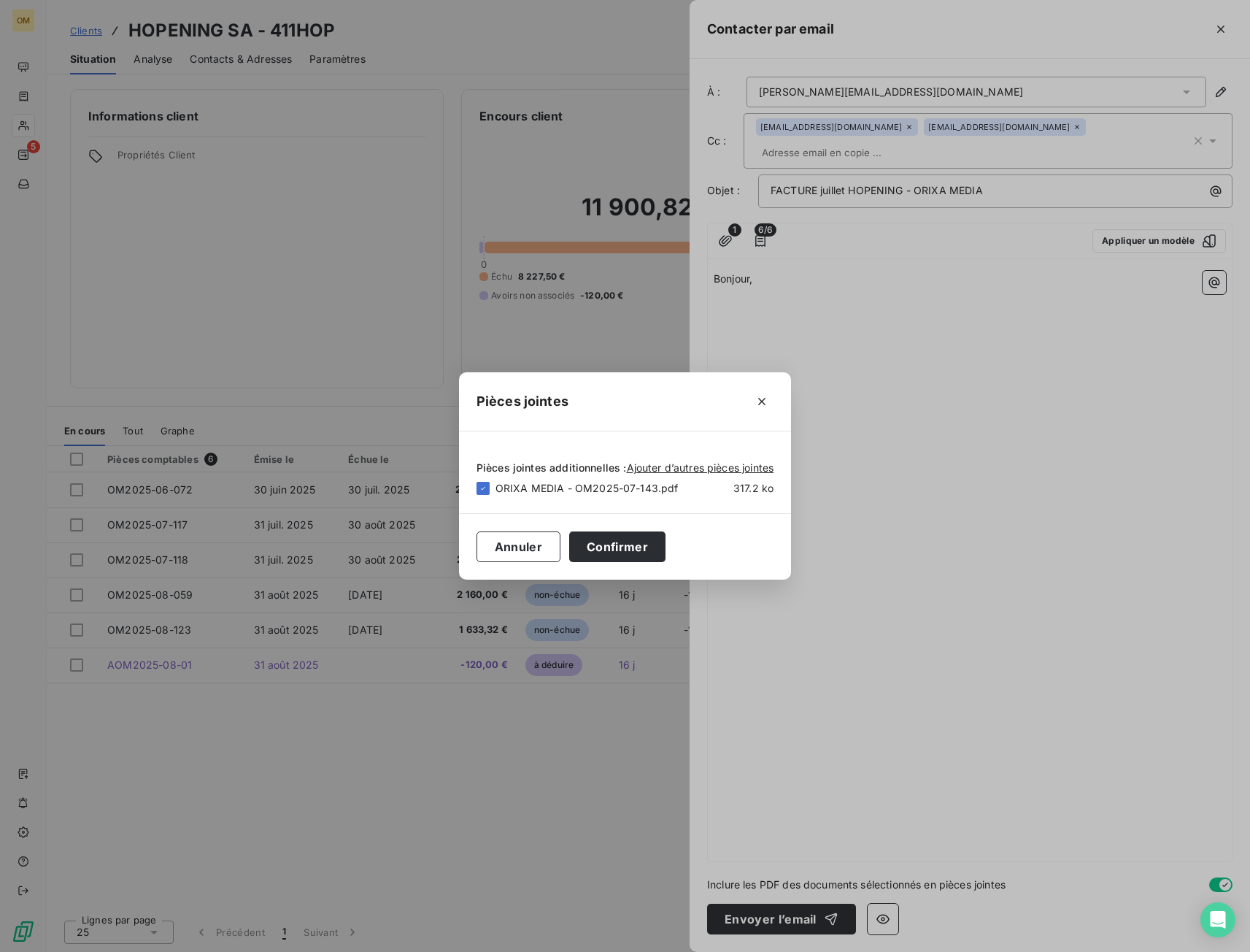
click at [842, 311] on div "Pièces jointes Pièces jointes additionnelles : Ajouter d’autres pièces jointes …" at bounding box center [625, 476] width 1250 height 952
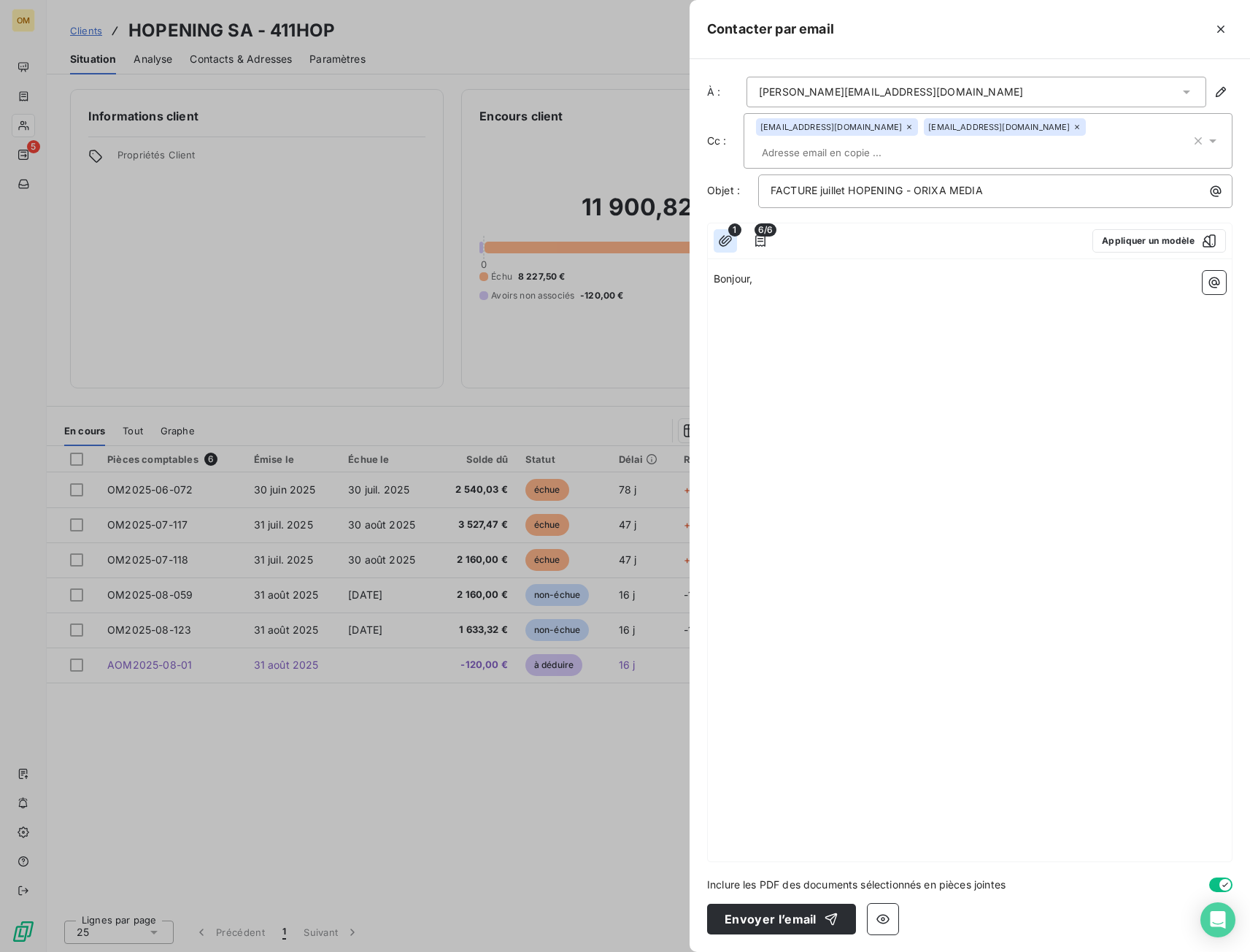
click at [725, 235] on icon "button" at bounding box center [725, 241] width 13 height 11
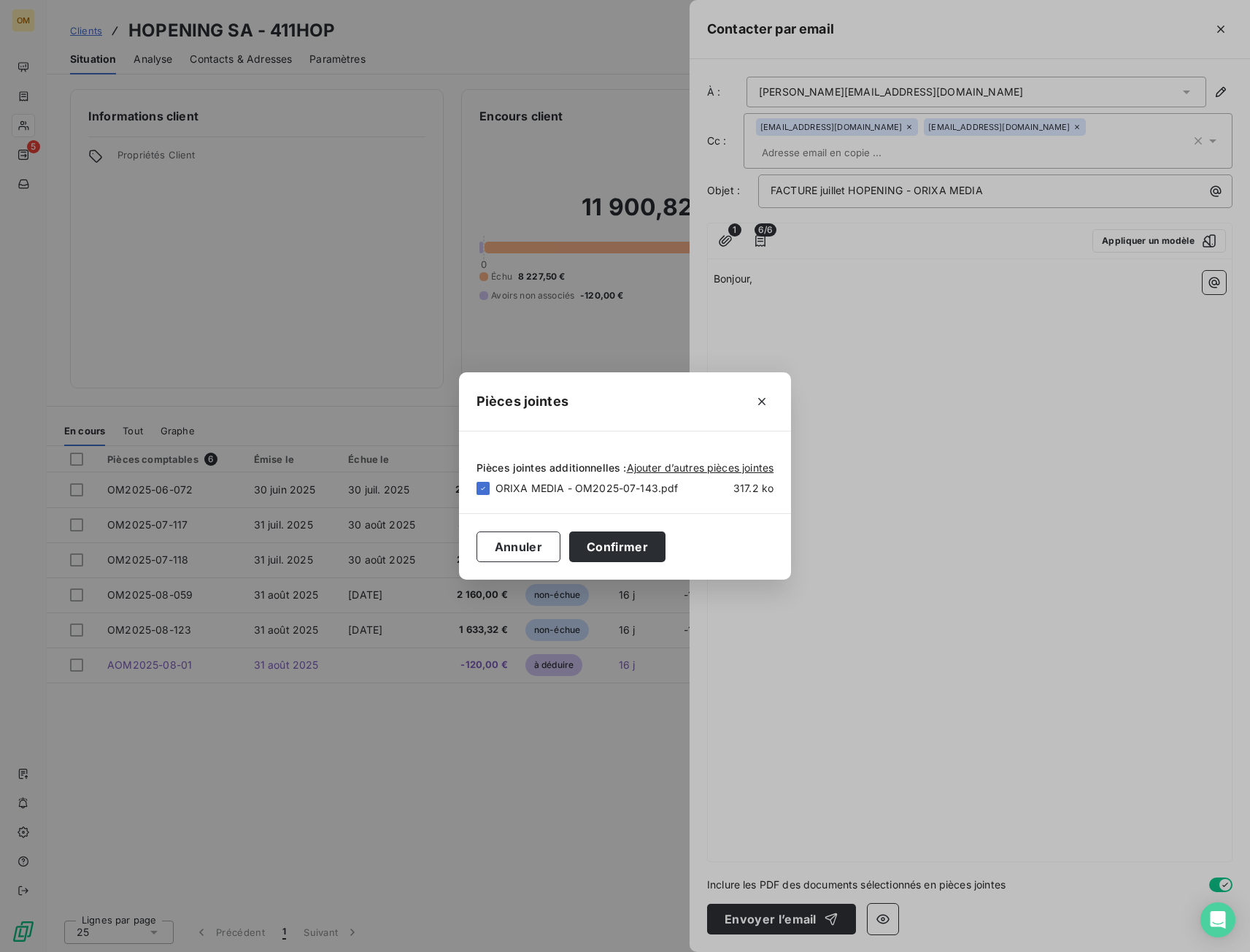
click at [794, 257] on div "Pièces jointes Pièces jointes additionnelles : Ajouter d’autres pièces jointes …" at bounding box center [625, 476] width 1250 height 952
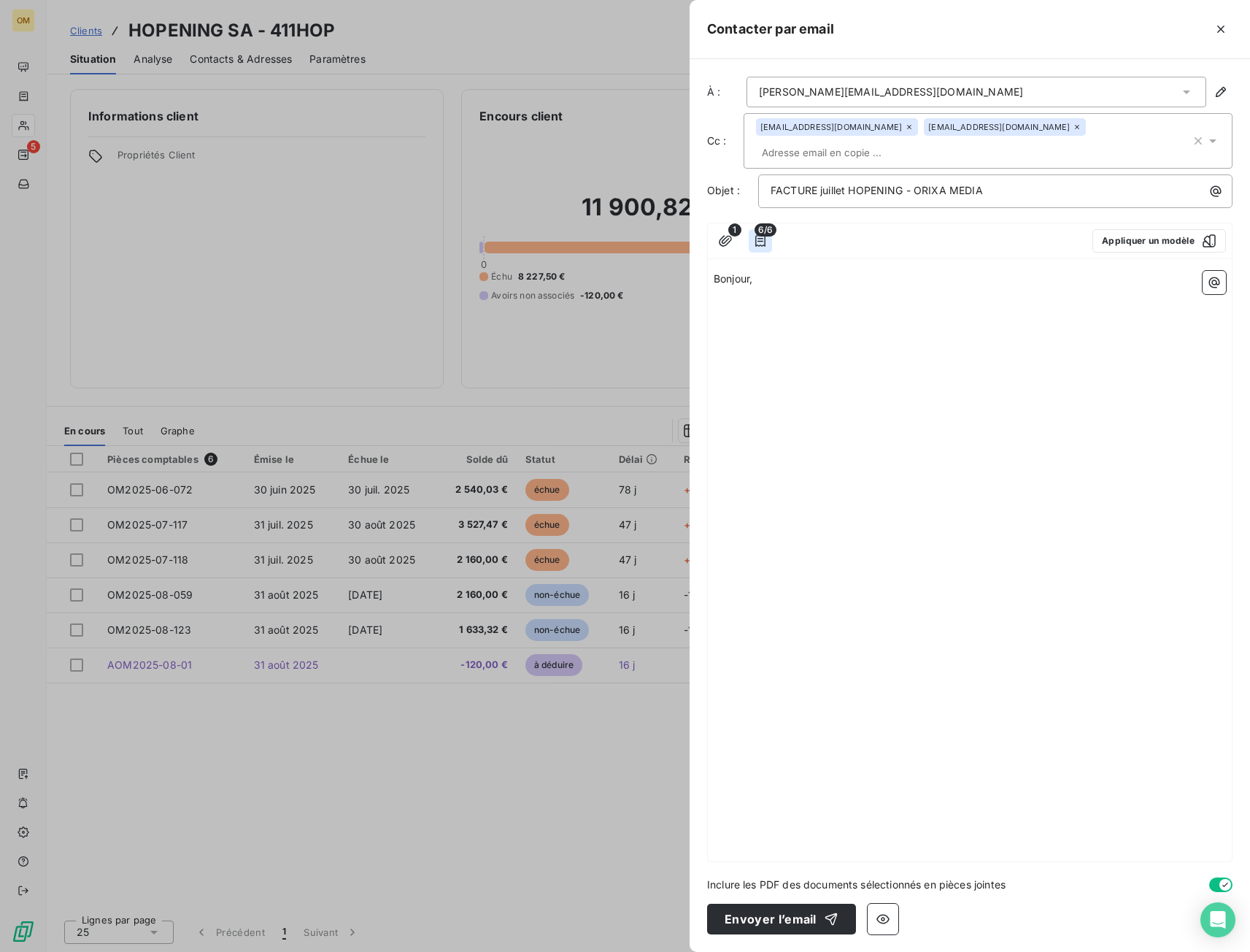
click at [755, 233] on icon "button" at bounding box center [760, 241] width 14 height 14
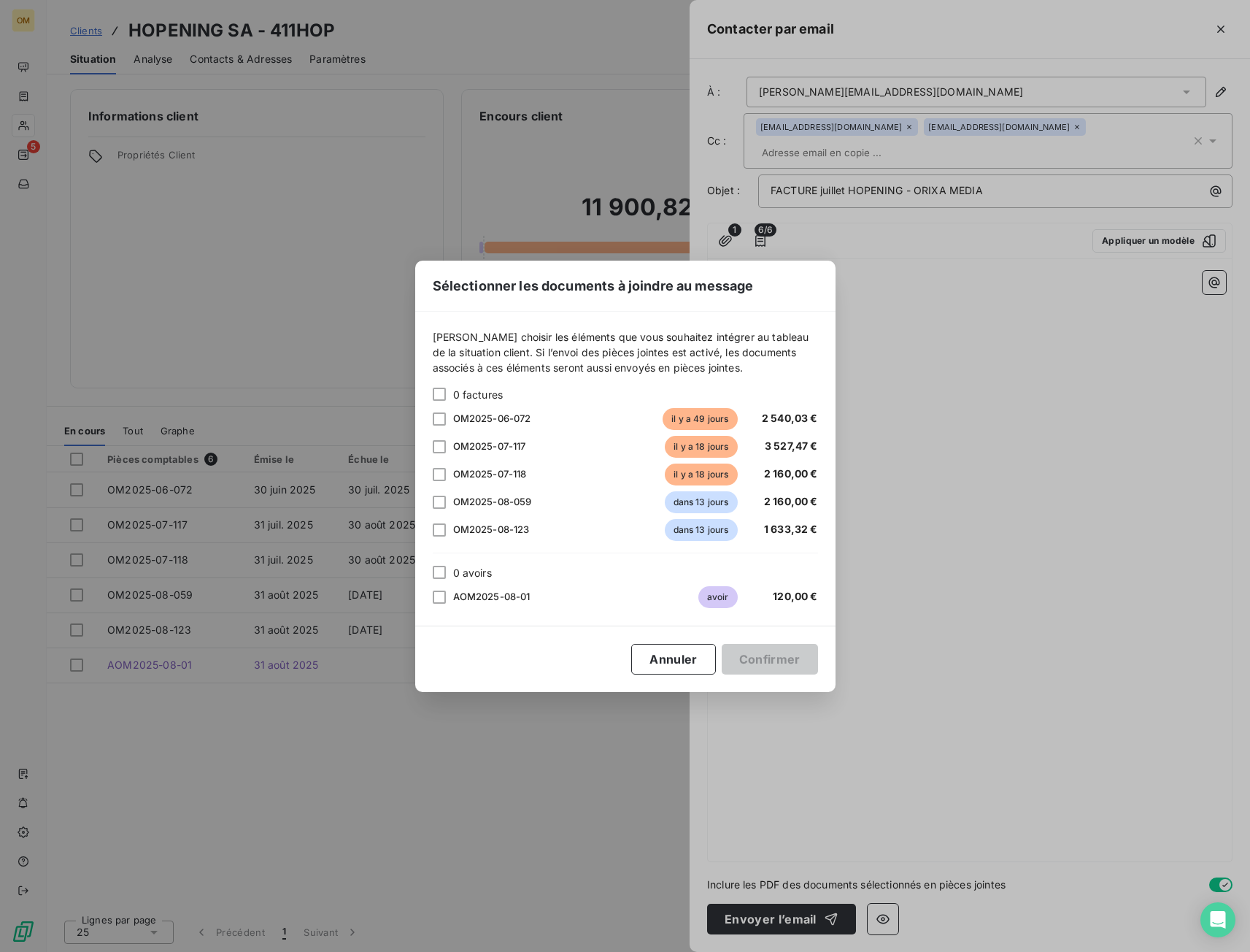
drag, startPoint x: 953, startPoint y: 385, endPoint x: 946, endPoint y: 381, distance: 8.1
click at [954, 385] on div "Sélectionner les documents à joindre au message Veuillez choisir les éléments q…" at bounding box center [625, 476] width 1250 height 952
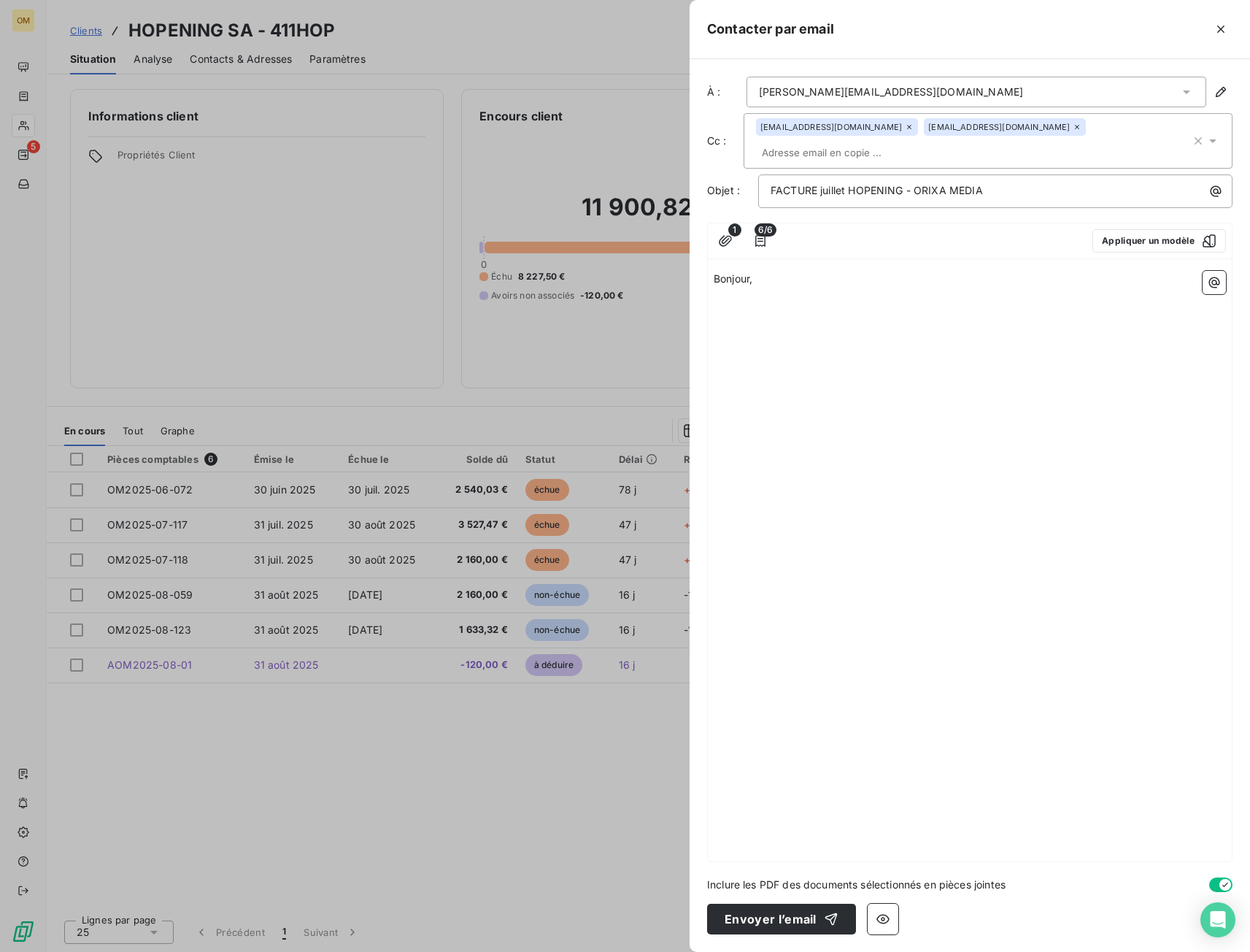
click at [771, 271] on p "Bonjour," at bounding box center [970, 279] width 513 height 17
click at [749, 305] on p "﻿" at bounding box center [970, 313] width 513 height 17
click at [976, 306] on span "Veuillez trouver en pièce jointe notre facture de juilletpiur la presta" at bounding box center [900, 313] width 372 height 13
click at [989, 306] on span "Veuillez trouver en pièce jointe notre facture de juillet piur la presta" at bounding box center [877, 313] width 327 height 13
click at [1067, 305] on p "Veuillez trouver en pièce jointe notre facture de juillet pour la presta" at bounding box center [970, 313] width 513 height 17
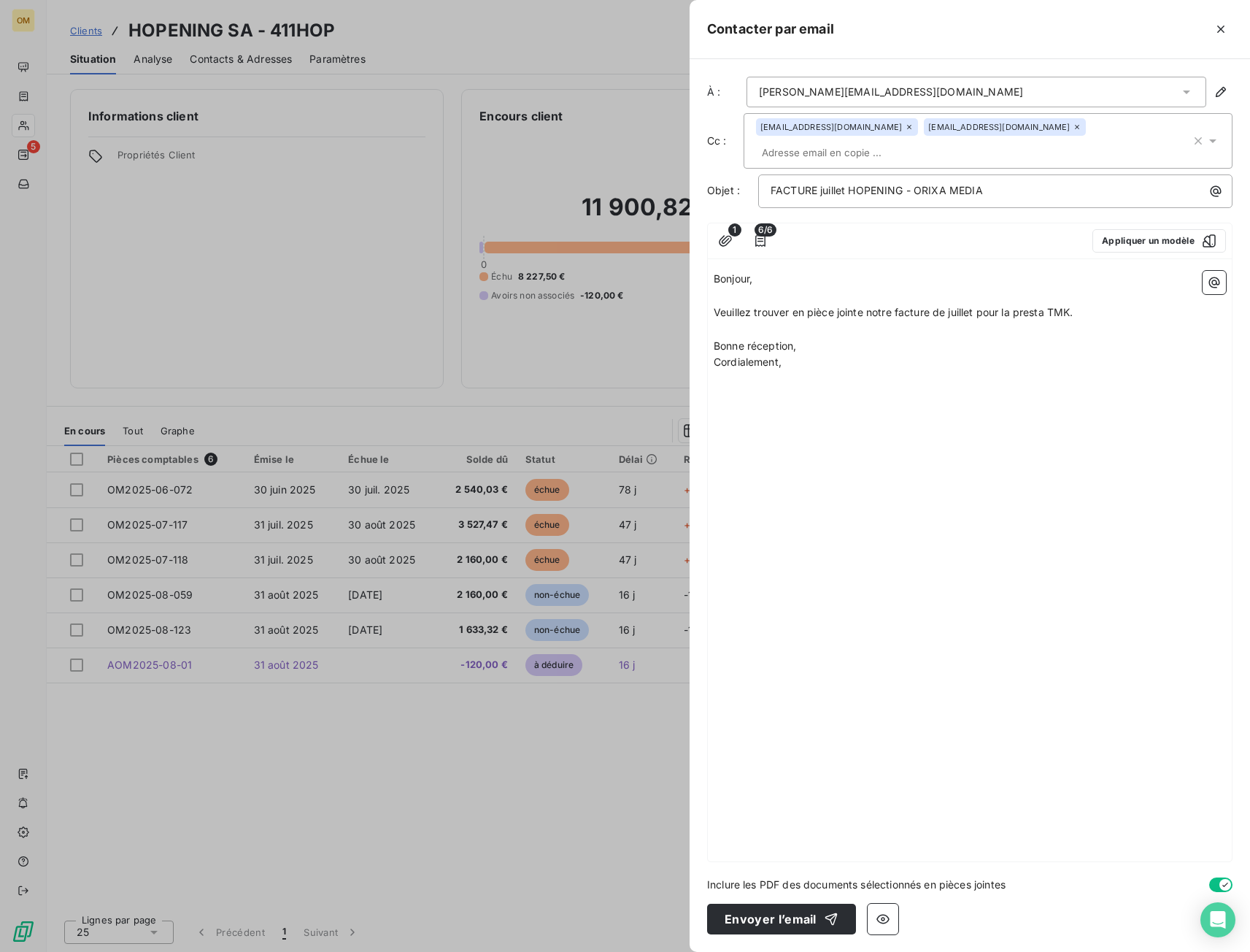
click at [884, 321] on p "﻿" at bounding box center [970, 329] width 513 height 17
click at [882, 321] on p "﻿" at bounding box center [970, 329] width 513 height 17
click at [728, 233] on icon "button" at bounding box center [725, 241] width 14 height 14
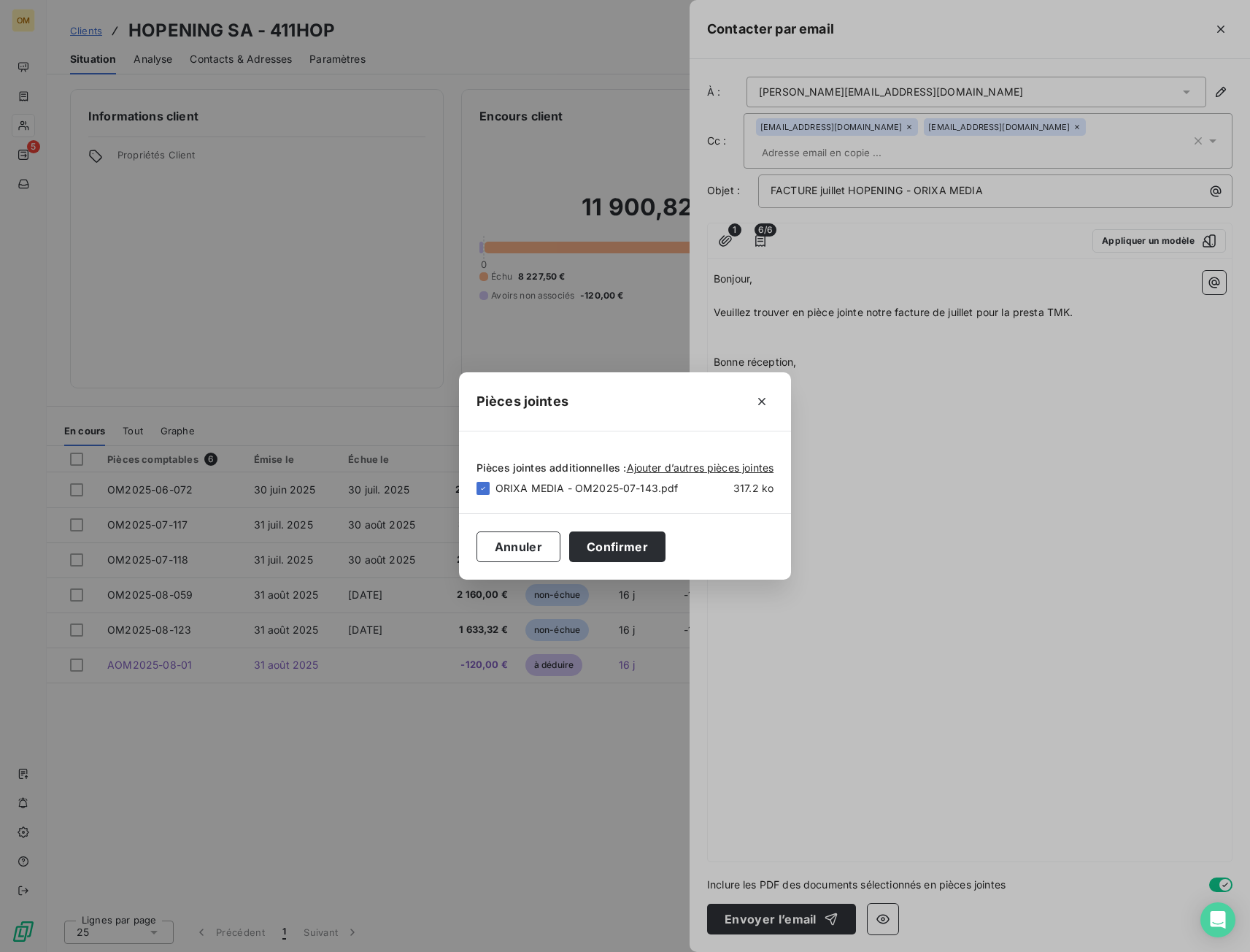
click at [957, 427] on div "Pièces jointes Pièces jointes additionnelles : Ajouter d’autres pièces jointes …" at bounding box center [625, 476] width 1250 height 952
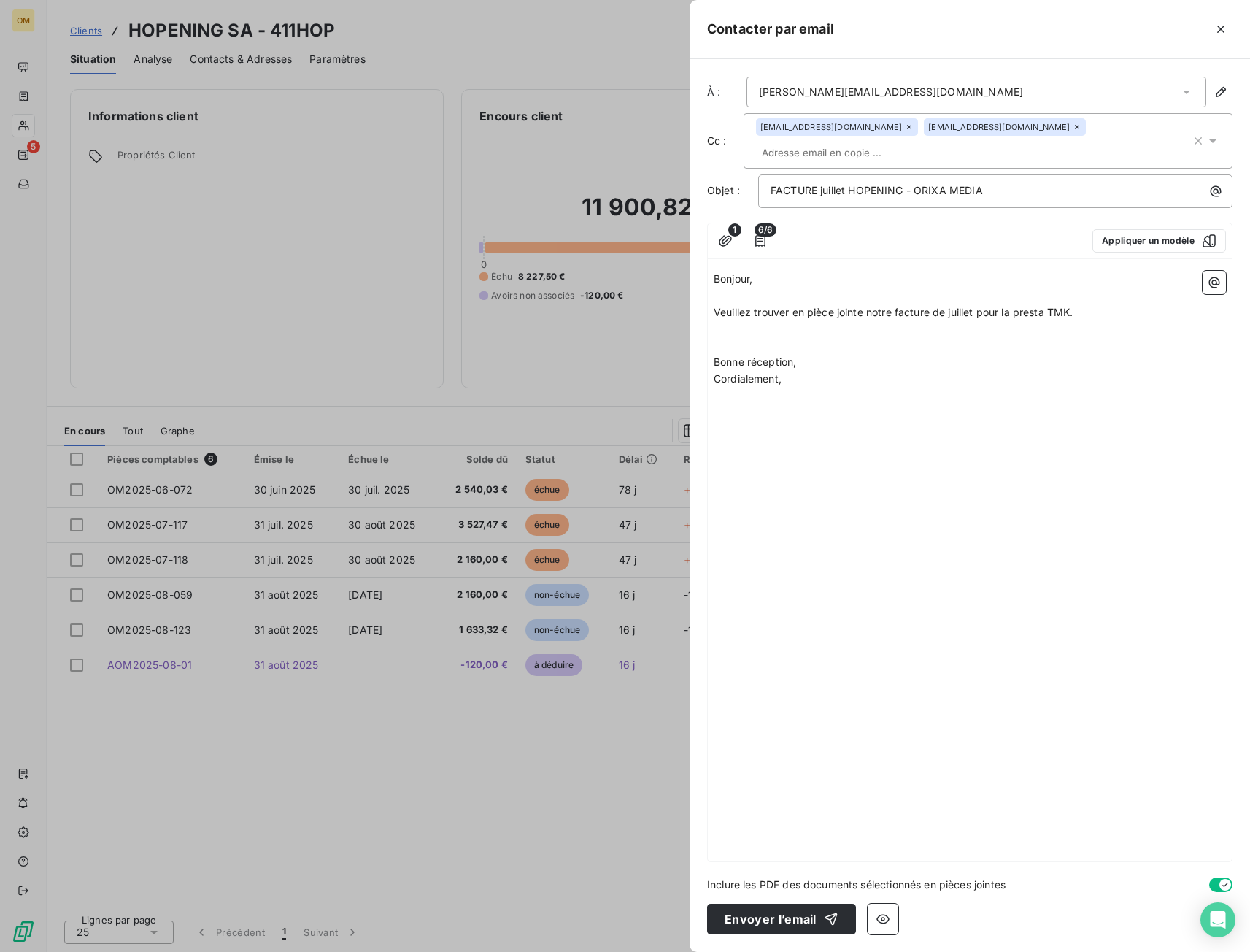
click at [956, 427] on div "Bonjour, ﻿ Veuillez trouver en pièce jointe notre facture de juillet pour la pr…" at bounding box center [970, 563] width 524 height 597
click at [1046, 306] on span "Veuillez trouver en pièce jointe notre facture de juillet pour la presta TMK." at bounding box center [893, 313] width 360 height 13
click at [1031, 354] on p "Bonne réception," at bounding box center [970, 362] width 513 height 17
click at [801, 916] on button "Envoyer l’email" at bounding box center [782, 919] width 149 height 31
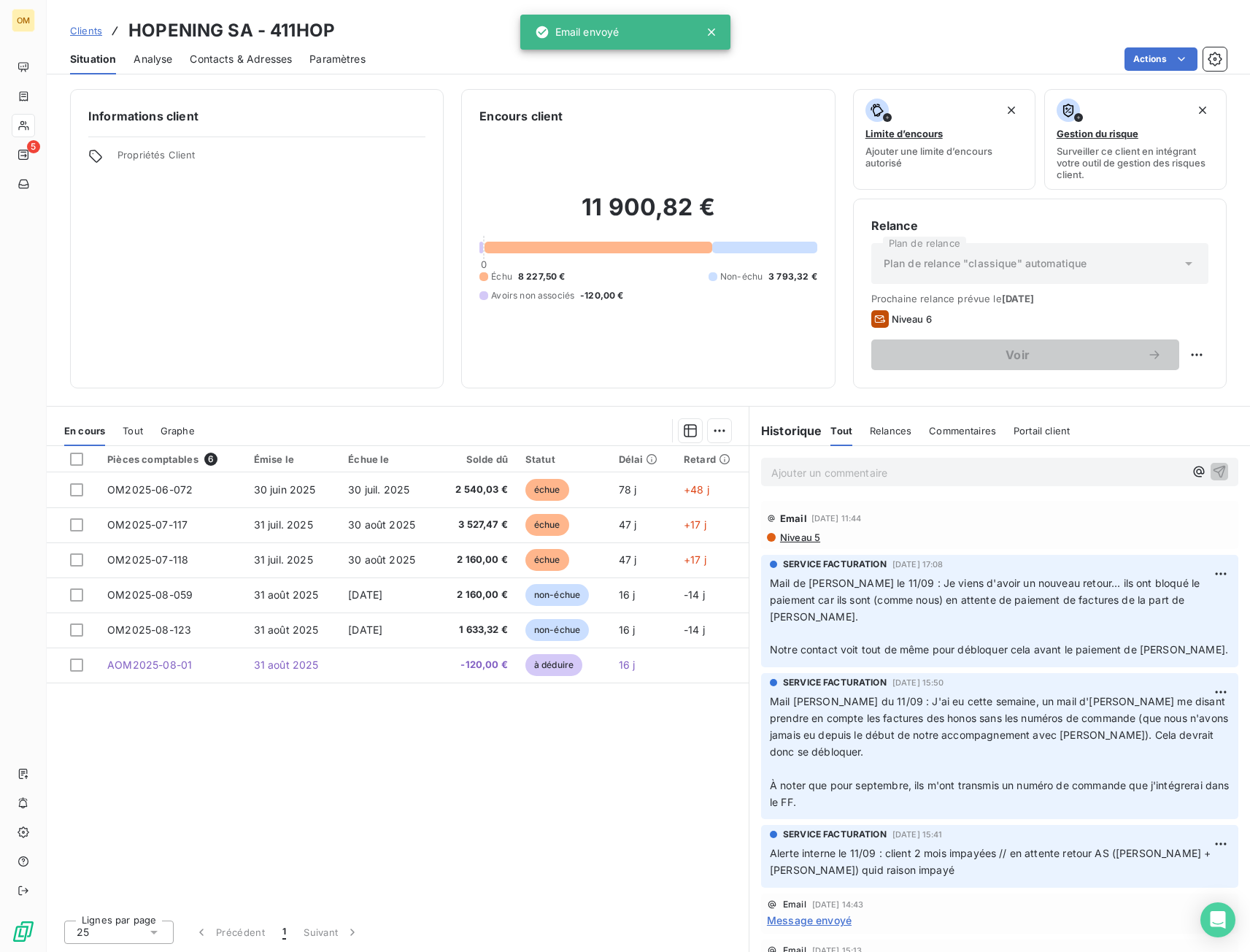
click at [206, 55] on span "Contacts & Adresses" at bounding box center [241, 59] width 102 height 14
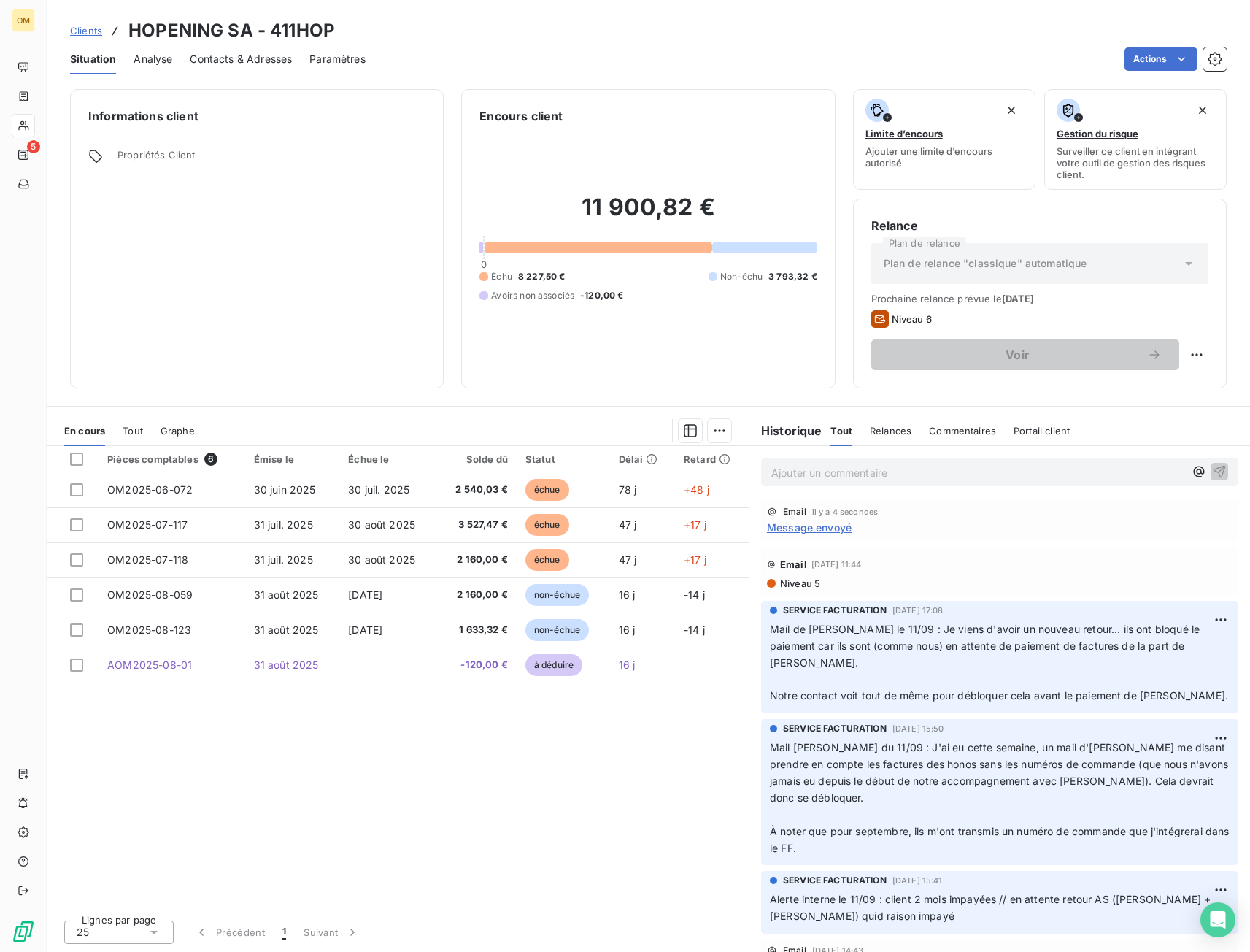
click at [200, 59] on span "Contacts & Adresses" at bounding box center [241, 59] width 102 height 14
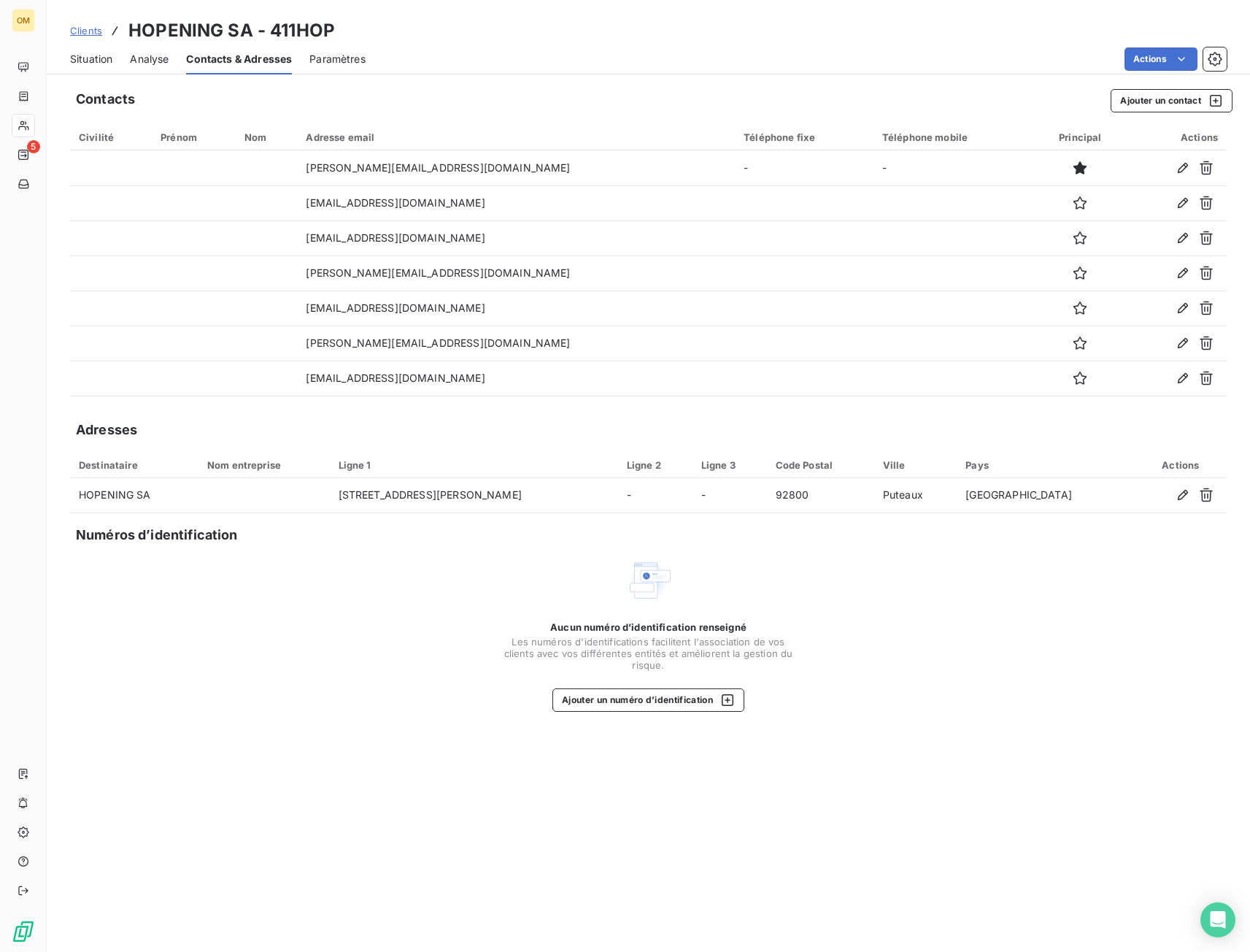
click at [112, 62] on span "Situation" at bounding box center [92, 59] width 43 height 14
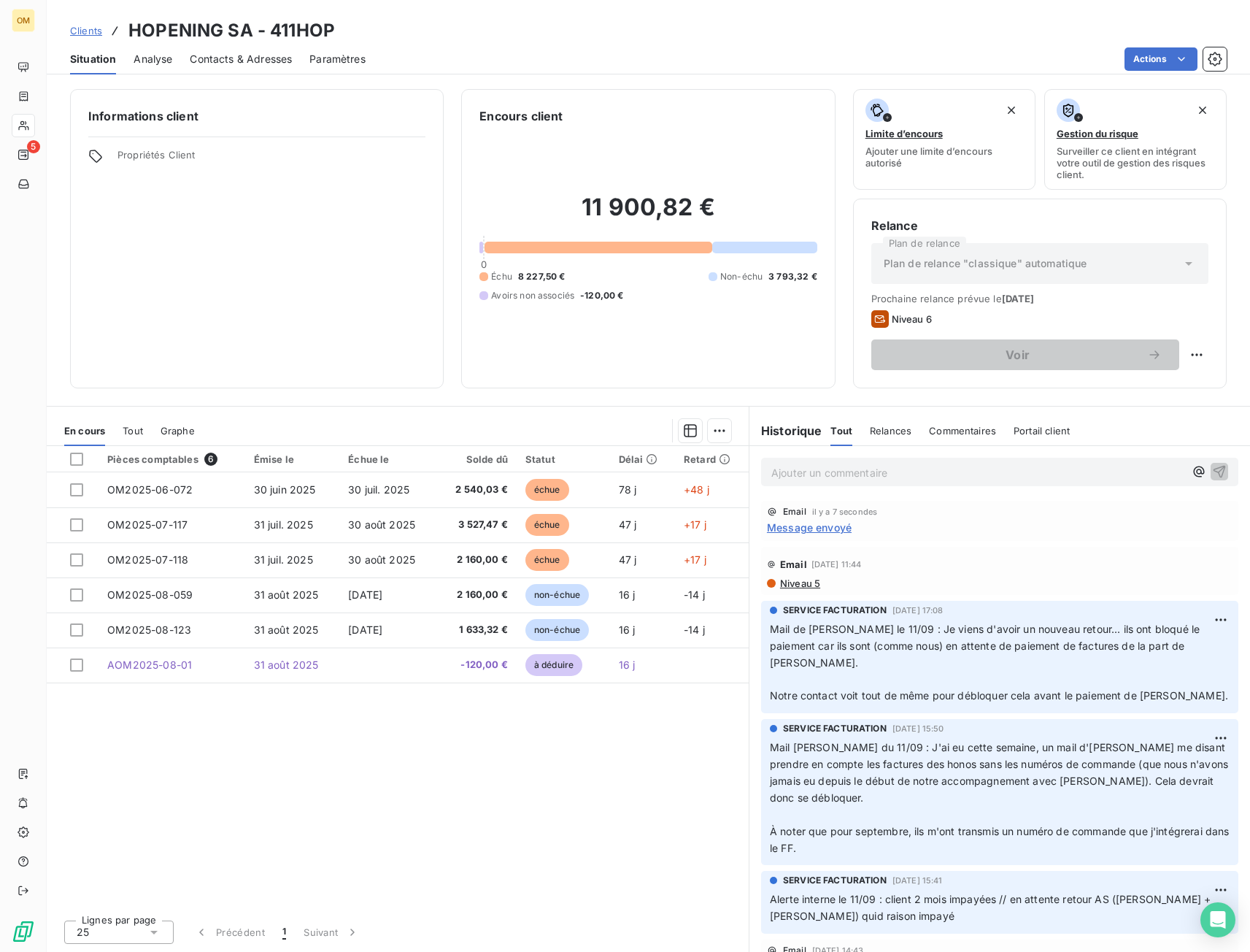
drag, startPoint x: 159, startPoint y: 61, endPoint x: 118, endPoint y: 47, distance: 43.3
click at [158, 61] on span "Analyse" at bounding box center [153, 59] width 39 height 14
click at [828, 532] on span "Message envoyé" at bounding box center [809, 527] width 85 height 15
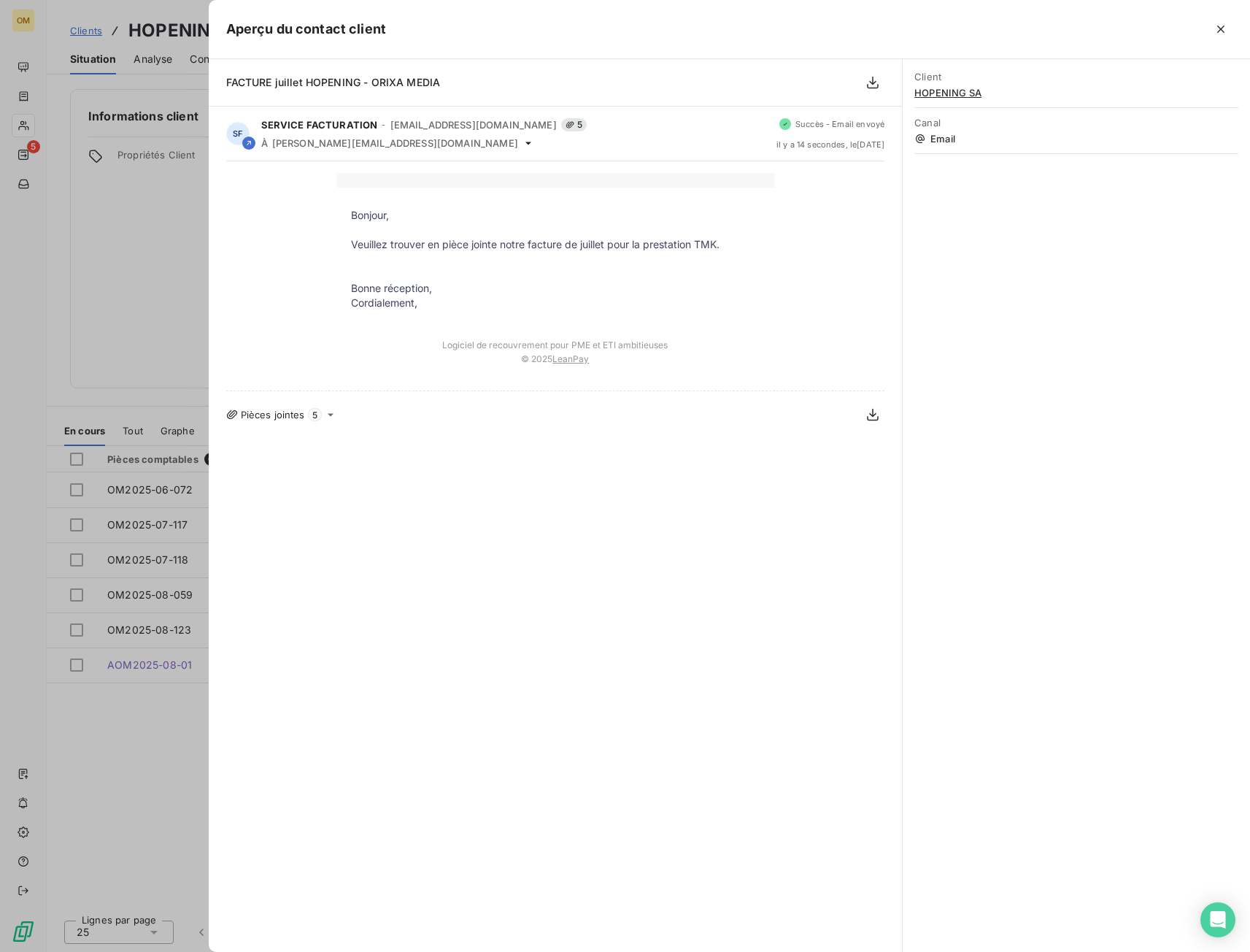
click at [125, 240] on div at bounding box center [625, 476] width 1250 height 952
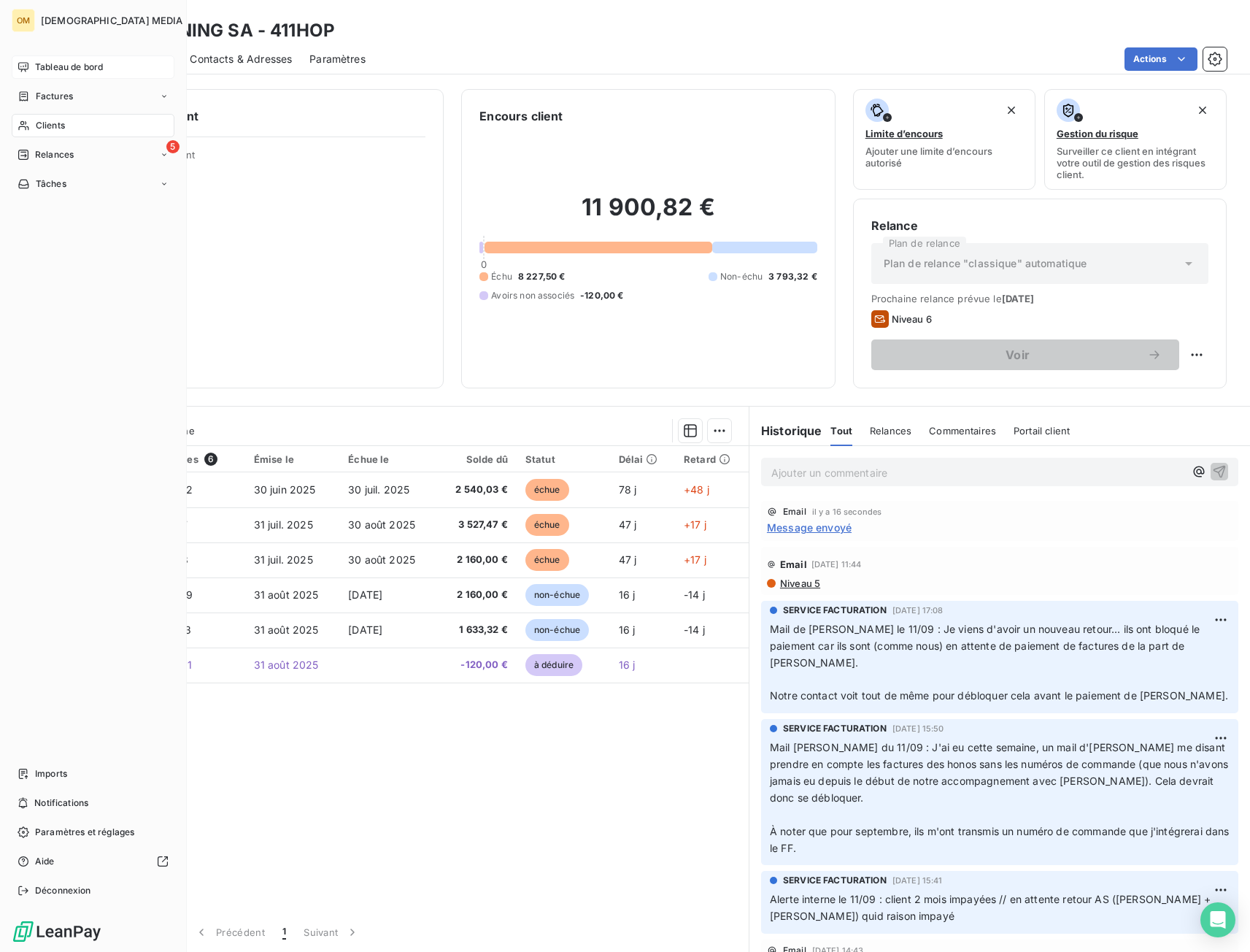
click at [26, 63] on icon at bounding box center [23, 66] width 12 height 12
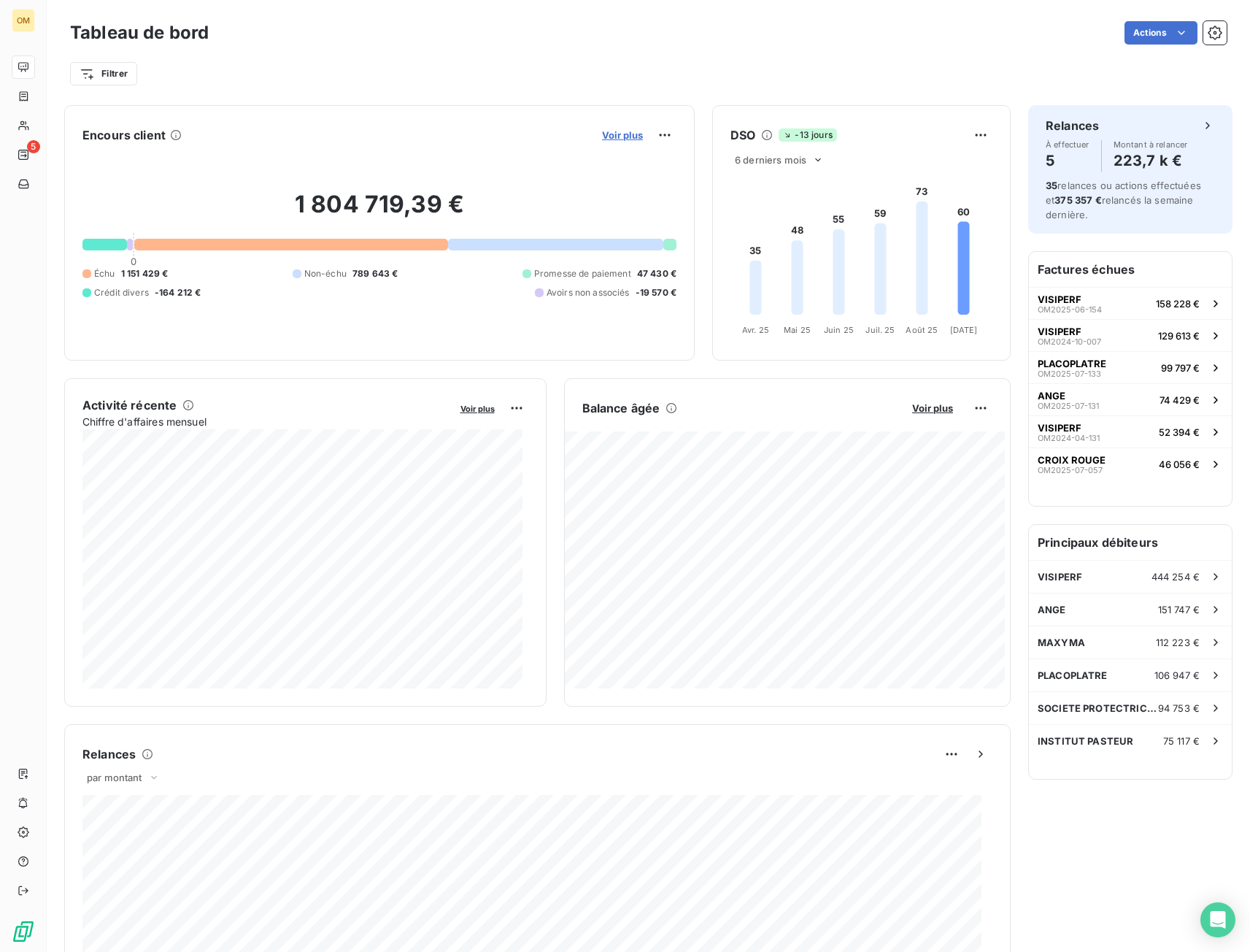
click at [602, 137] on span "Voir plus" at bounding box center [623, 135] width 41 height 12
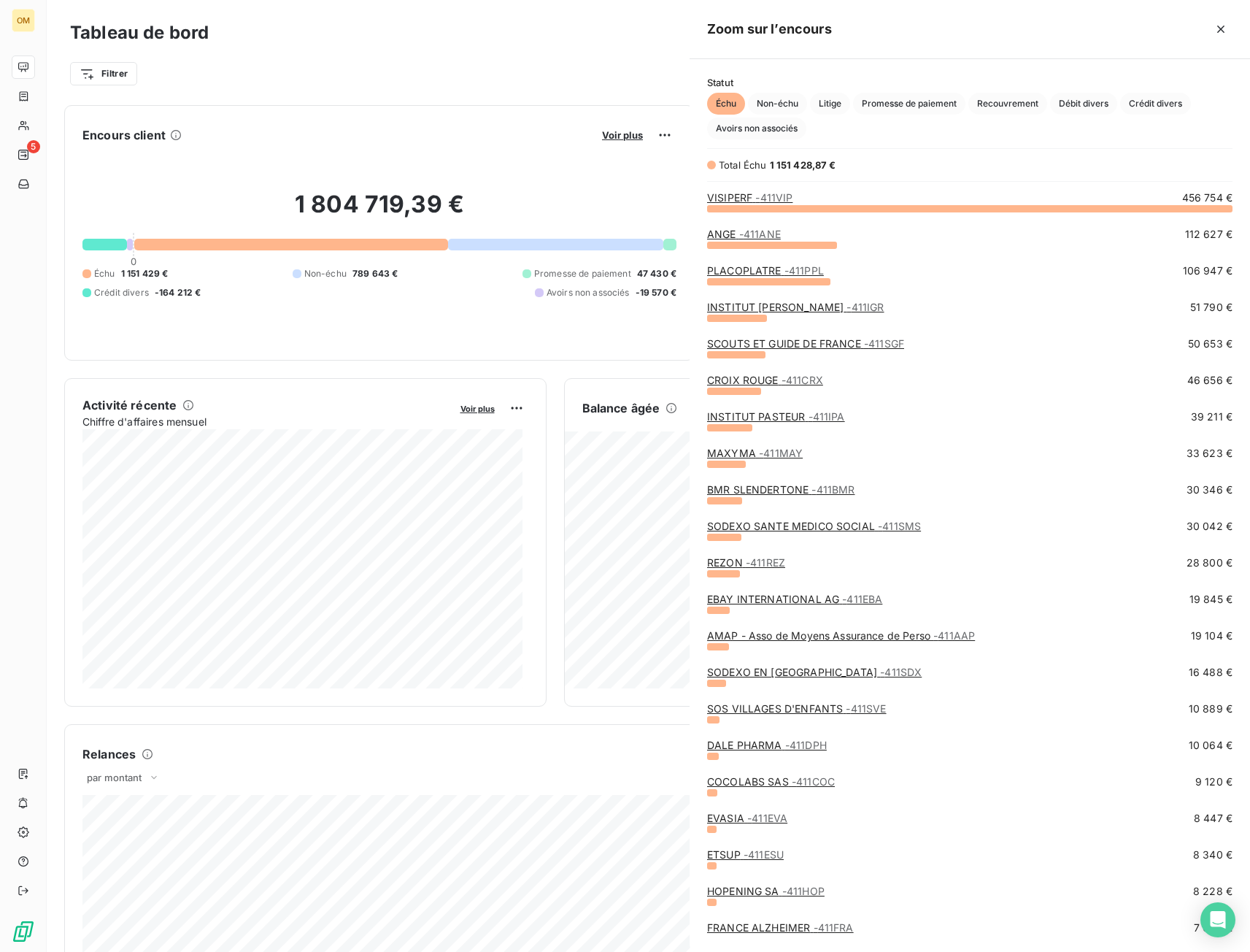
scroll to position [733, 550]
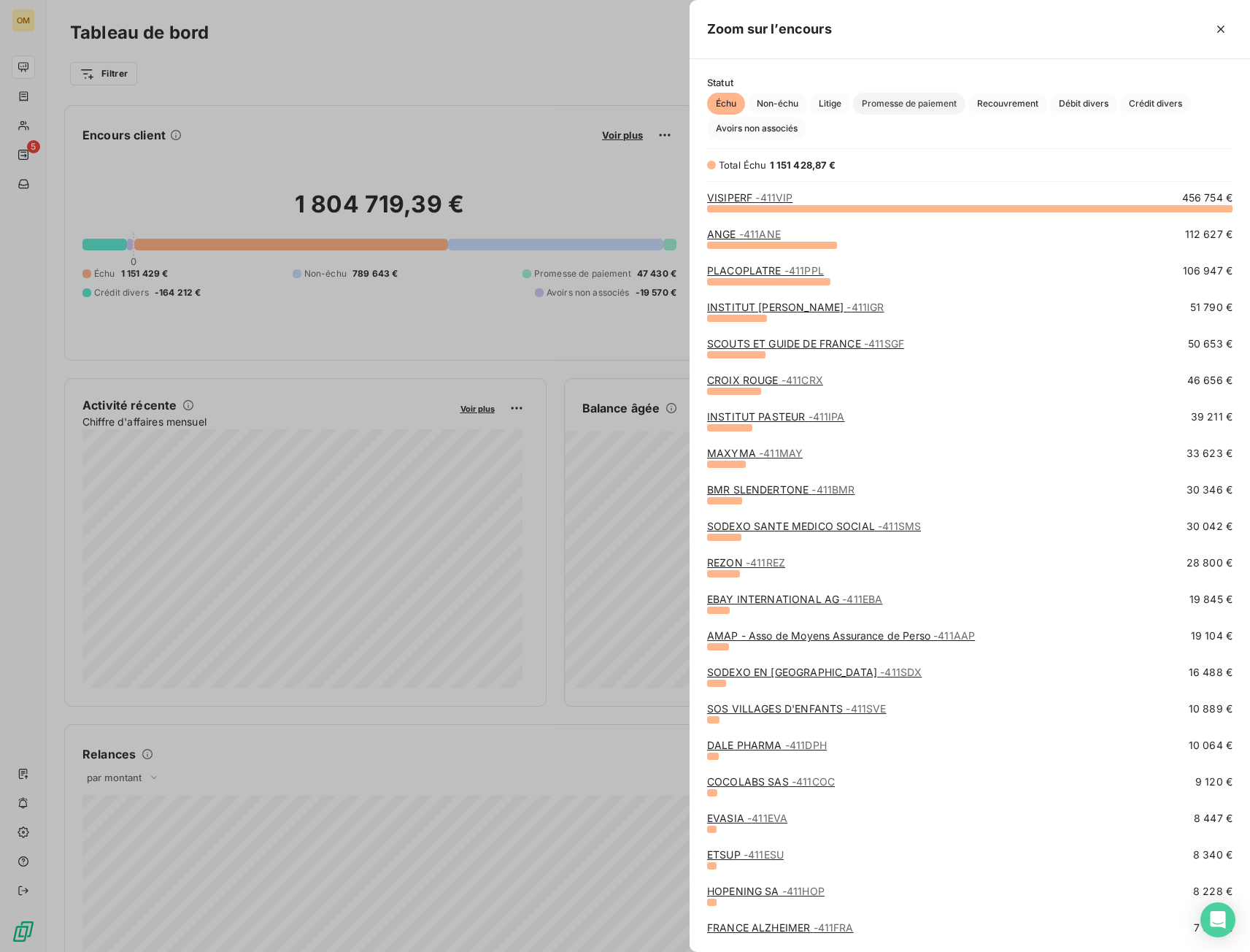
click at [881, 99] on span "Promesse de paiement" at bounding box center [909, 104] width 112 height 22
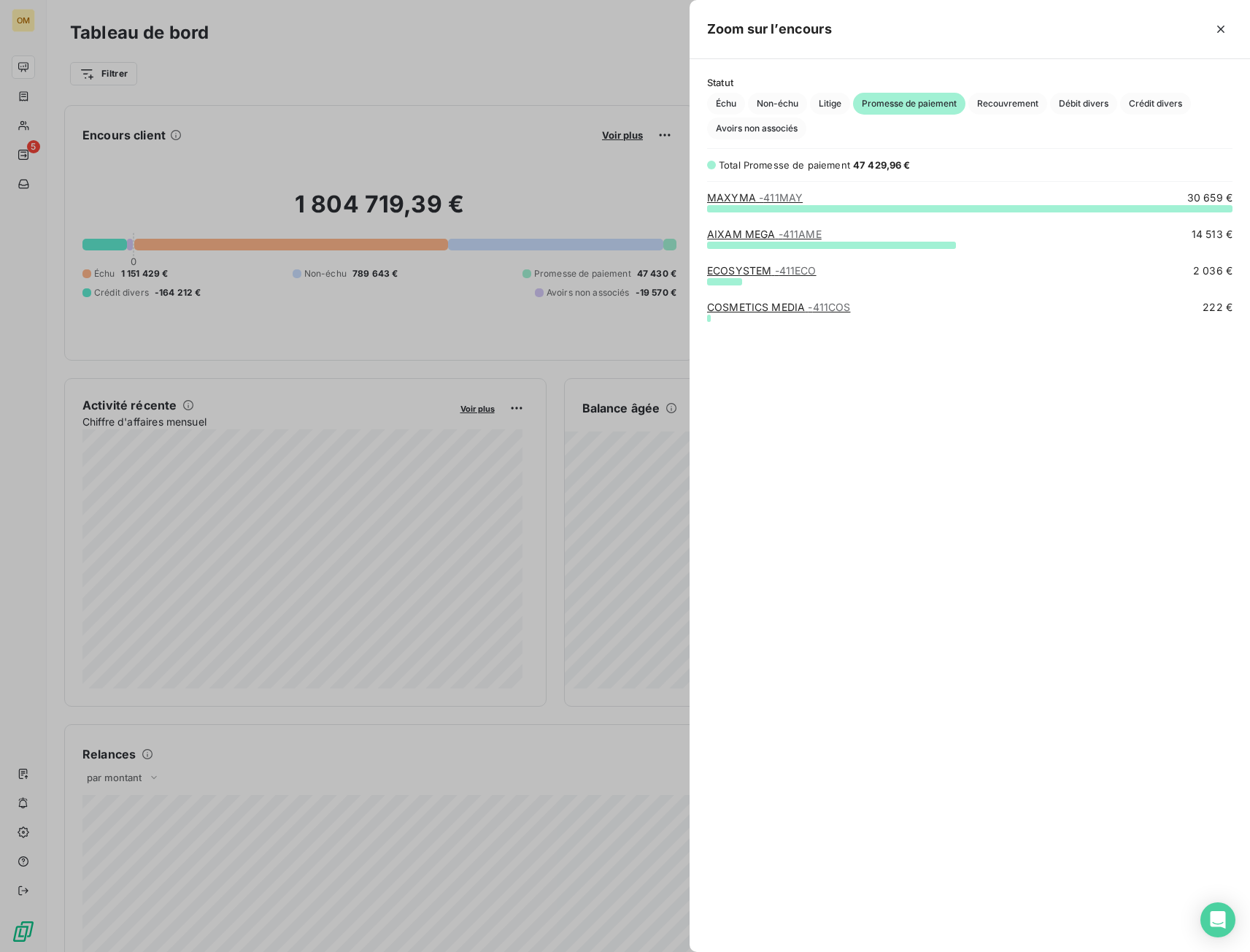
click at [21, 139] on div at bounding box center [625, 476] width 1250 height 952
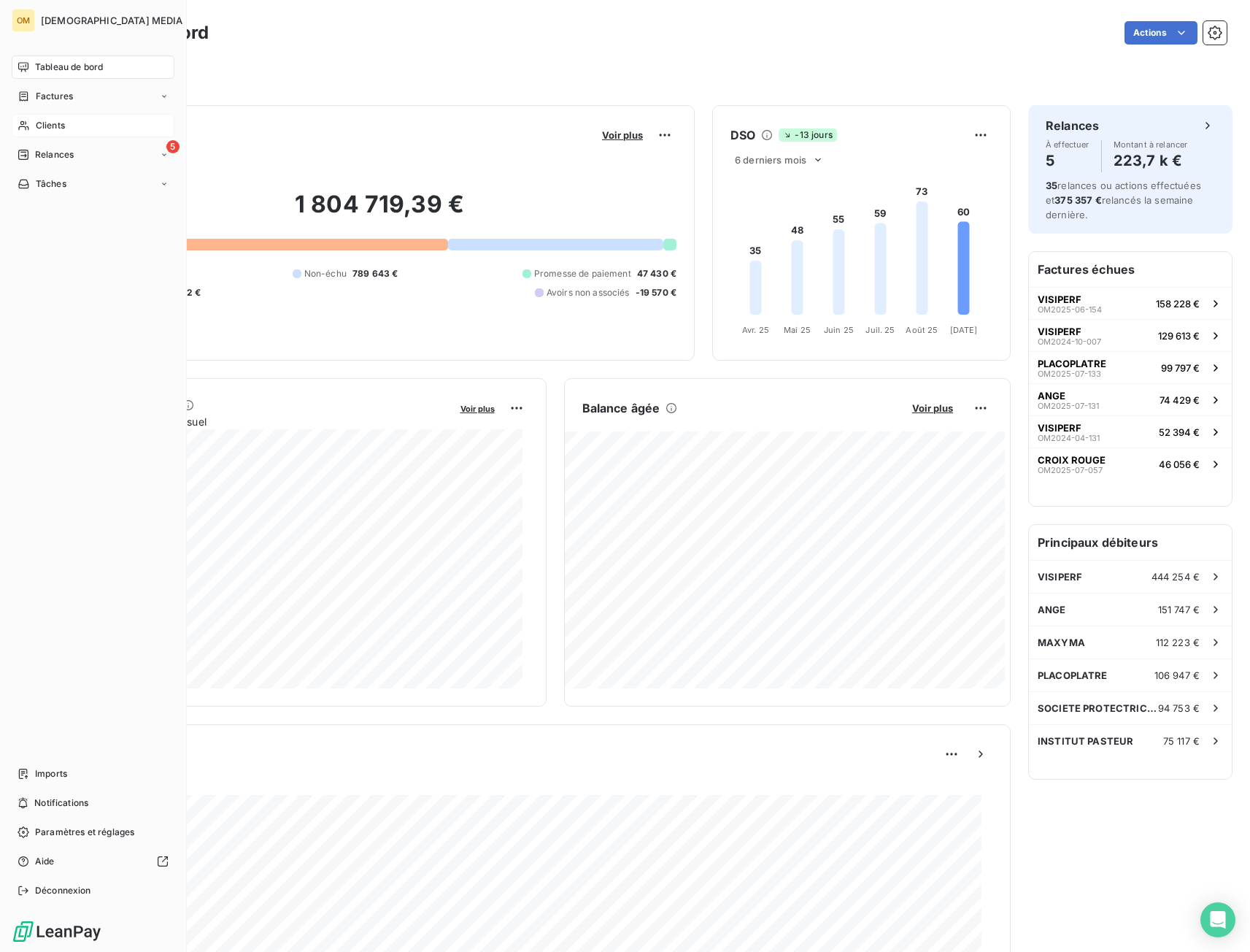
drag, startPoint x: 42, startPoint y: 125, endPoint x: 70, endPoint y: 127, distance: 28.1
click at [44, 127] on span "Clients" at bounding box center [50, 125] width 29 height 13
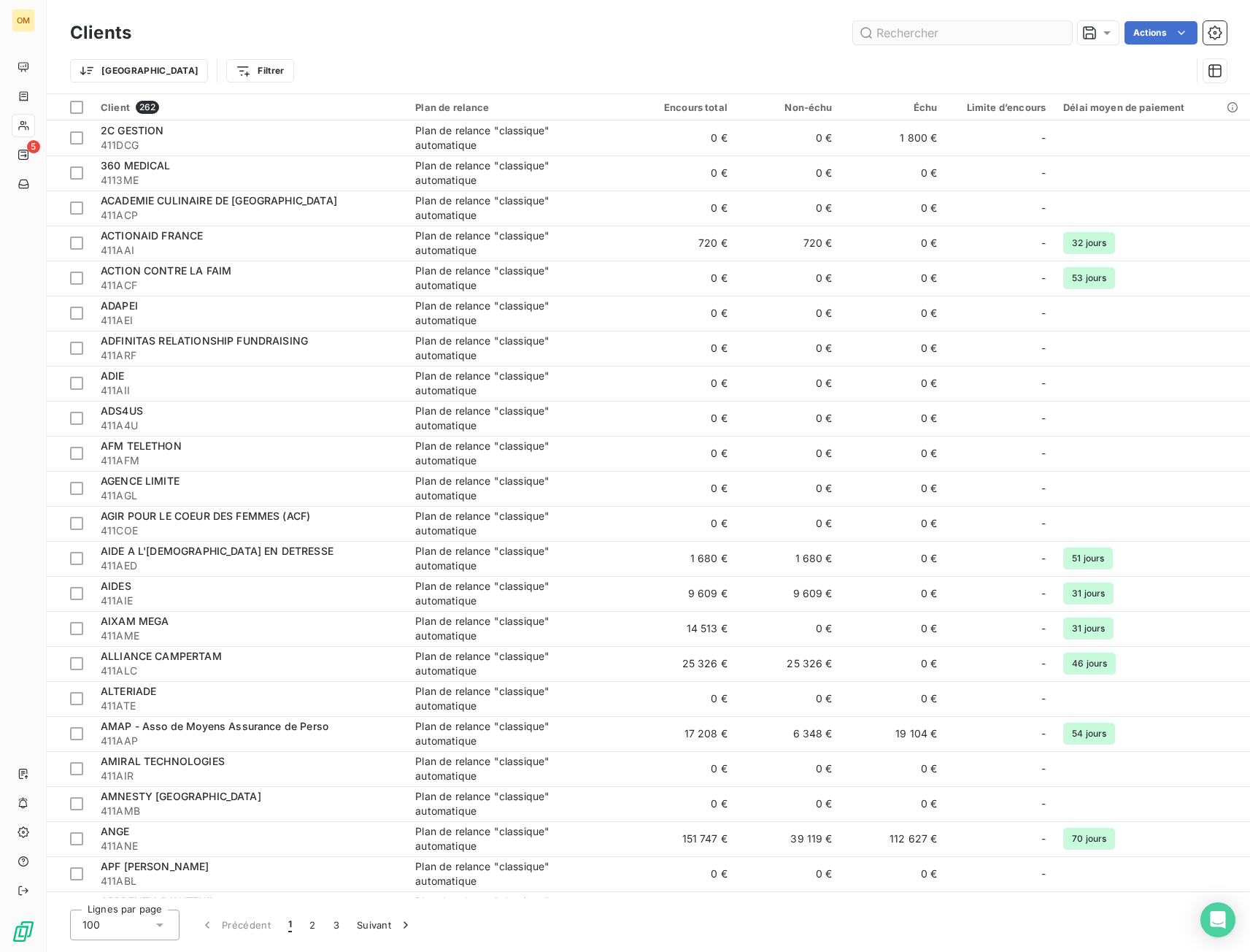
click at [892, 30] on input "text" at bounding box center [962, 33] width 219 height 24
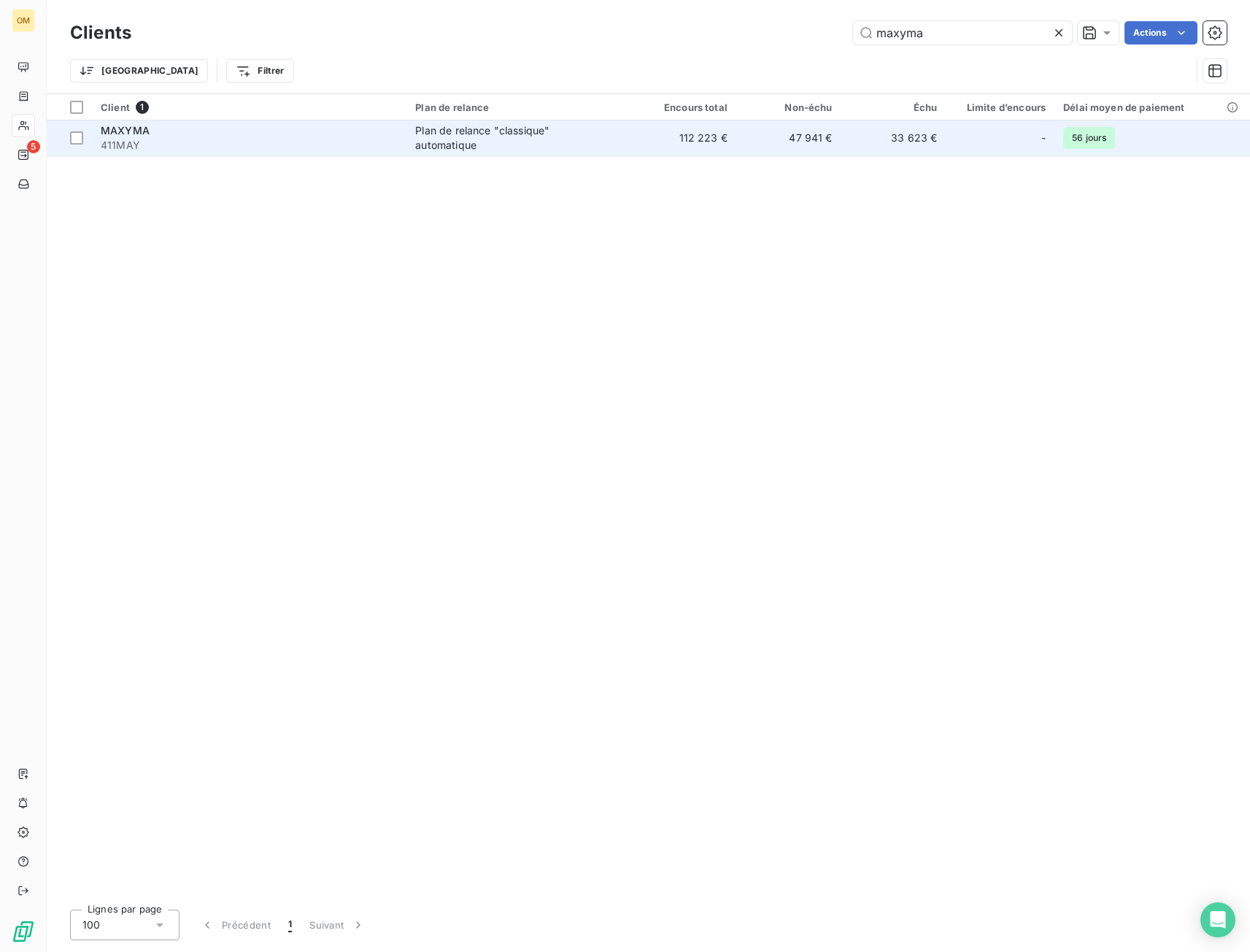
type input "maxyma"
click at [752, 127] on td "47 941 €" at bounding box center [789, 138] width 105 height 35
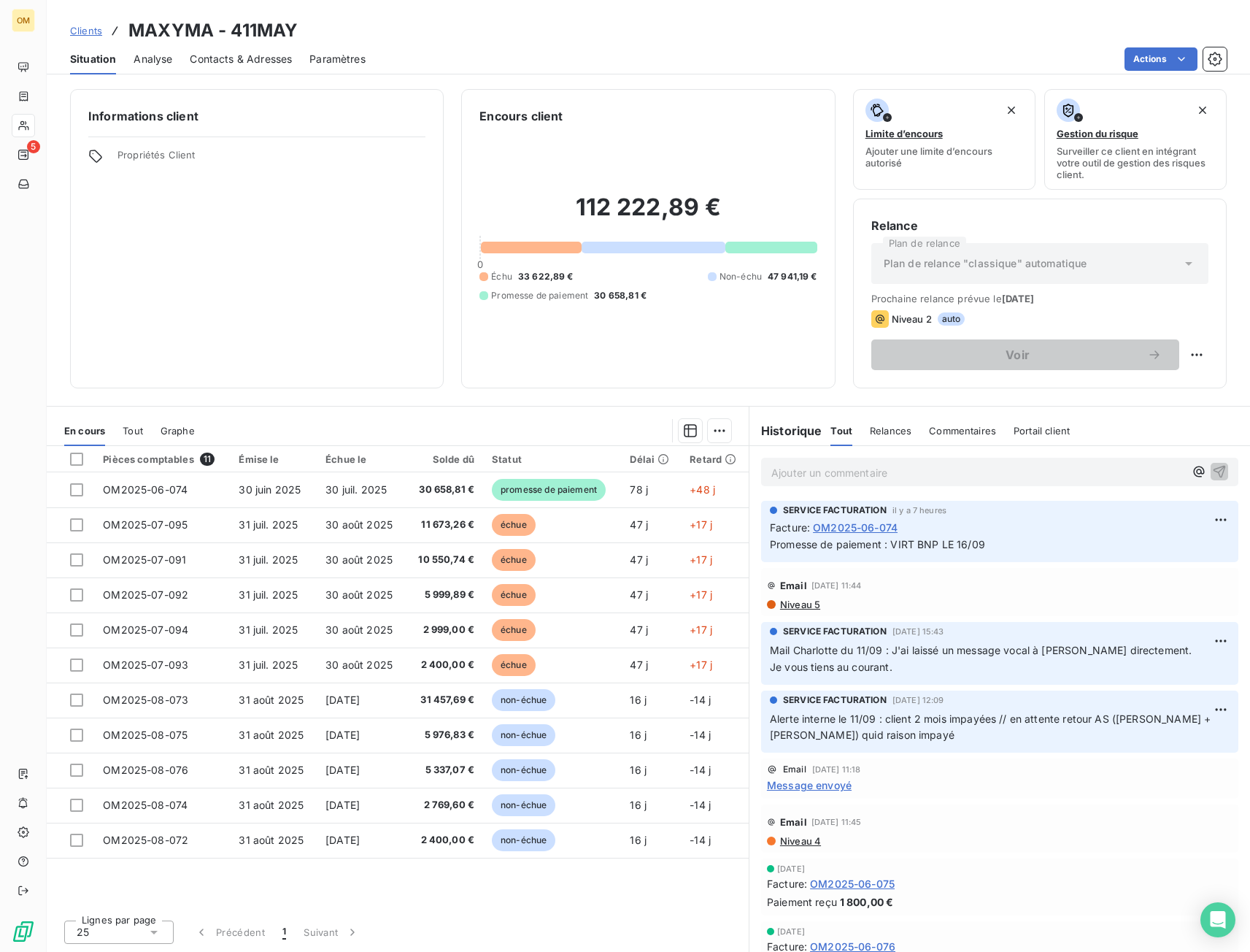
click at [869, 467] on p "Ajouter un commentaire ﻿" at bounding box center [978, 472] width 413 height 18
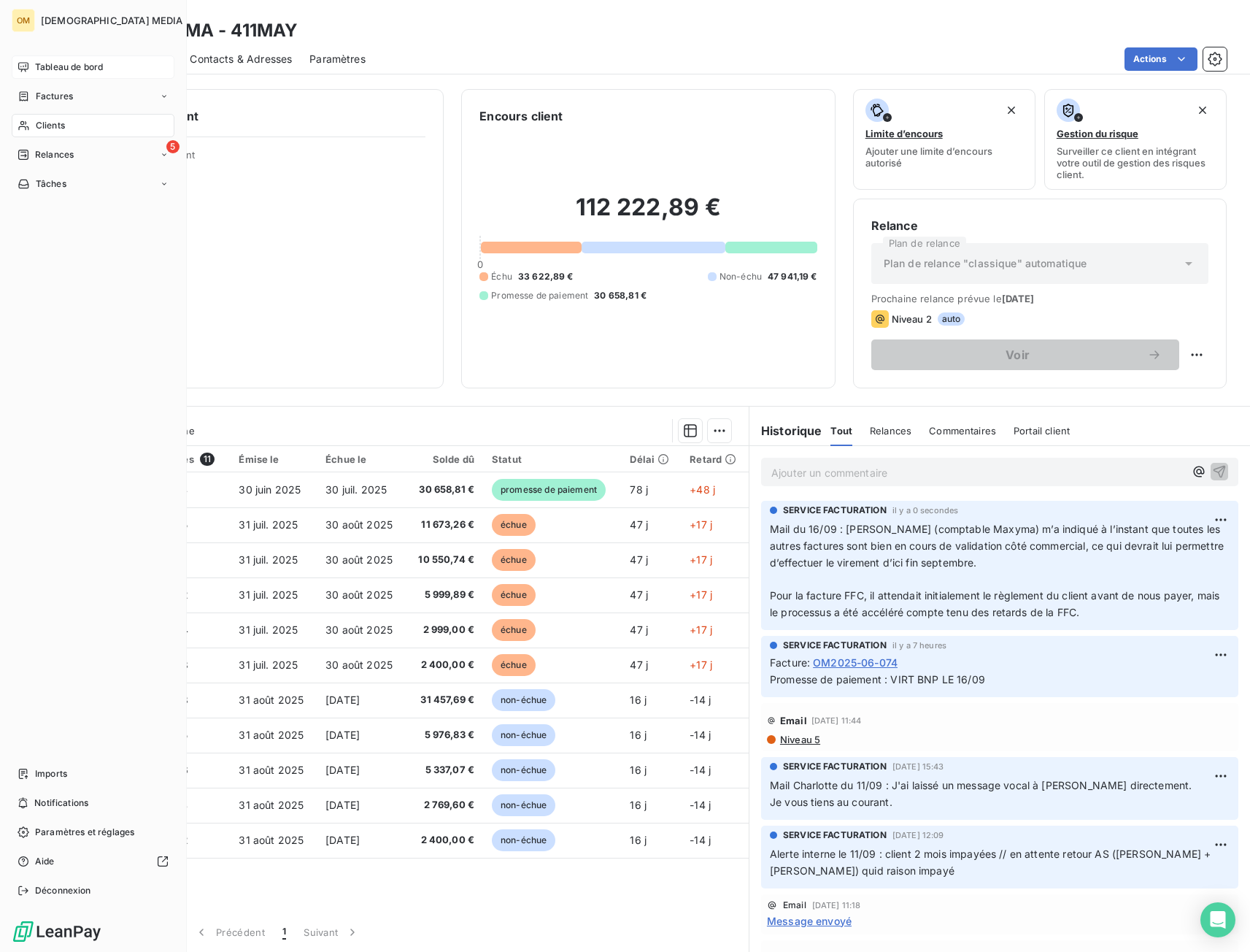
click at [33, 68] on div "Tableau de bord" at bounding box center [93, 67] width 163 height 24
